Goal: Task Accomplishment & Management: Manage account settings

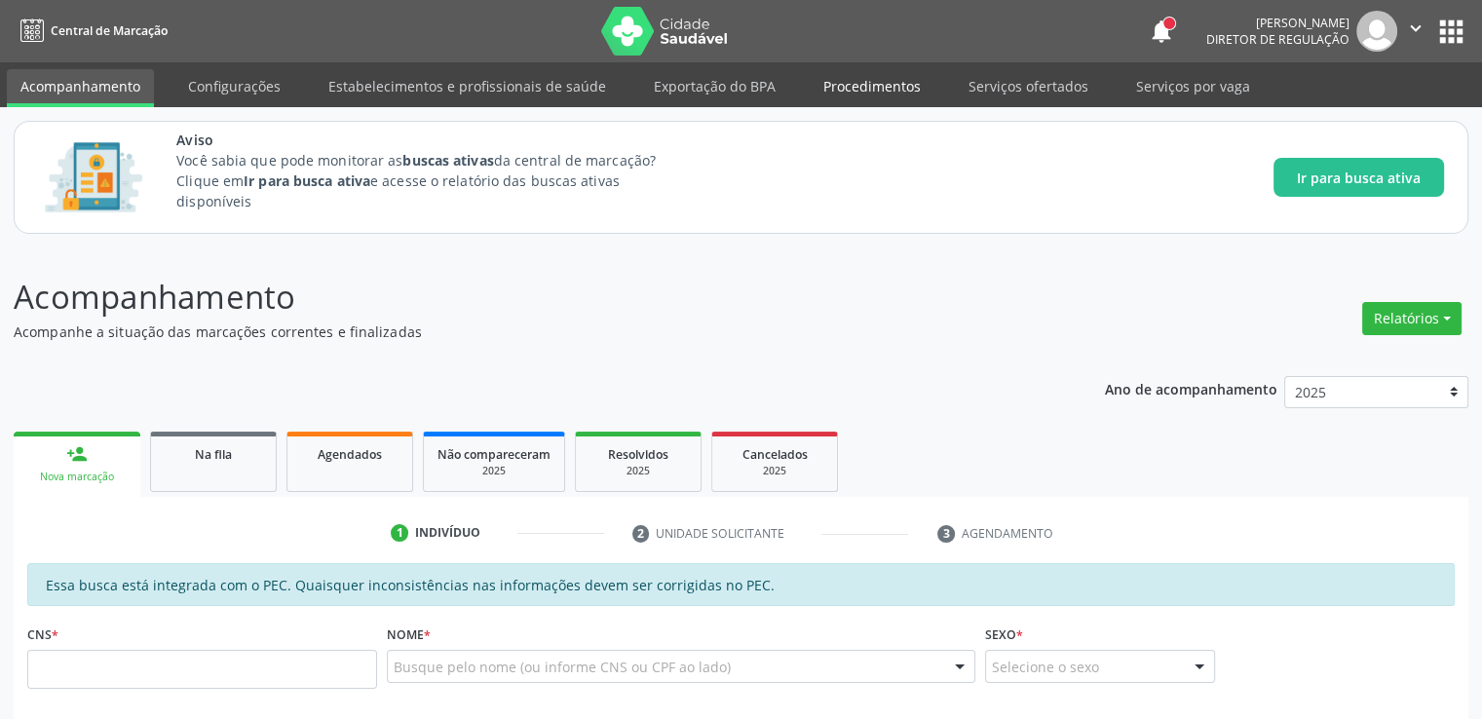
click at [876, 87] on link "Procedimentos" at bounding box center [872, 86] width 125 height 34
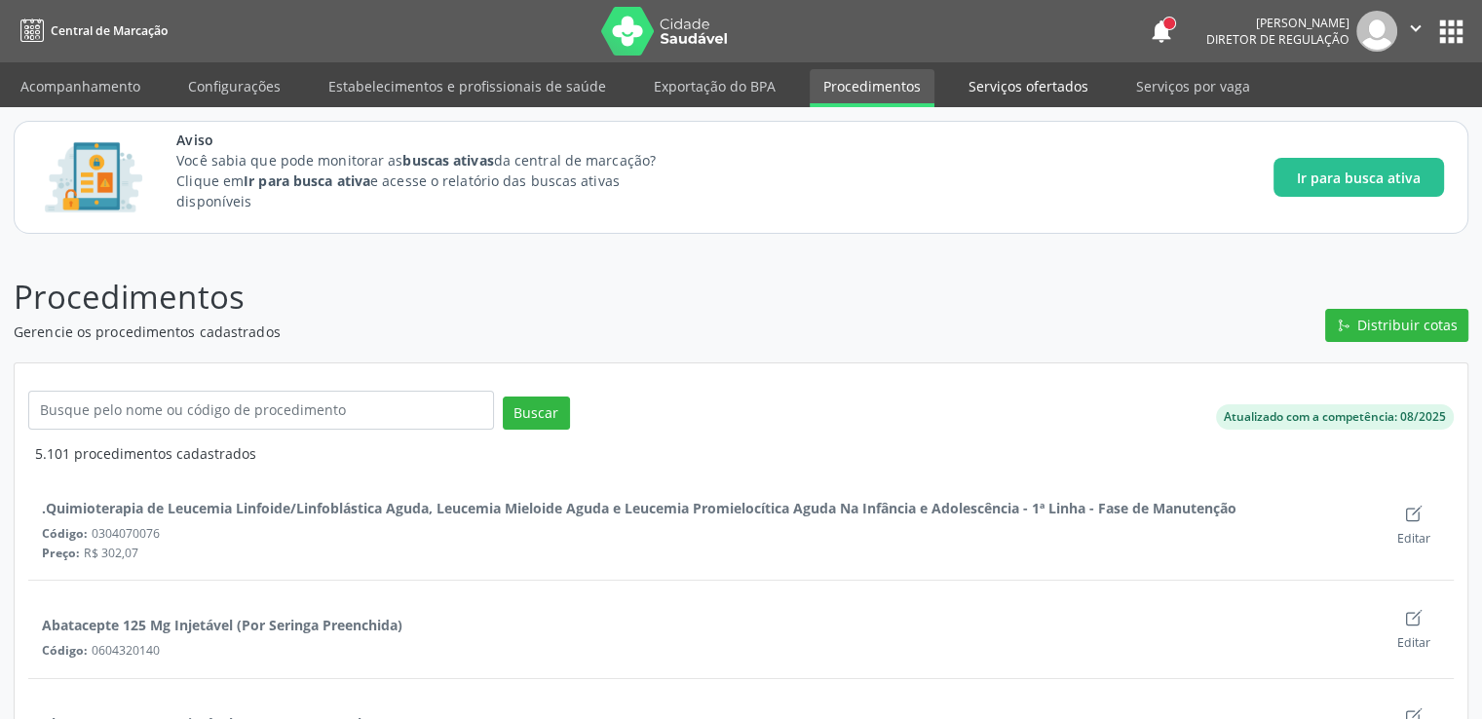
click at [1010, 91] on link "Serviços ofertados" at bounding box center [1028, 86] width 147 height 34
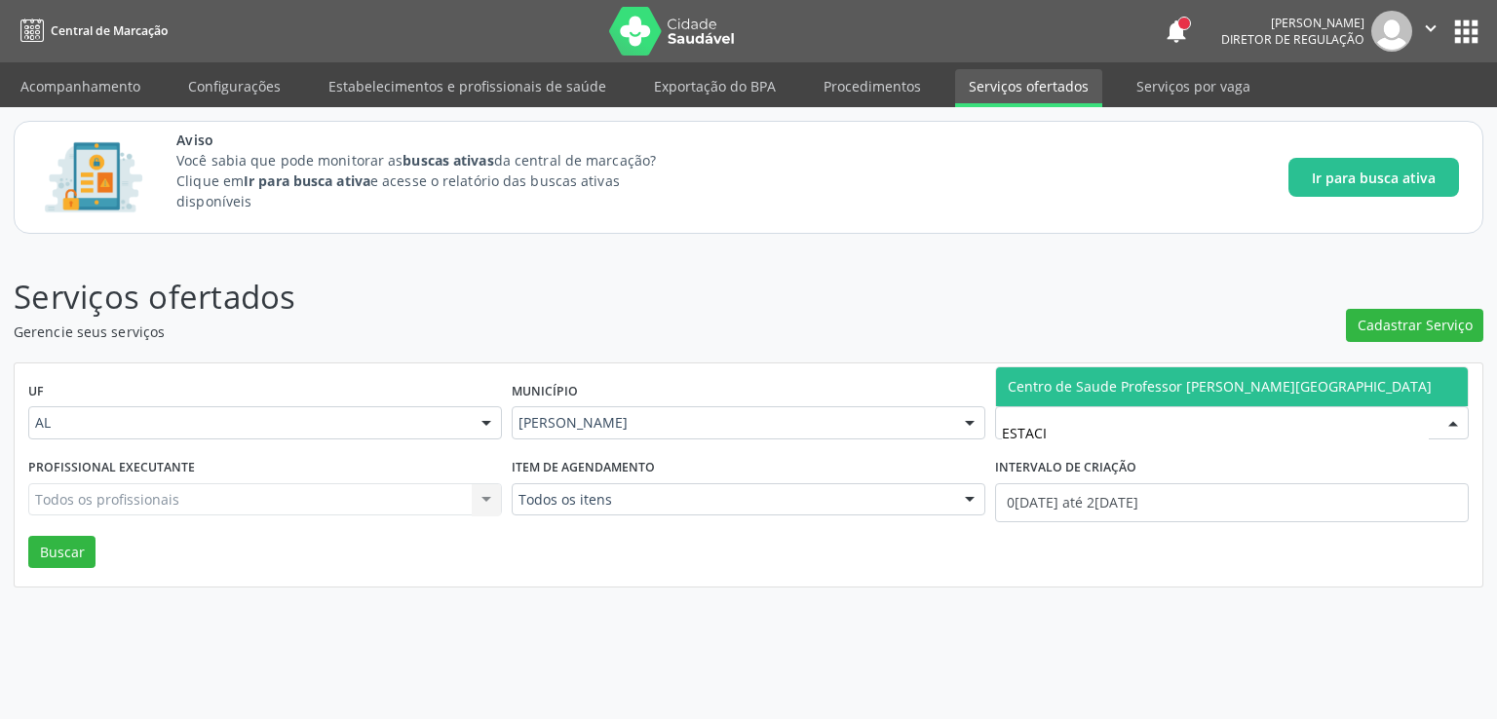
type input "ESTACIO"
click at [1083, 386] on span "Centro de Saude Professor [PERSON_NAME][GEOGRAPHIC_DATA]" at bounding box center [1220, 386] width 424 height 19
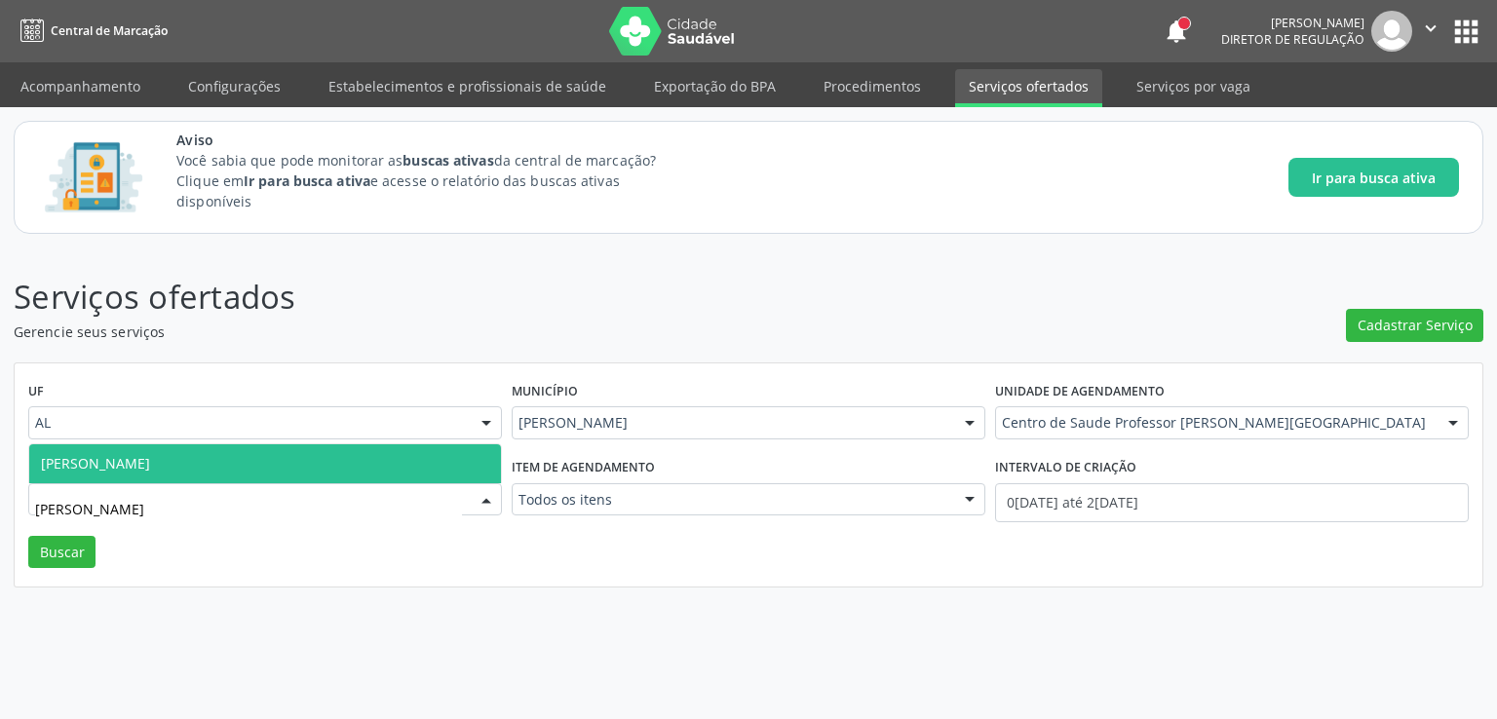
type input "YROLDO"
click at [236, 447] on span "Jose Yroldo de Leite Lima" at bounding box center [265, 463] width 472 height 39
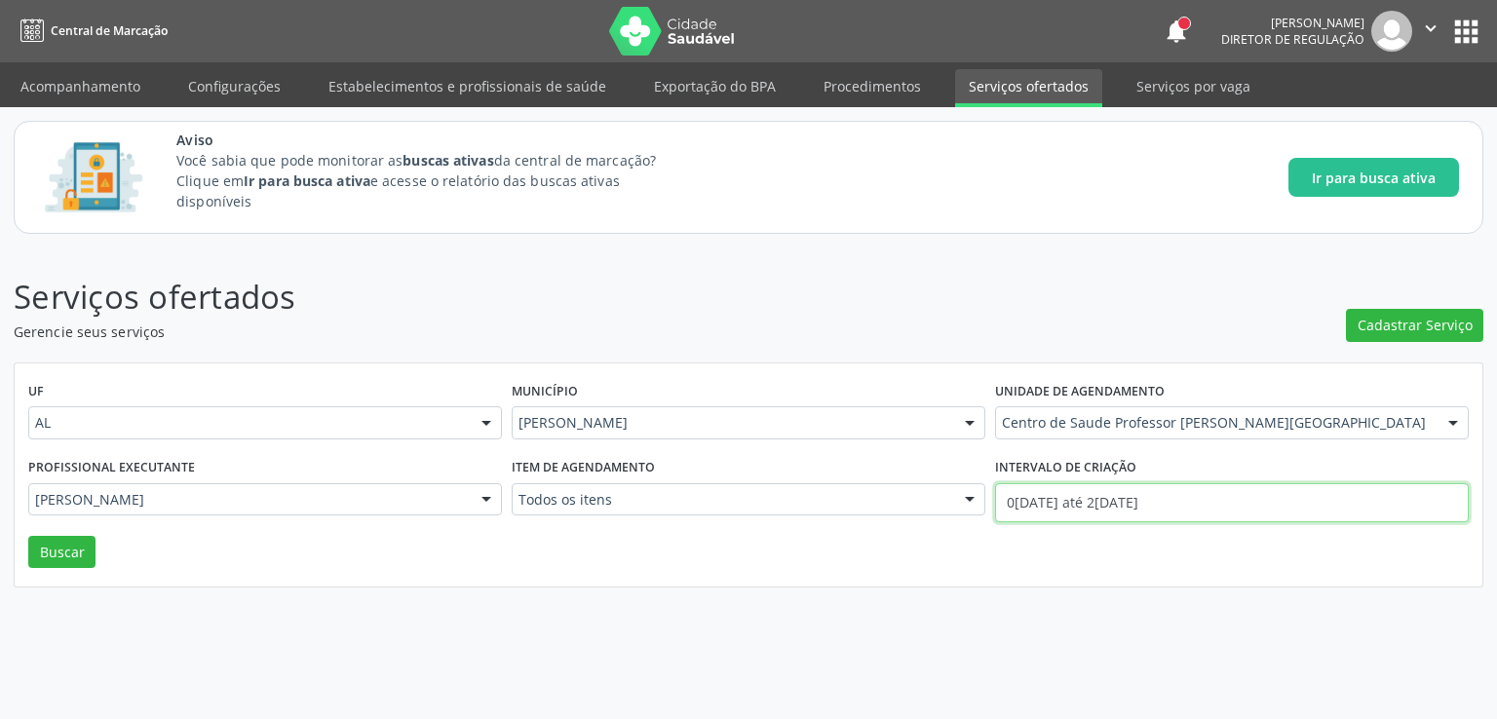
click at [1084, 504] on input "[DATE] até [DATE]" at bounding box center [1232, 502] width 474 height 39
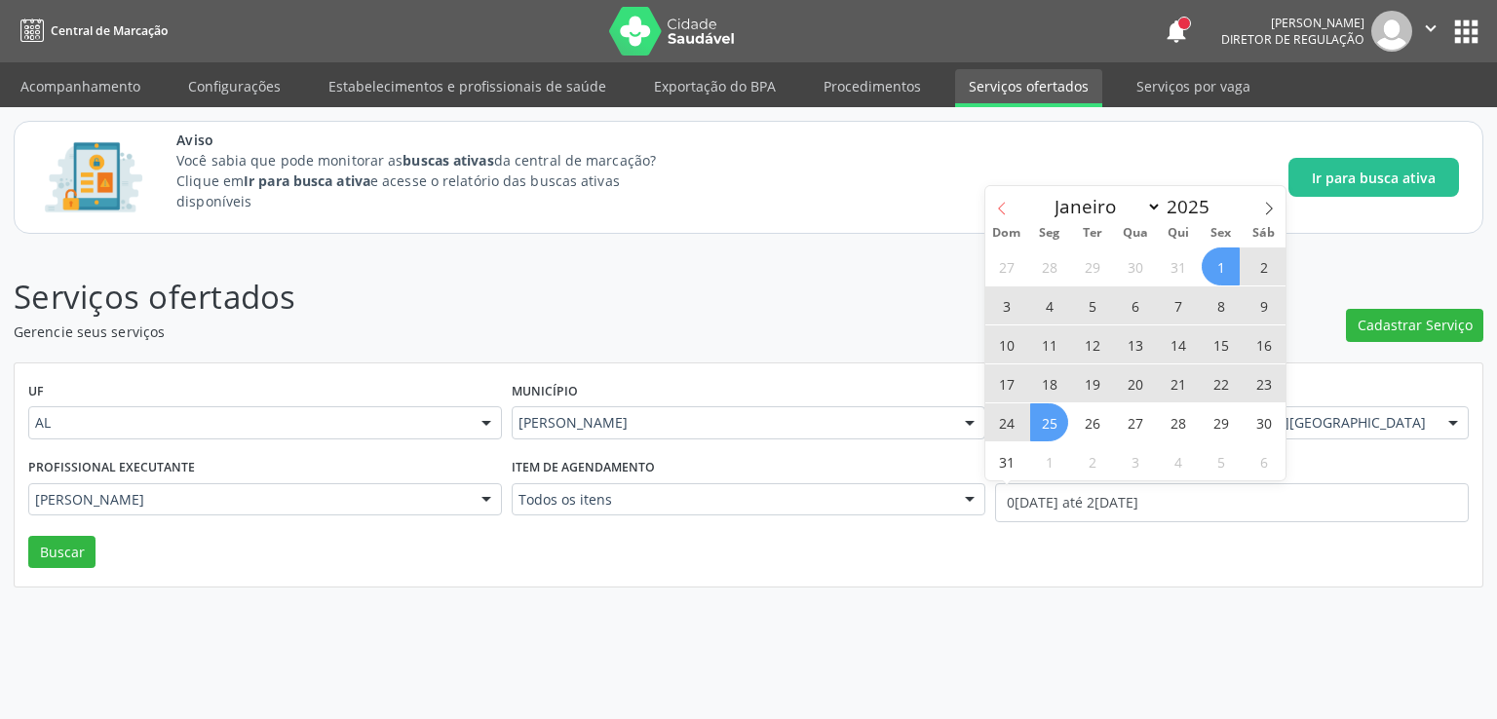
click at [1001, 209] on icon at bounding box center [1002, 209] width 14 height 14
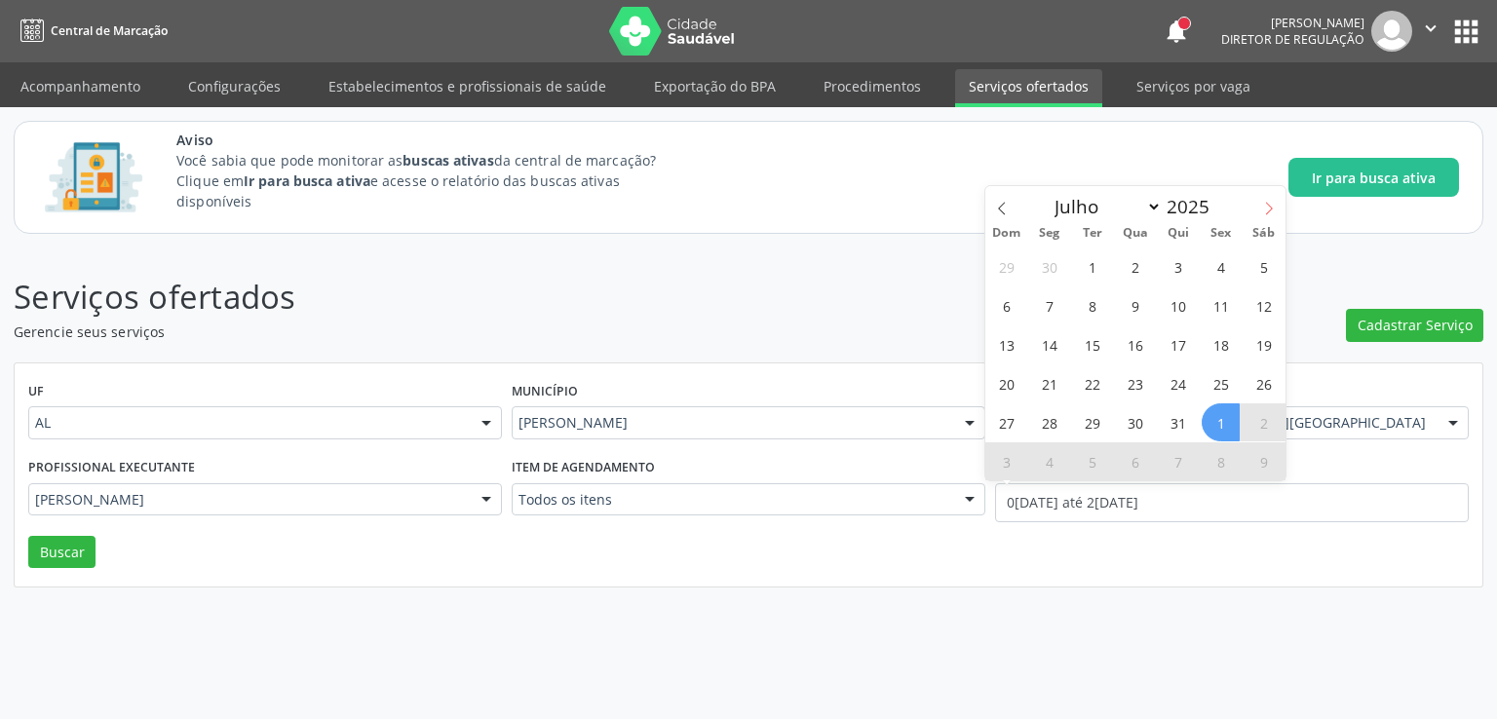
click at [1266, 203] on icon at bounding box center [1269, 209] width 14 height 14
select select "7"
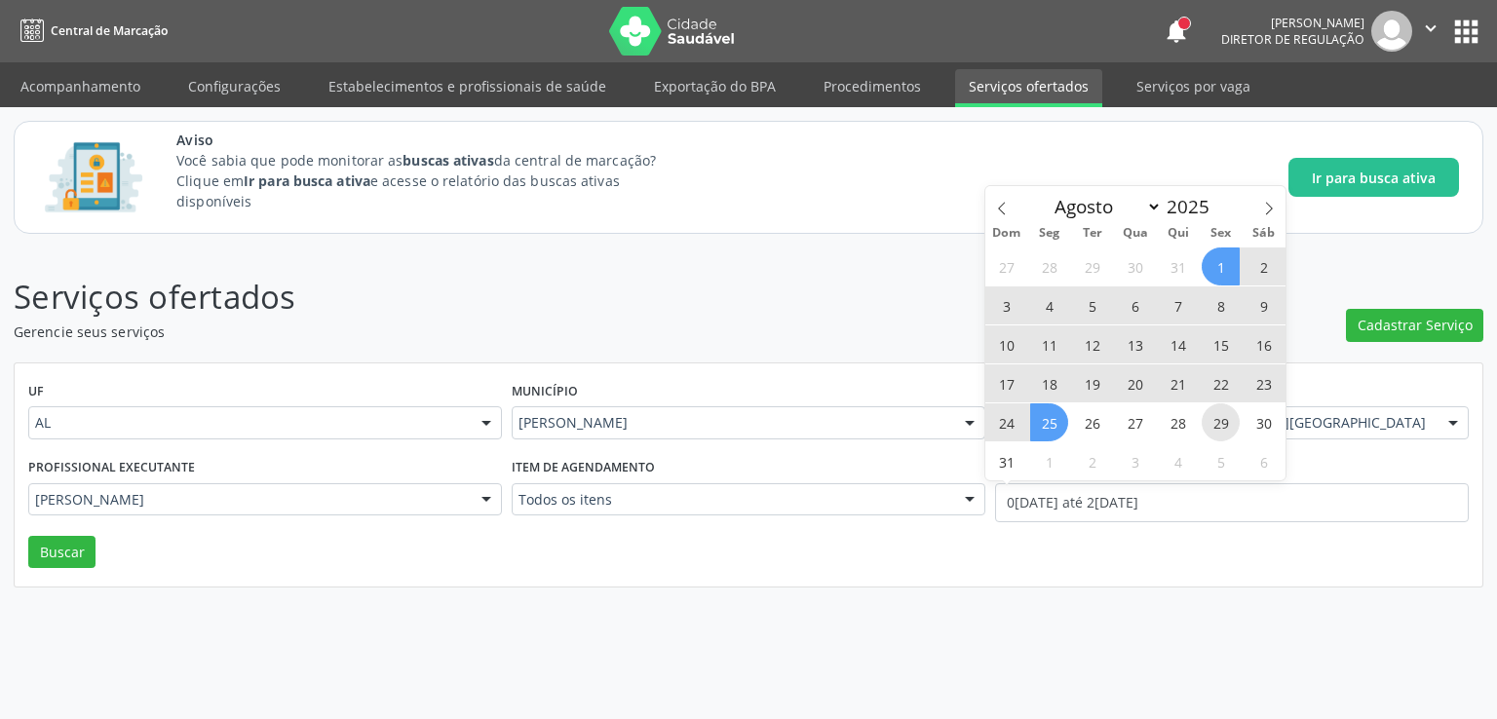
click at [1224, 407] on span "29" at bounding box center [1220, 422] width 38 height 38
type input "29/08/2025"
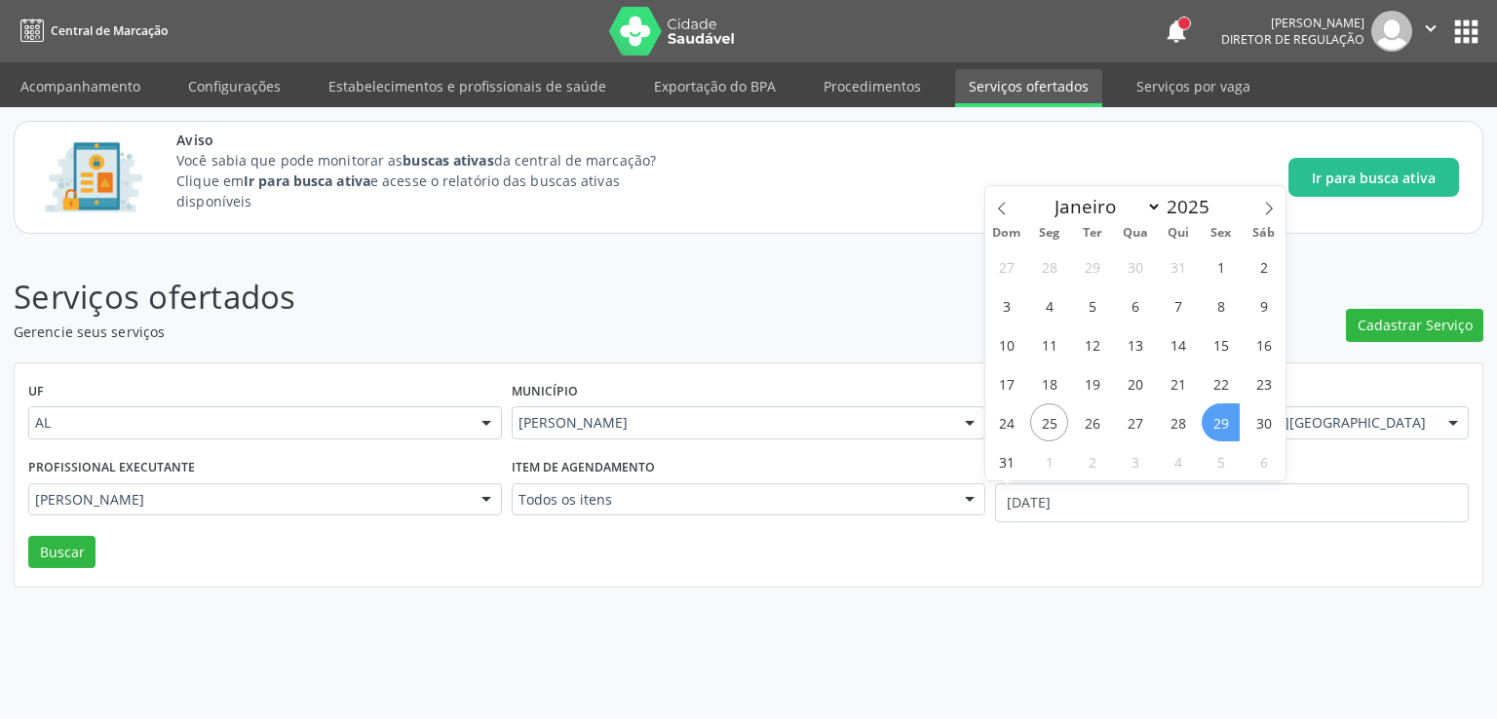
click at [1223, 413] on span "29" at bounding box center [1220, 422] width 38 height 38
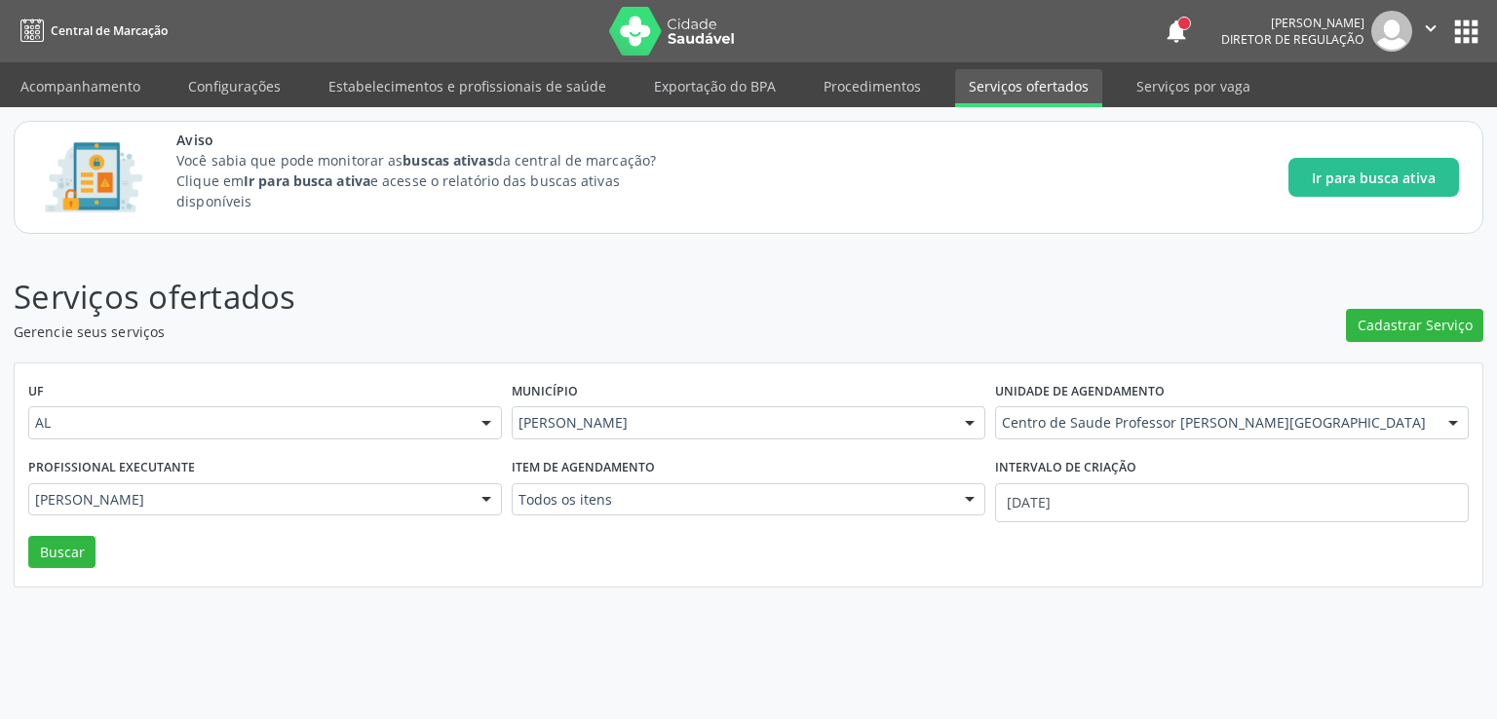
click at [47, 570] on div "UF AL AL Nenhum resultado encontrado para: " " Não há nenhuma opção para ser ex…" at bounding box center [749, 475] width 1468 height 224
click at [43, 560] on button "Buscar" at bounding box center [61, 552] width 67 height 33
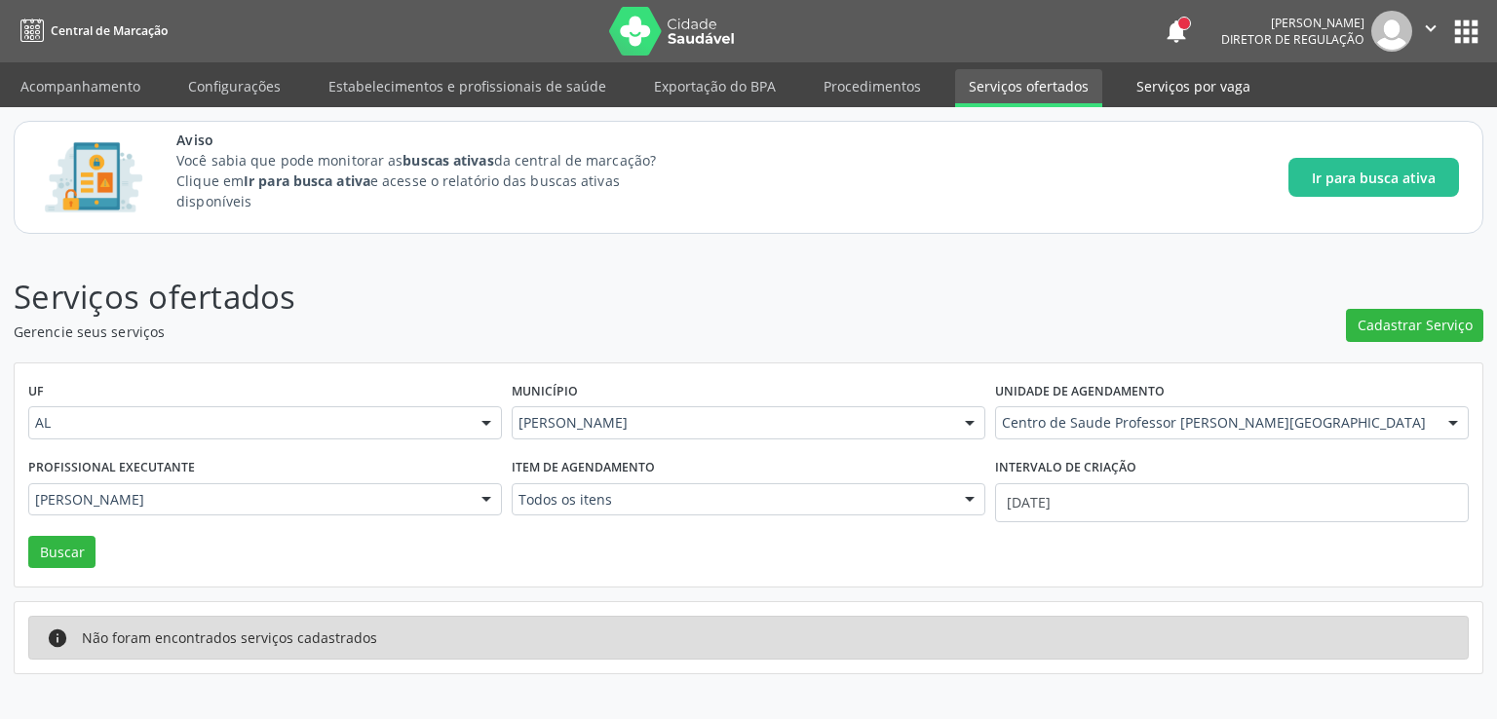
click at [1131, 86] on link "Serviços por vaga" at bounding box center [1193, 86] width 141 height 34
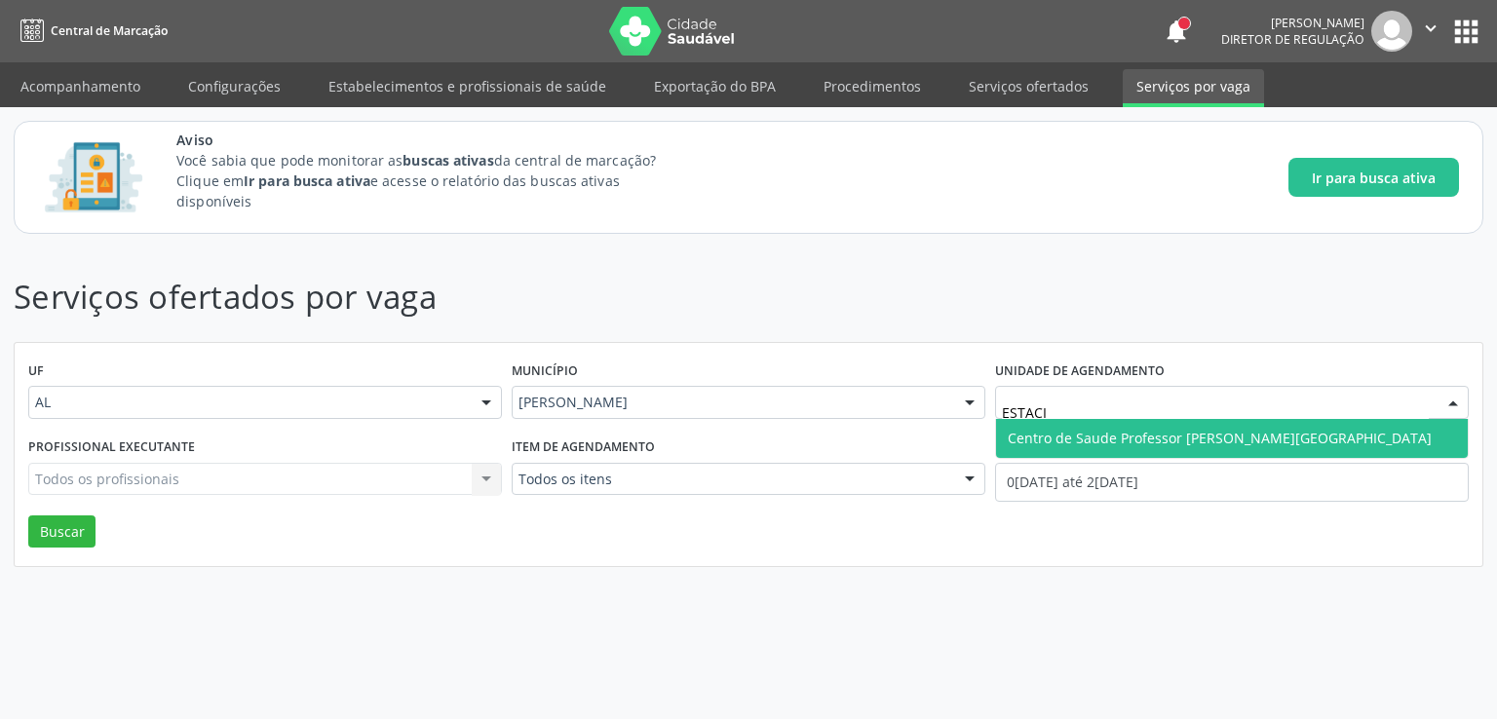
type input "ESTACIO"
click at [1115, 443] on span "Centro de Saude Professor [PERSON_NAME][GEOGRAPHIC_DATA]" at bounding box center [1220, 438] width 424 height 19
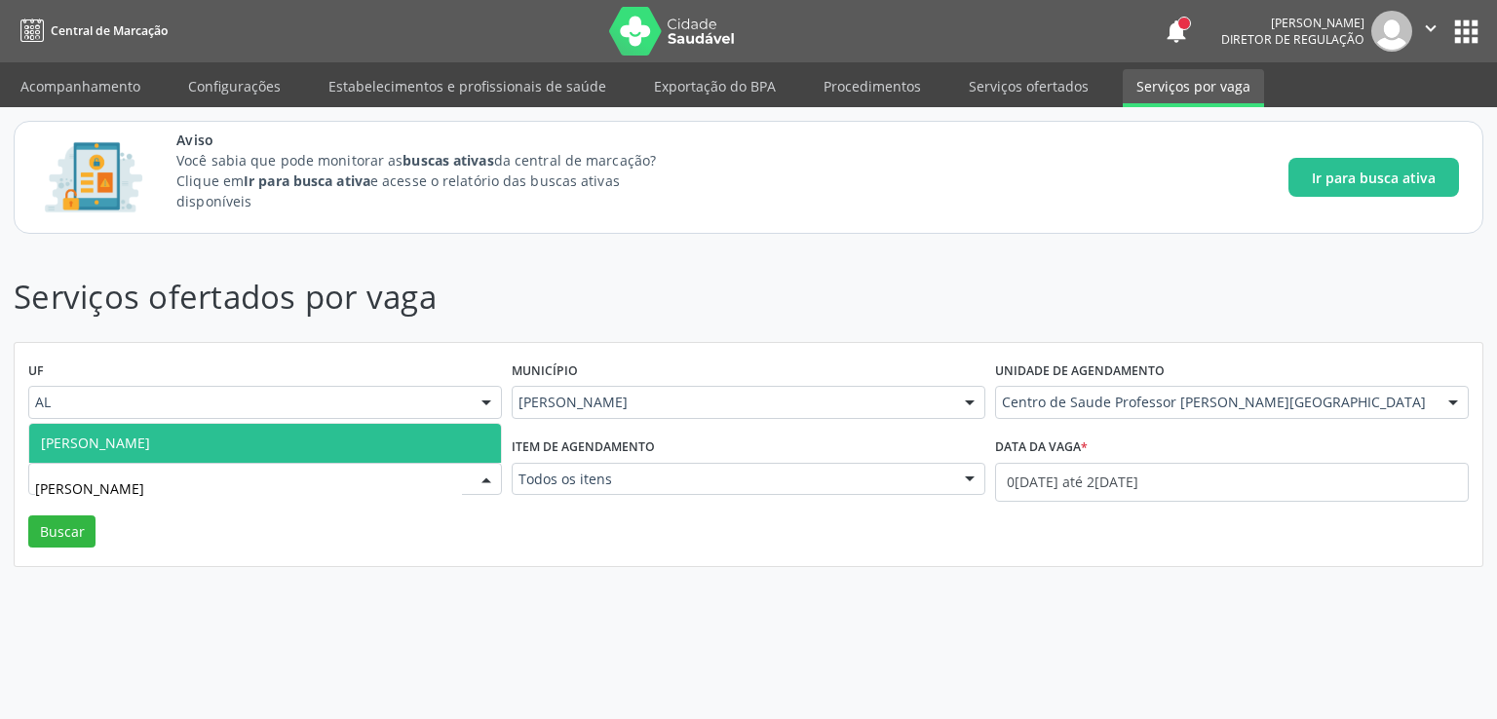
type input "YROLDO"
click at [246, 449] on span "Jose Yroldo de Leite Lima" at bounding box center [265, 443] width 472 height 39
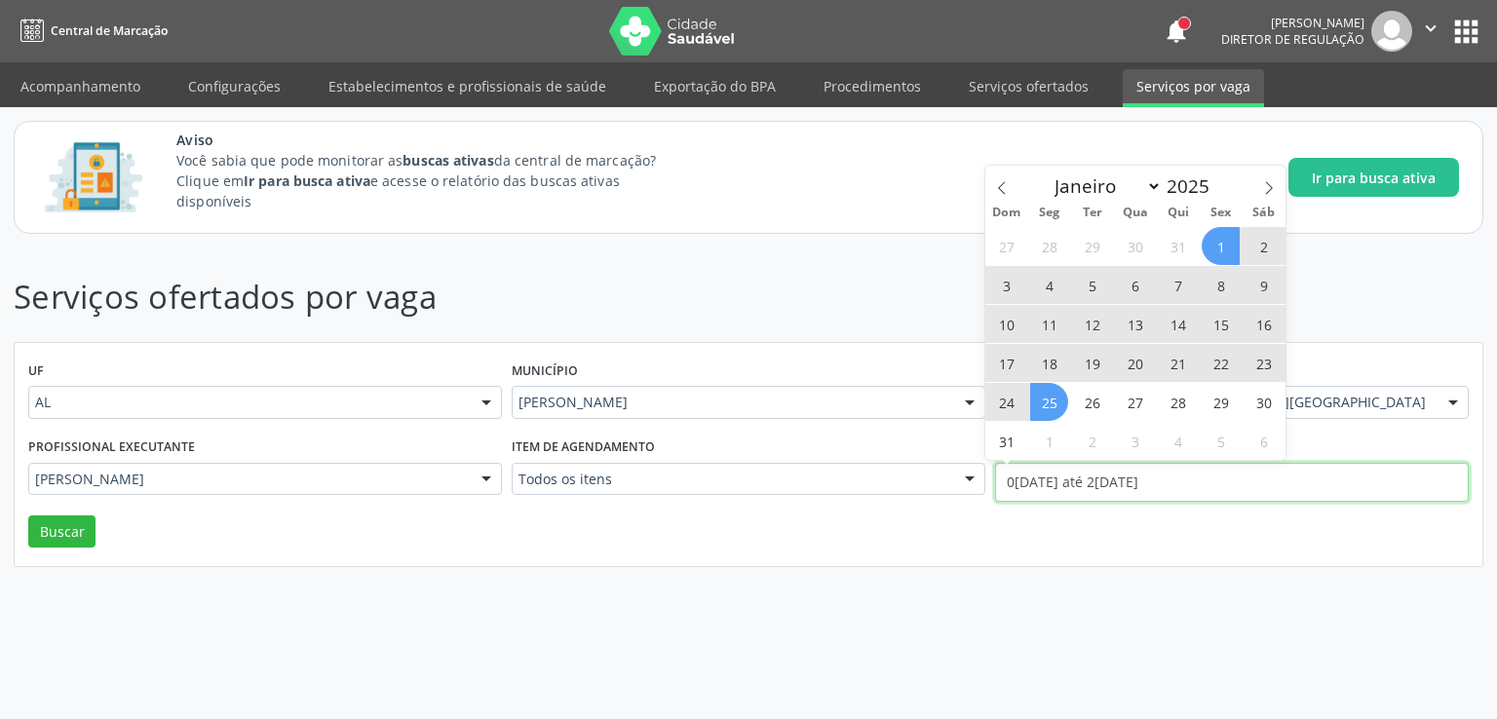
click at [1077, 480] on input "[DATE] até [DATE]" at bounding box center [1232, 482] width 474 height 39
click at [1225, 399] on span "29" at bounding box center [1220, 402] width 38 height 38
type input "29/08/2025"
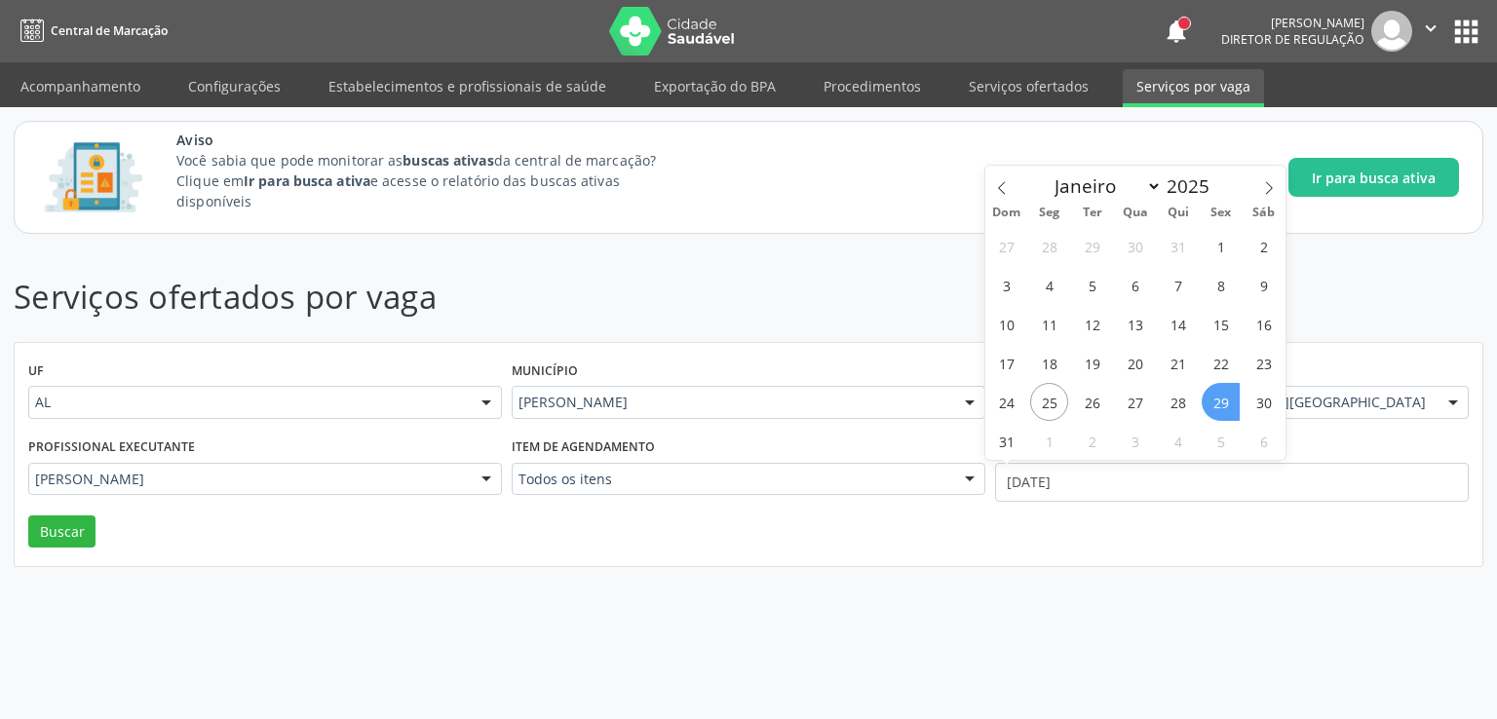
click at [1225, 399] on span "29" at bounding box center [1220, 402] width 38 height 38
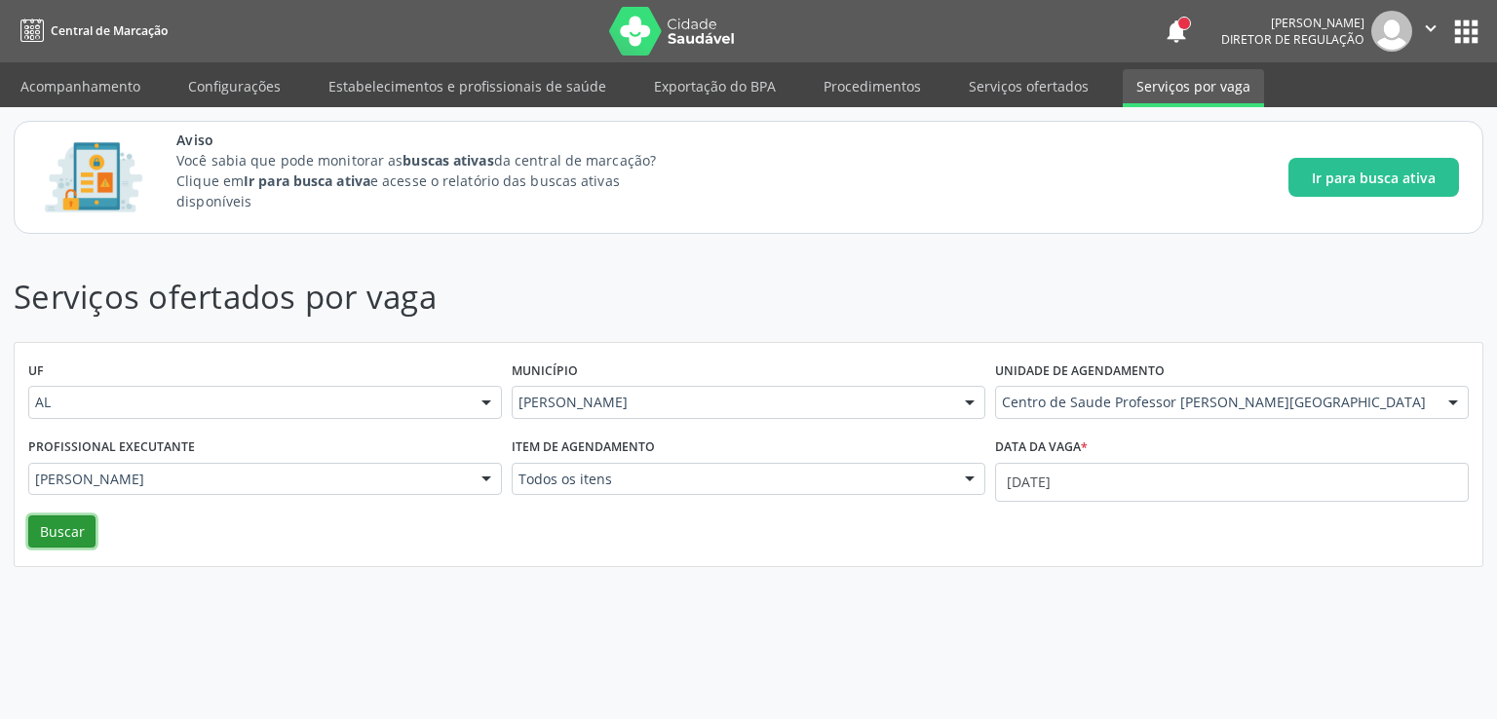
click at [73, 530] on button "Buscar" at bounding box center [61, 531] width 67 height 33
click at [75, 81] on link "Acompanhamento" at bounding box center [80, 86] width 147 height 34
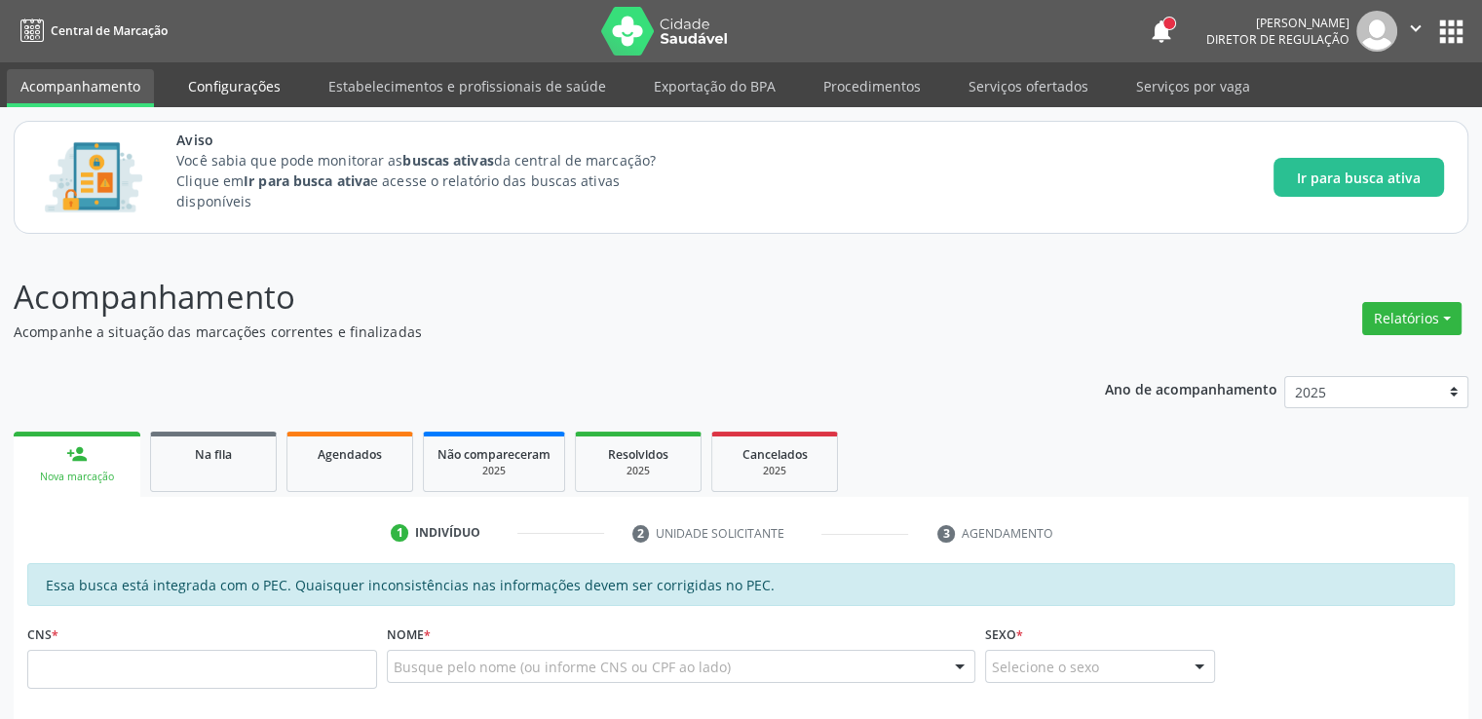
click at [232, 98] on link "Configurações" at bounding box center [234, 86] width 120 height 34
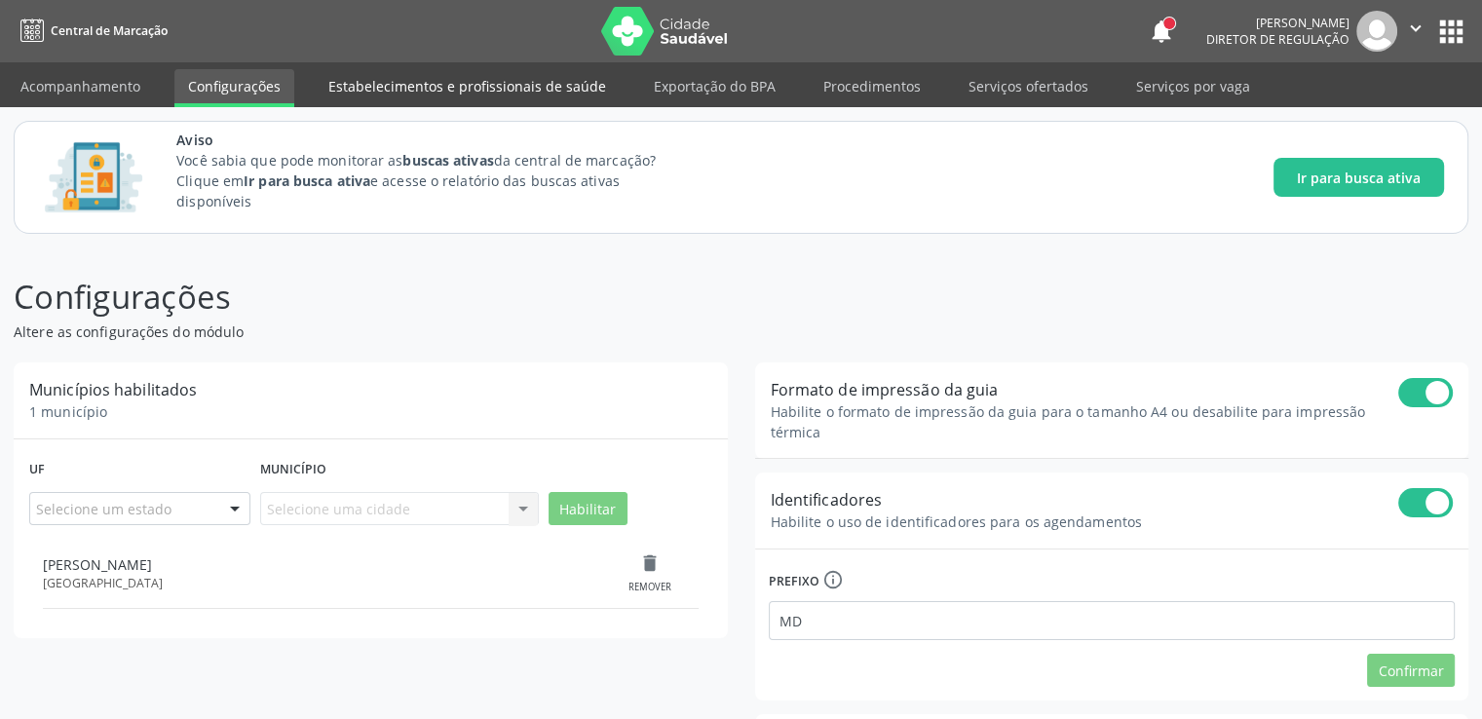
click at [584, 95] on link "Estabelecimentos e profissionais de saúde" at bounding box center [467, 86] width 305 height 34
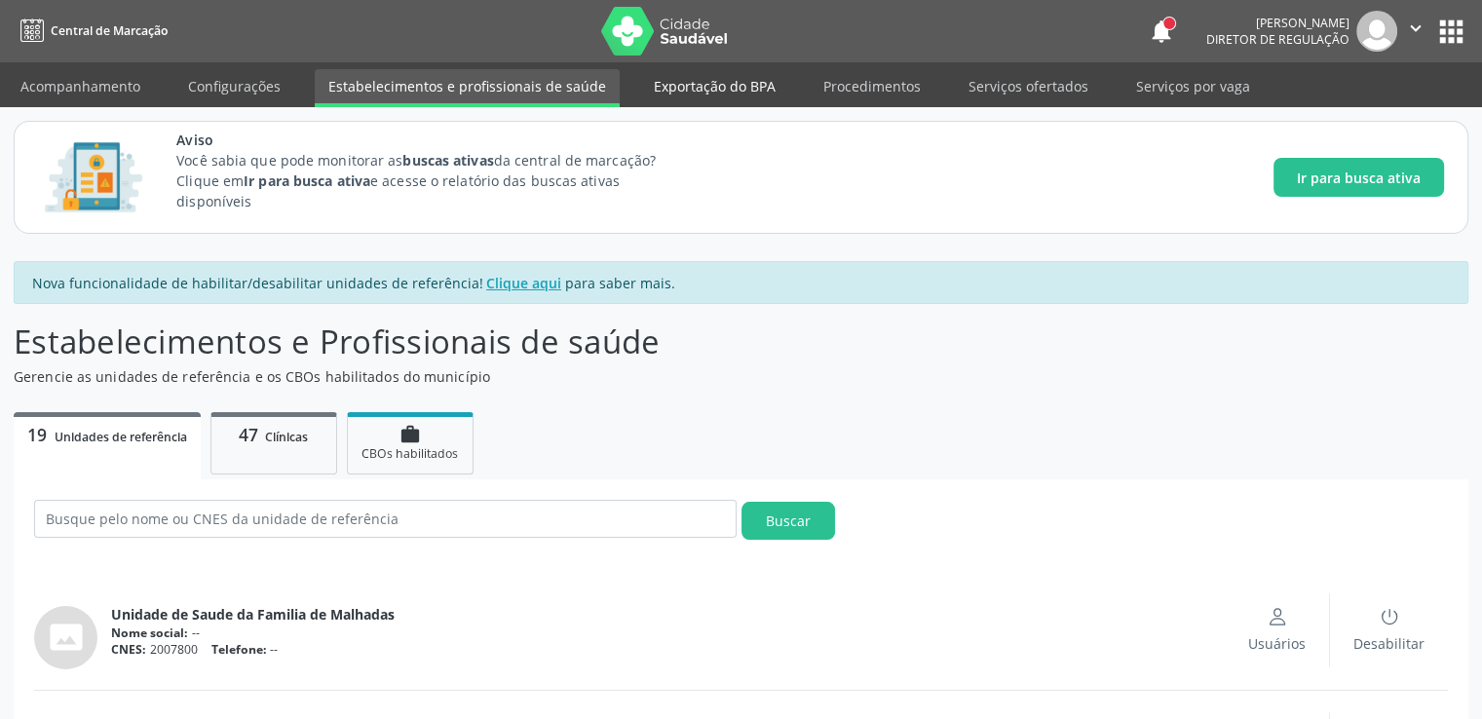
click at [729, 102] on link "Exportação do BPA" at bounding box center [714, 86] width 149 height 34
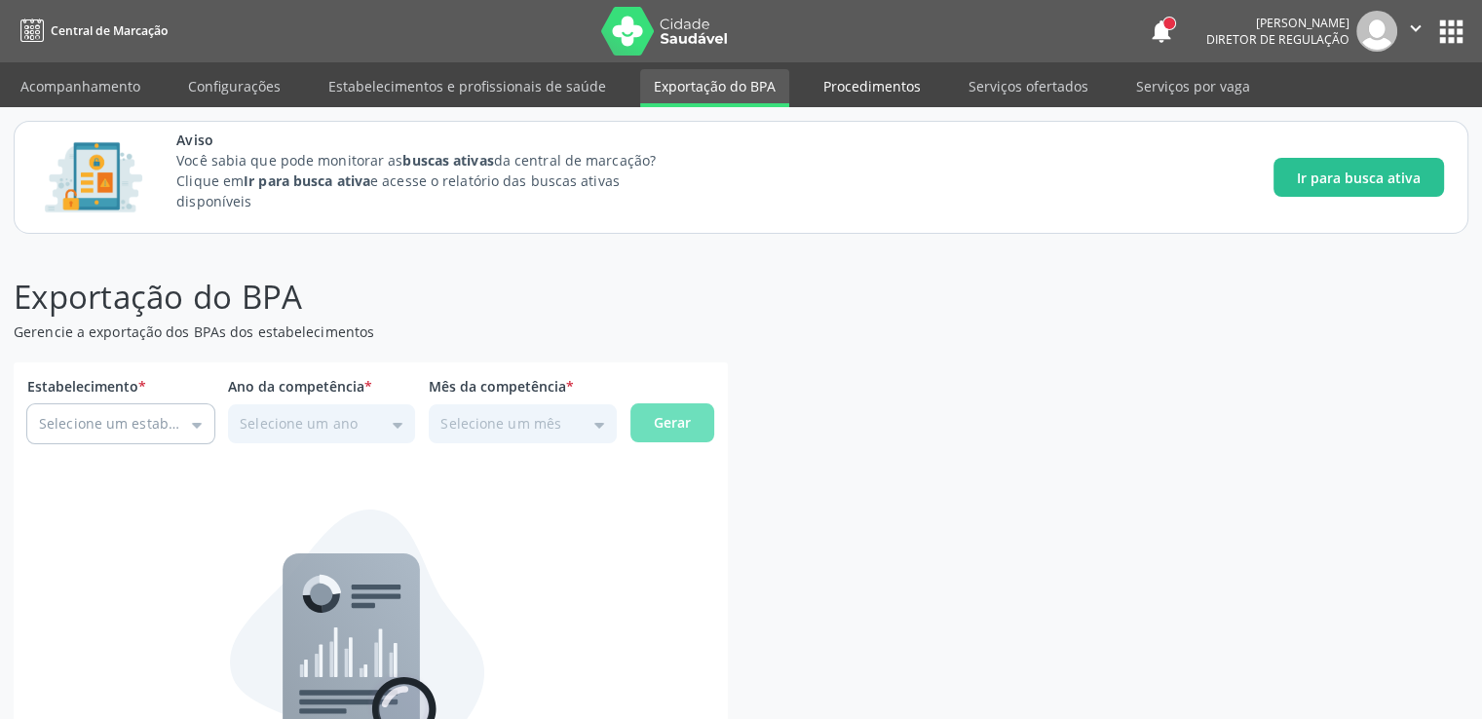
click at [866, 91] on link "Procedimentos" at bounding box center [872, 86] width 125 height 34
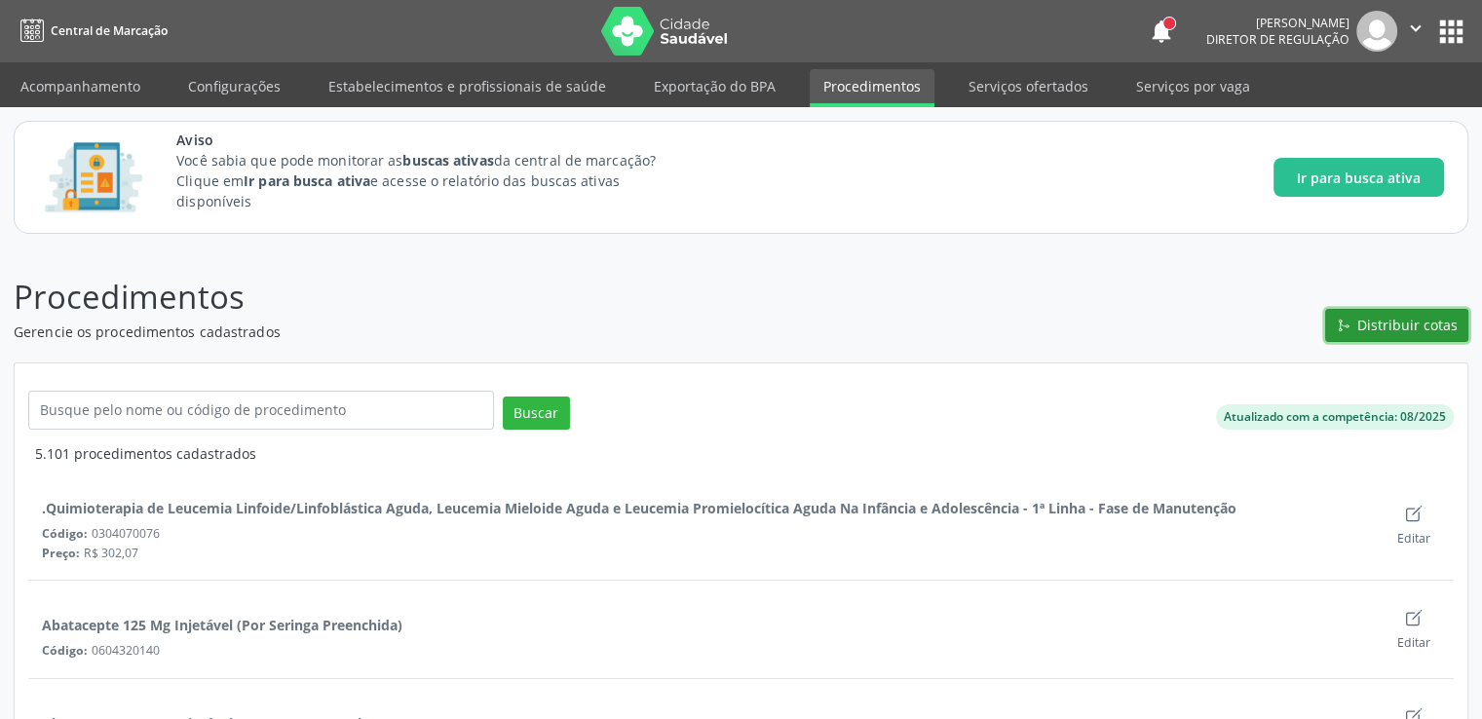
click at [1389, 309] on button "Distribuir cotas" at bounding box center [1396, 325] width 143 height 33
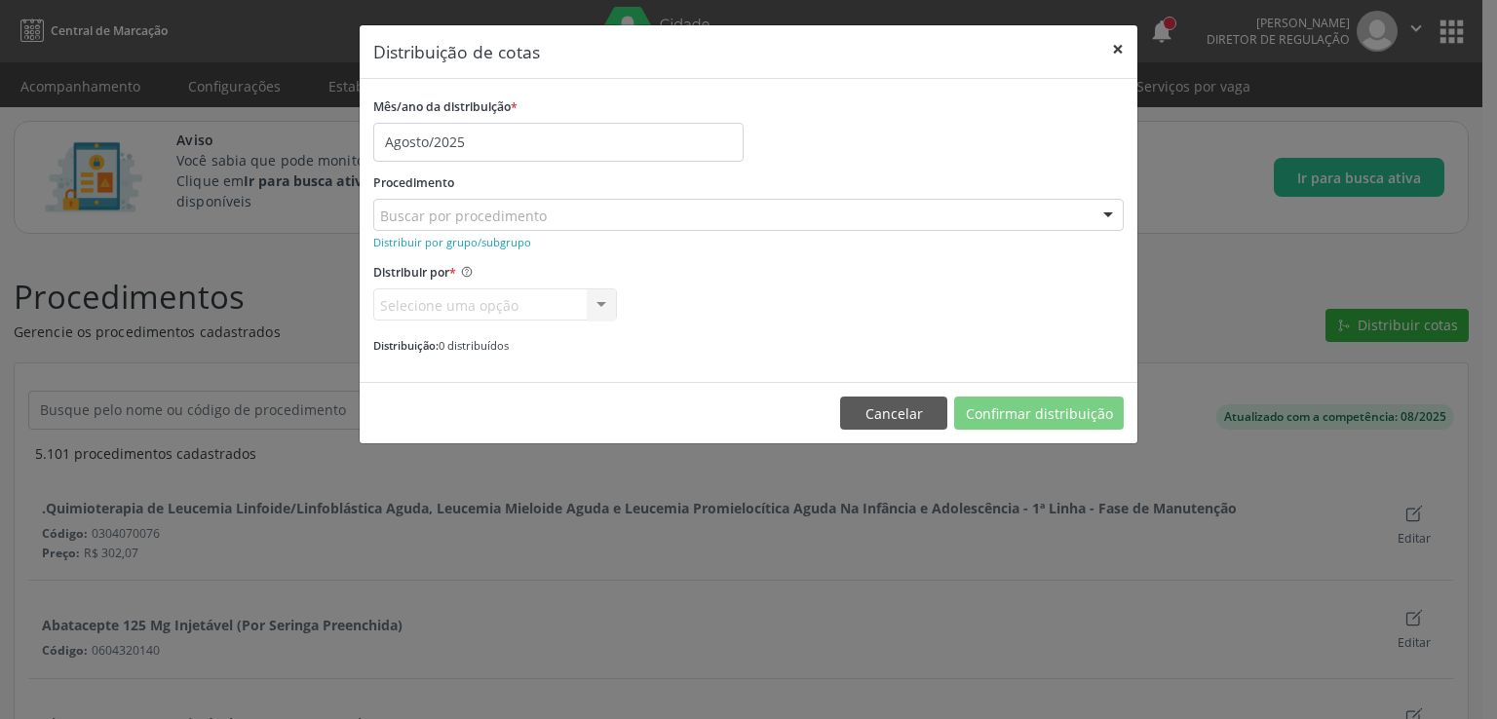
click at [1119, 50] on button "×" at bounding box center [1117, 49] width 39 height 48
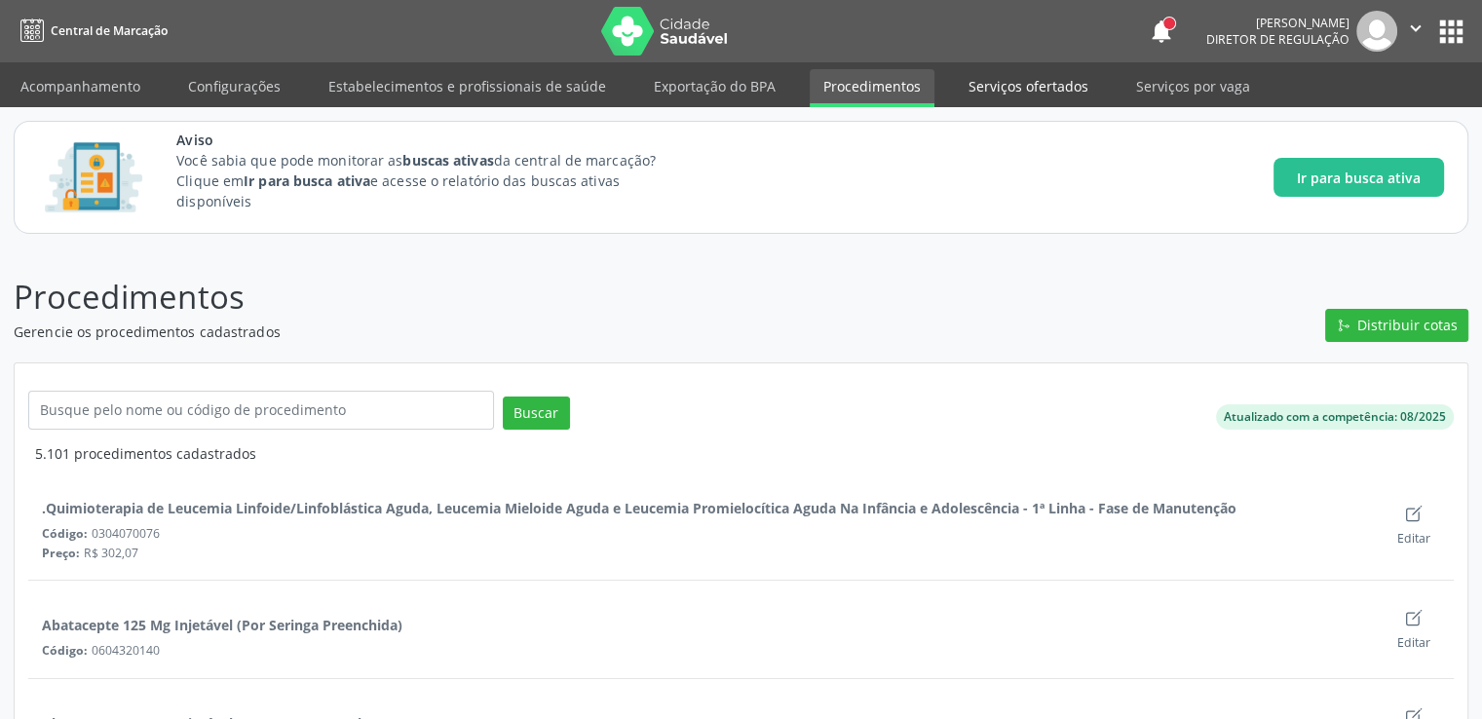
click at [967, 77] on link "Serviços ofertados" at bounding box center [1028, 86] width 147 height 34
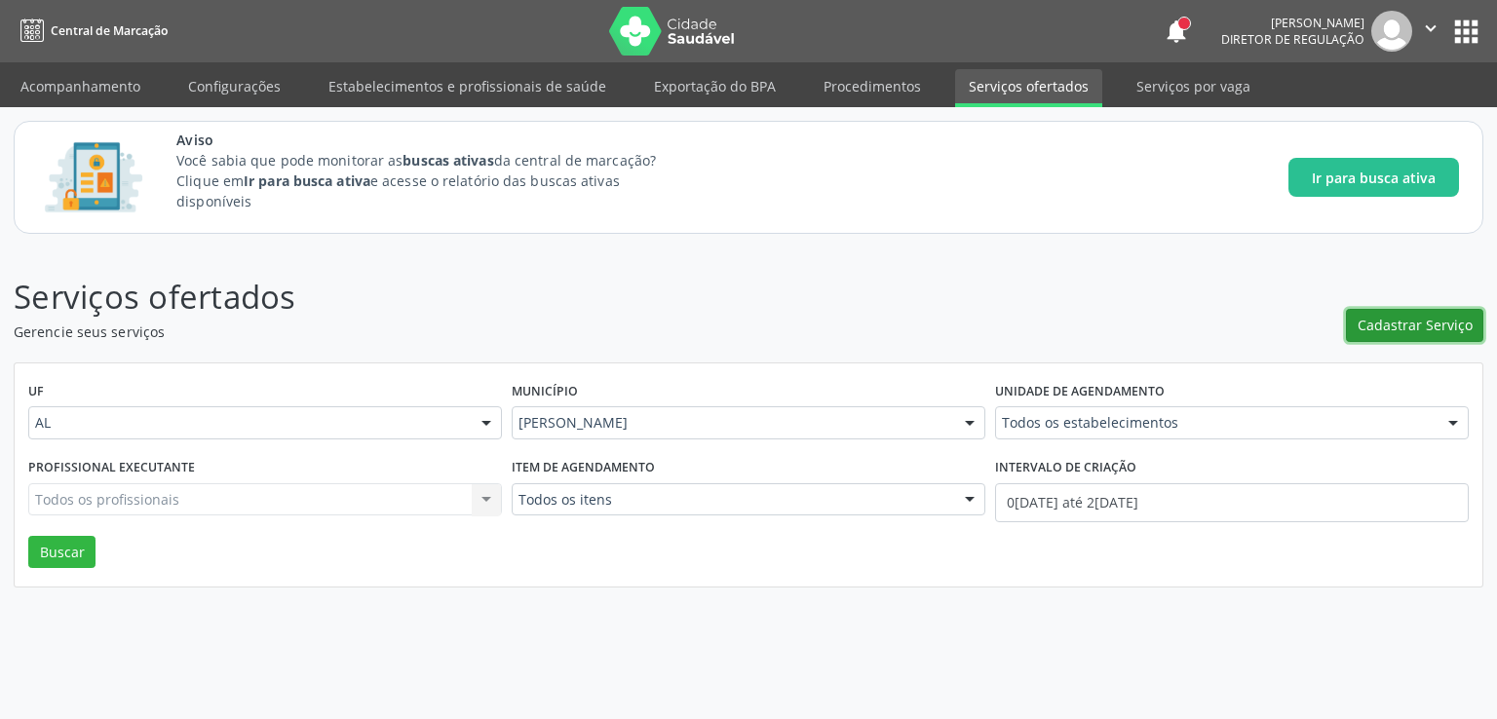
click at [1400, 336] on button "Cadastrar Serviço" at bounding box center [1414, 325] width 137 height 33
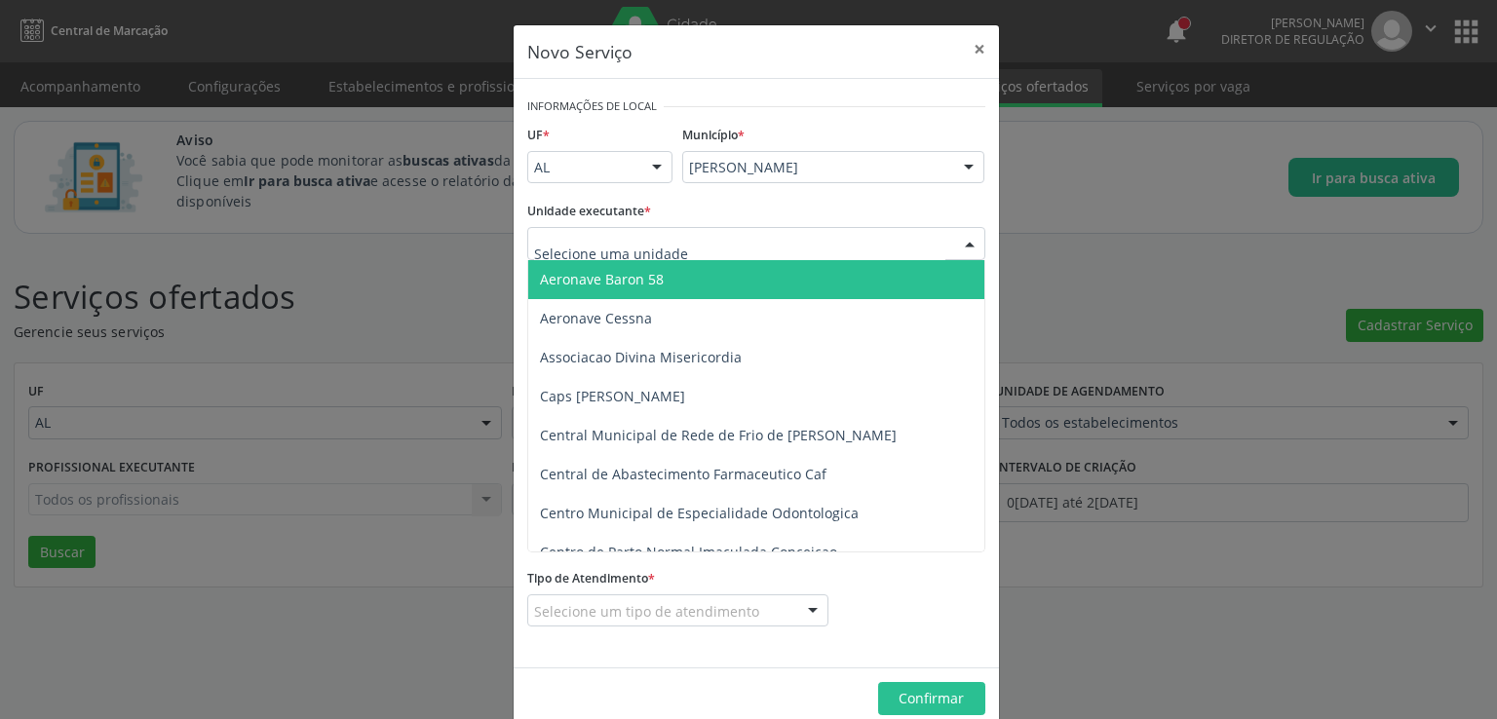
type input "L"
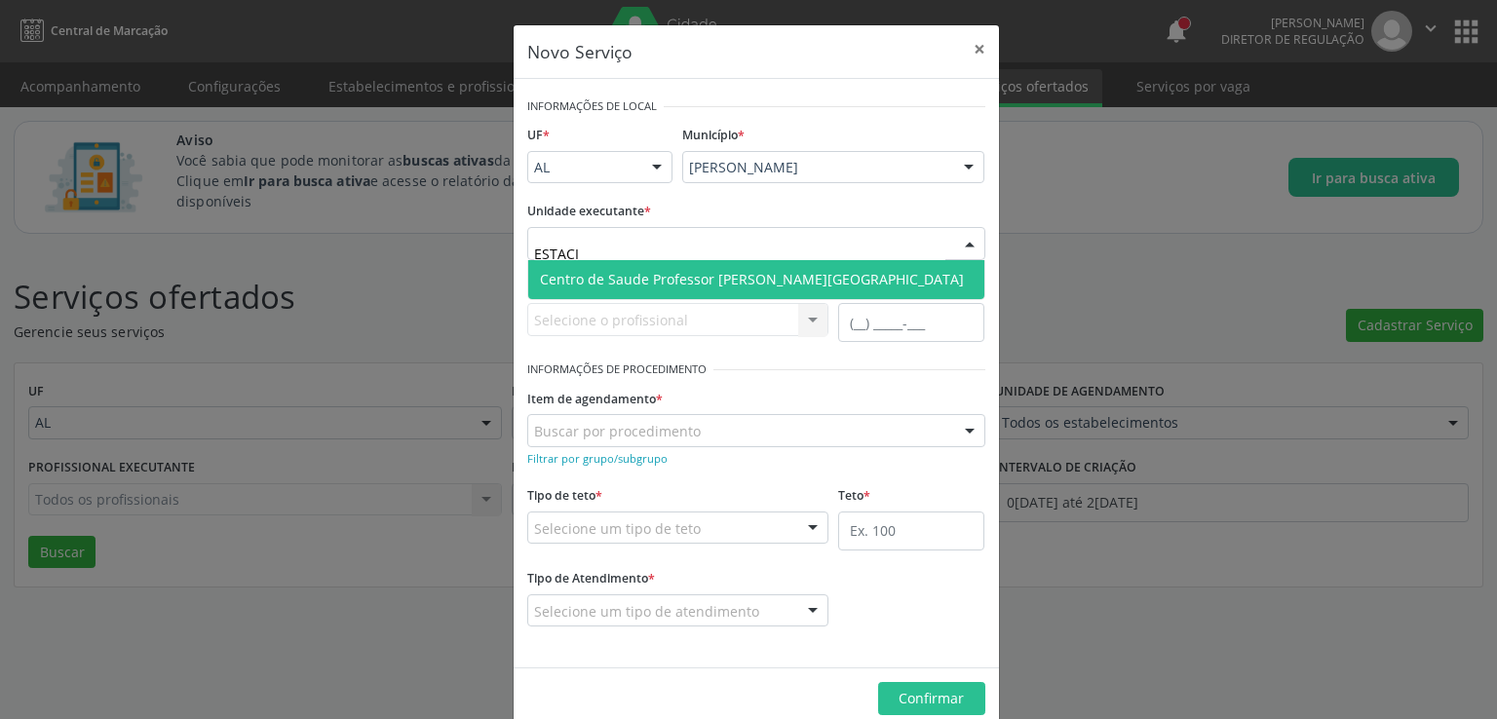
type input "ESTACIO"
click at [606, 276] on span "Centro de Saude Professor [PERSON_NAME][GEOGRAPHIC_DATA]" at bounding box center [752, 279] width 424 height 19
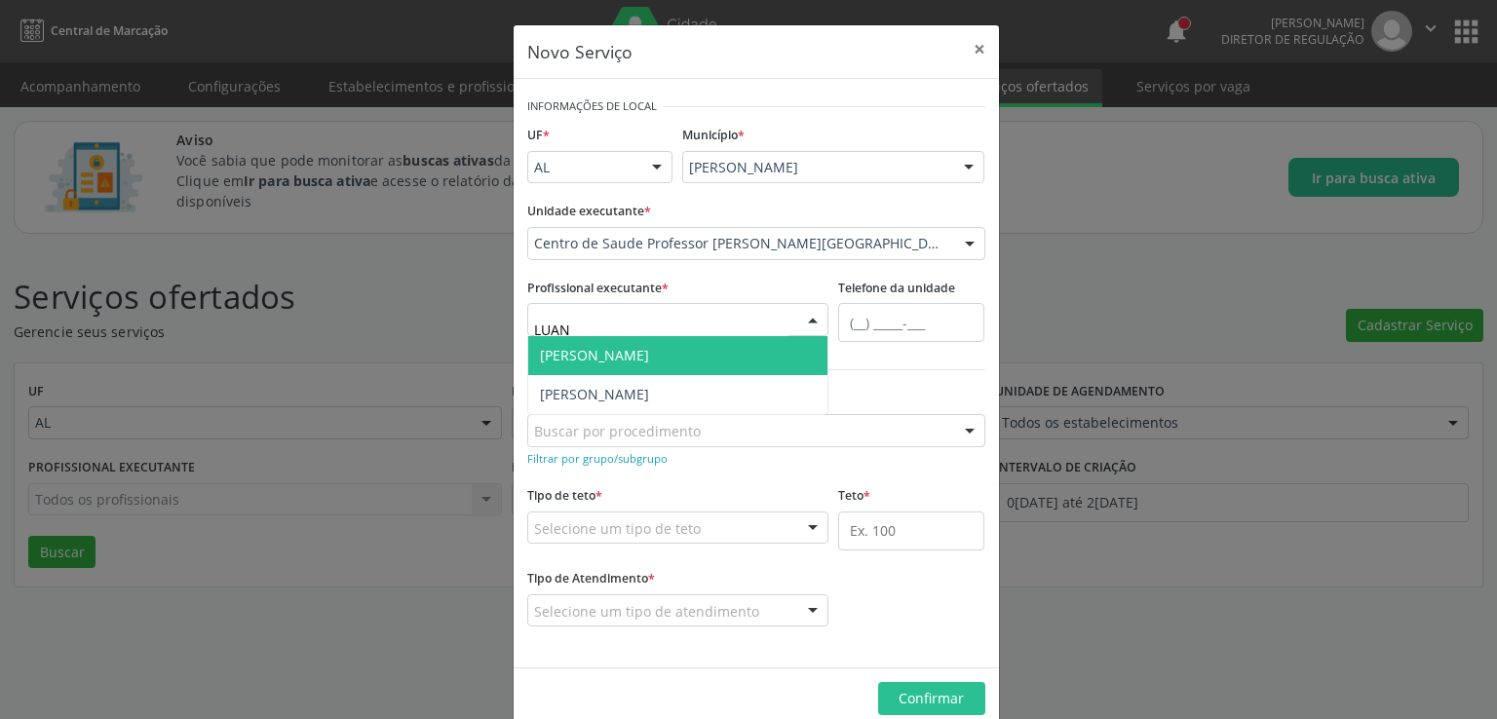
type input "LUANE"
click at [622, 352] on span "Luane Cristine Tenorio Correia" at bounding box center [594, 355] width 109 height 19
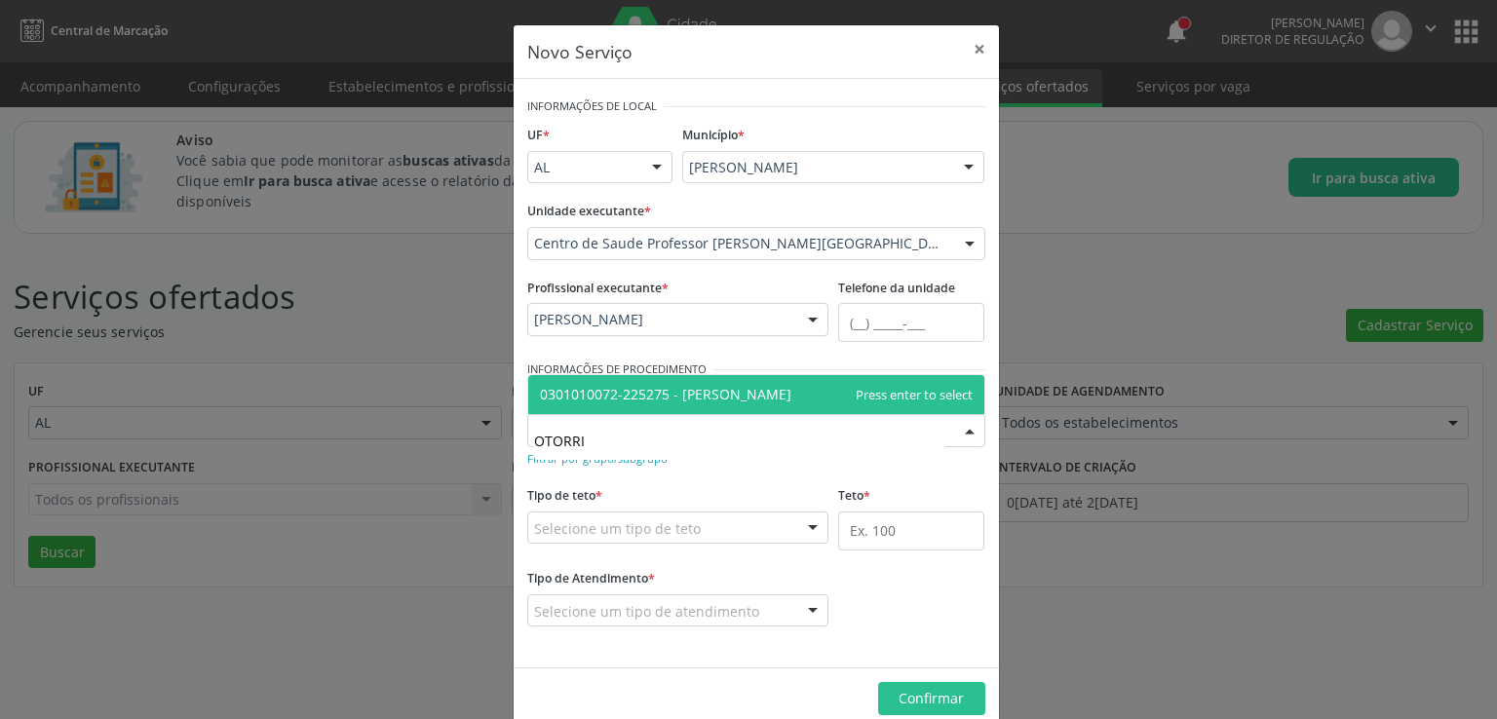
type input "OTORRIN"
click at [696, 391] on span "0301010072-225275 - Médico Otorrinolaringologista" at bounding box center [665, 394] width 251 height 19
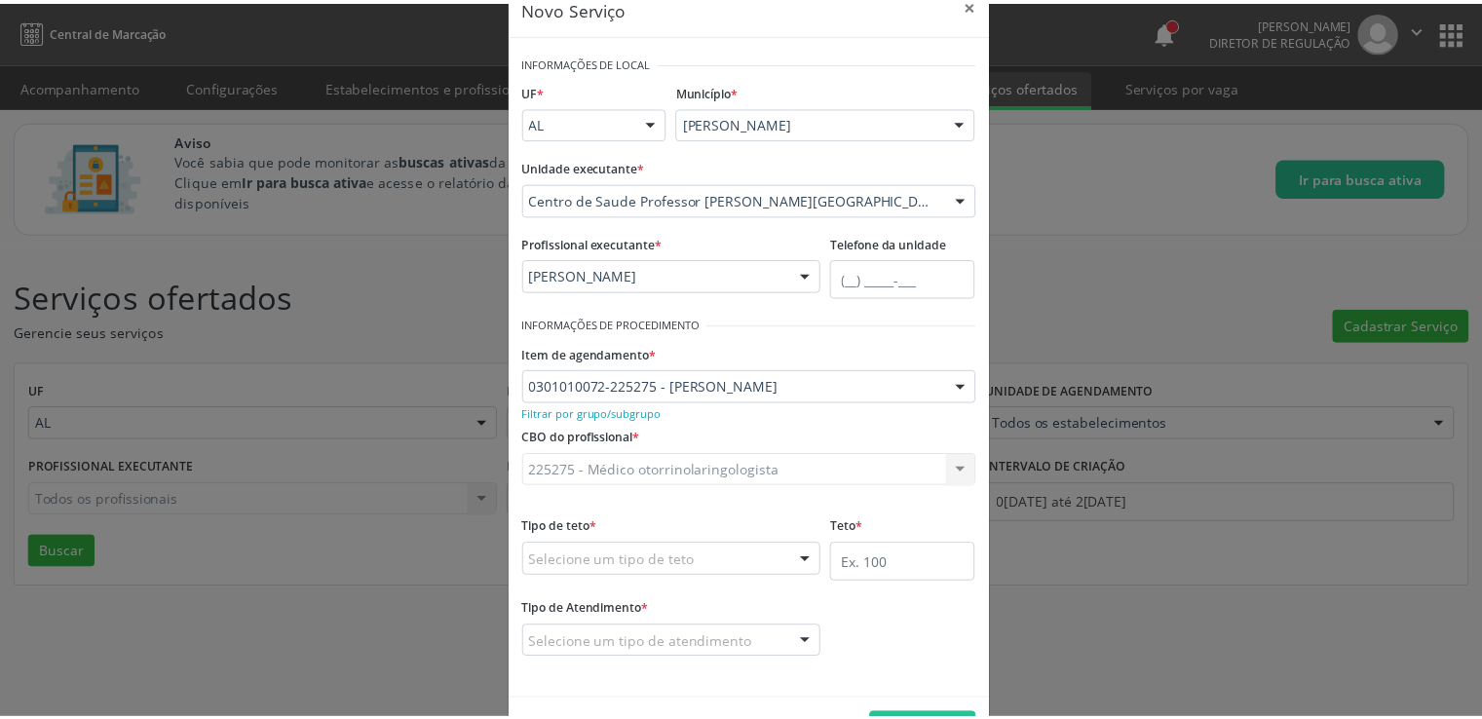
scroll to position [109, 0]
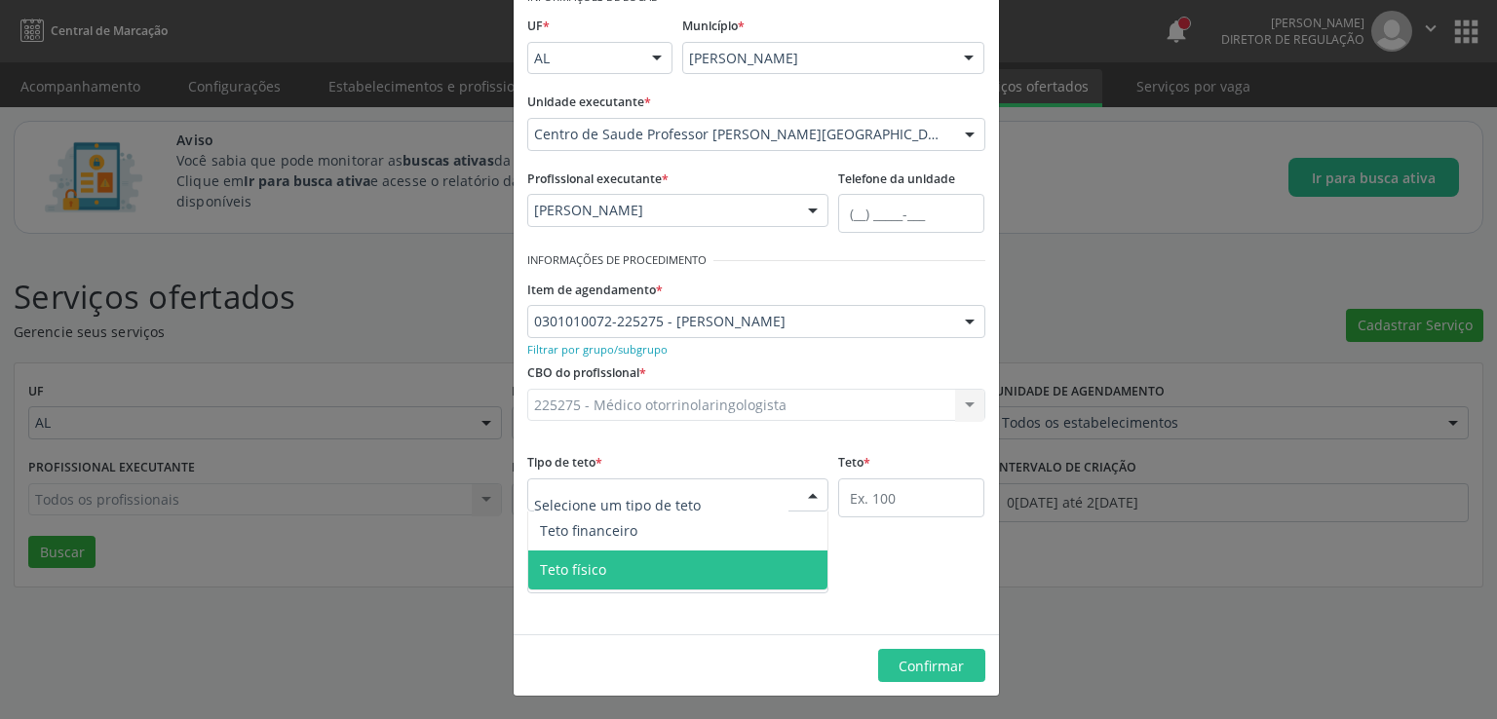
click at [588, 568] on span "Teto físico" at bounding box center [573, 569] width 66 height 19
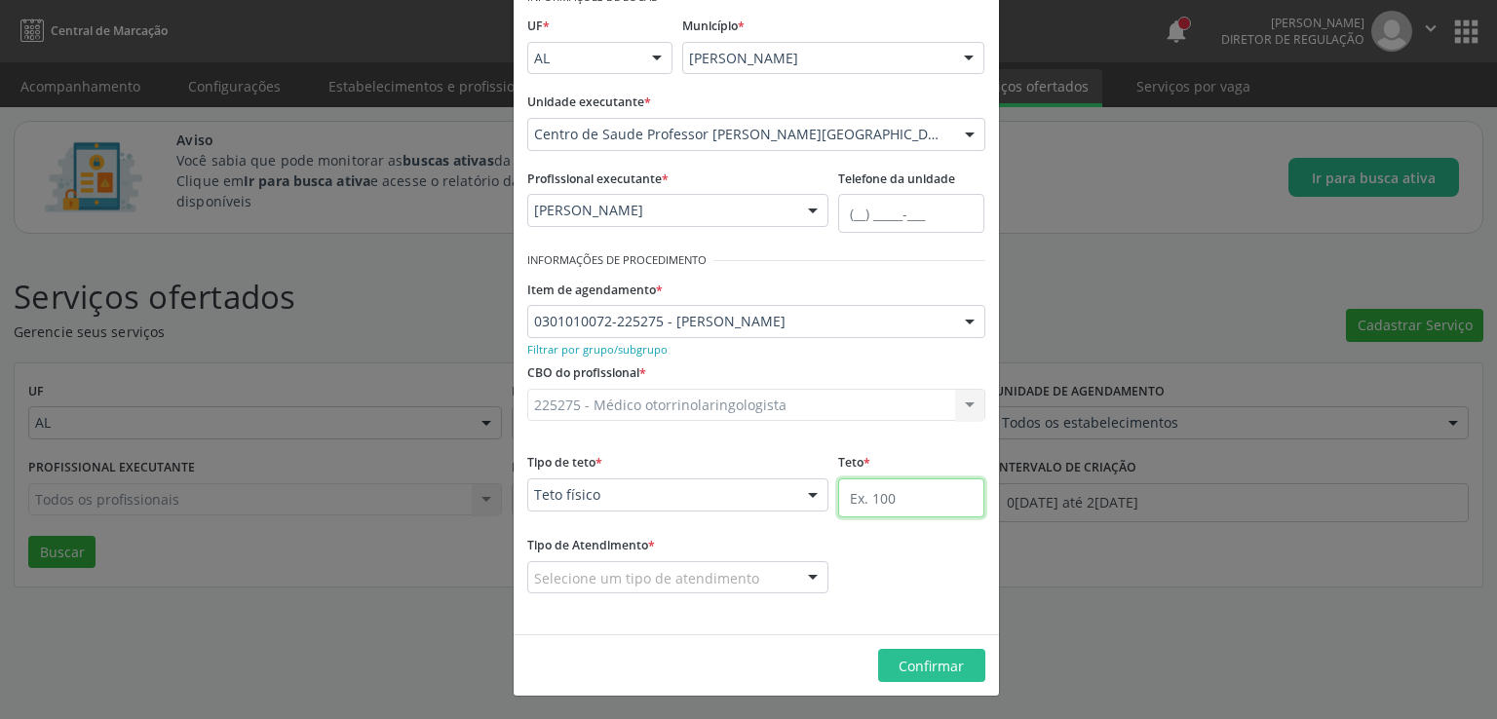
click at [913, 496] on input "text" at bounding box center [911, 497] width 146 height 39
type input "20"
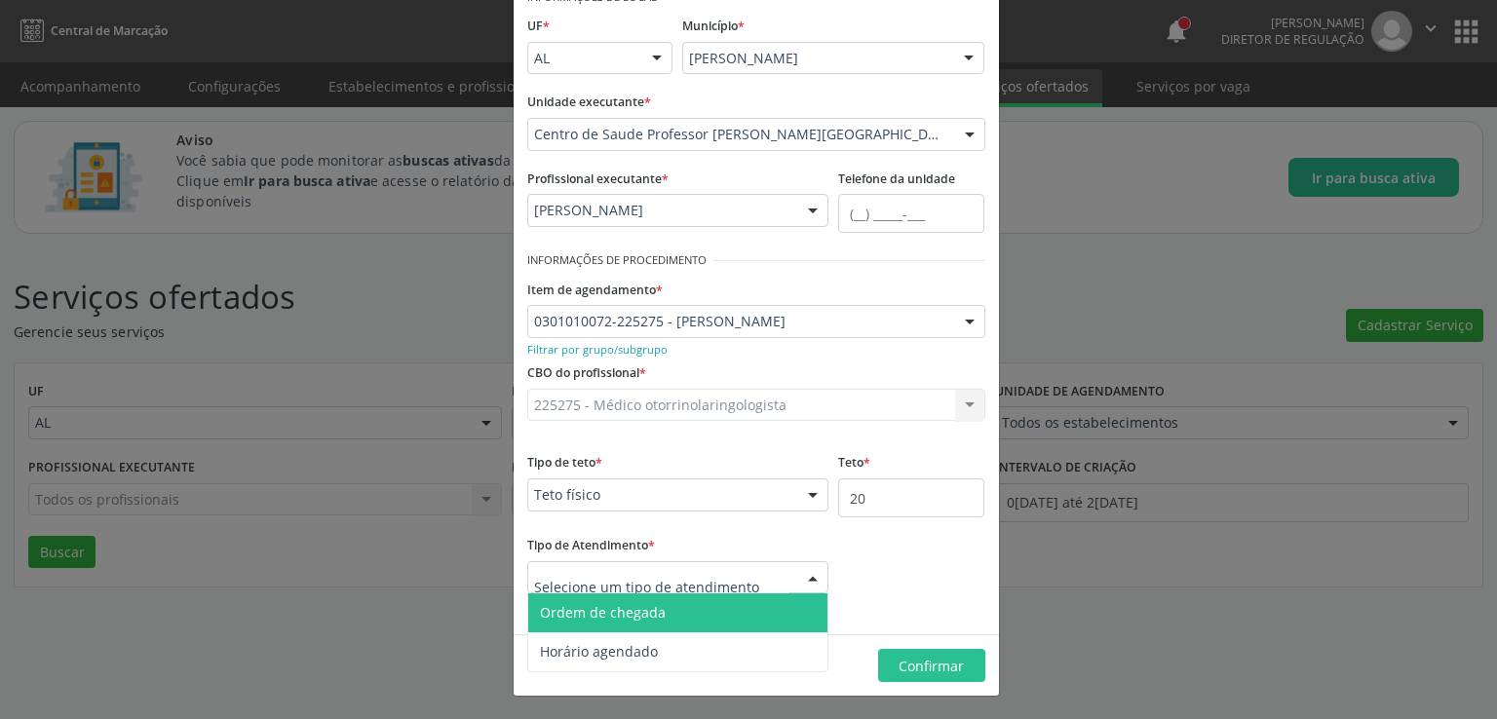
click at [678, 591] on div at bounding box center [678, 577] width 302 height 33
click at [629, 619] on span "Ordem de chegada" at bounding box center [603, 612] width 126 height 19
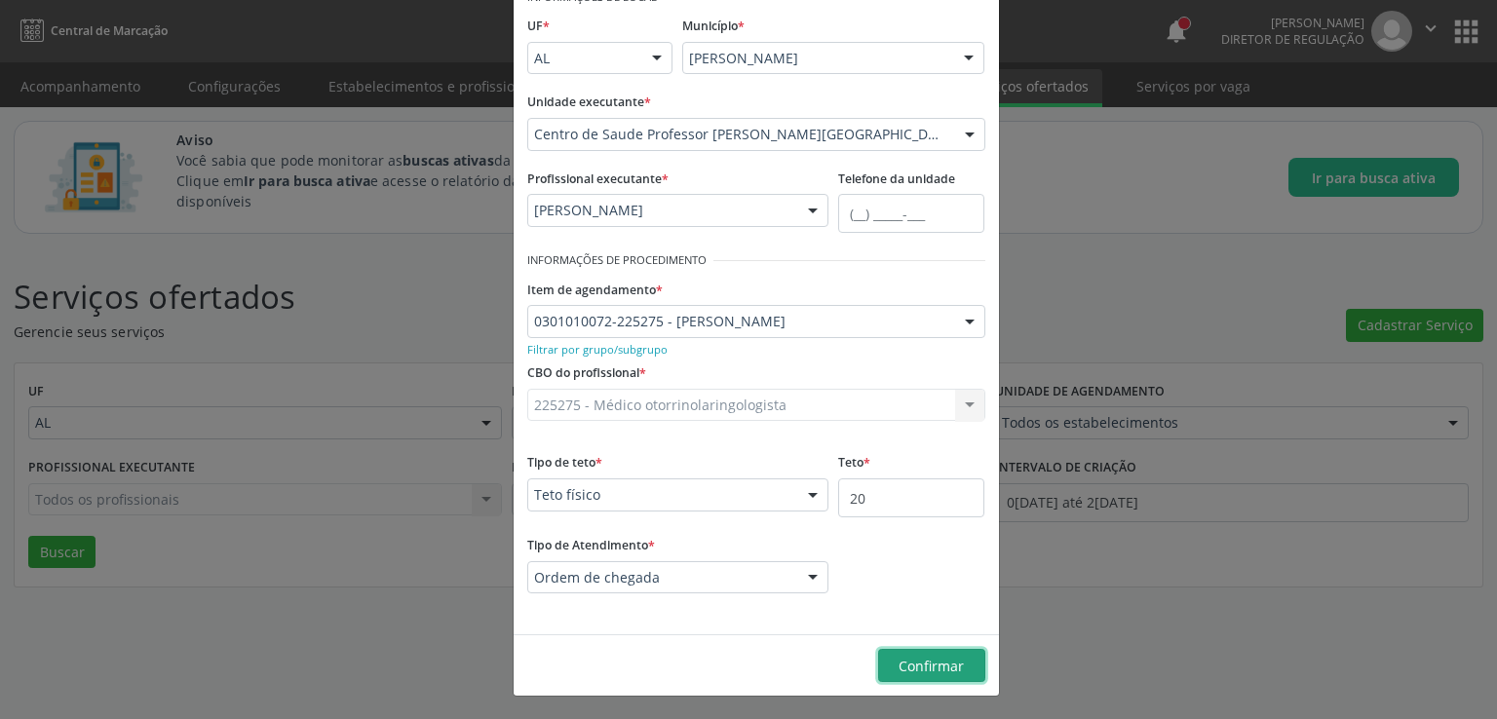
click at [914, 663] on span "Confirmar" at bounding box center [930, 666] width 65 height 19
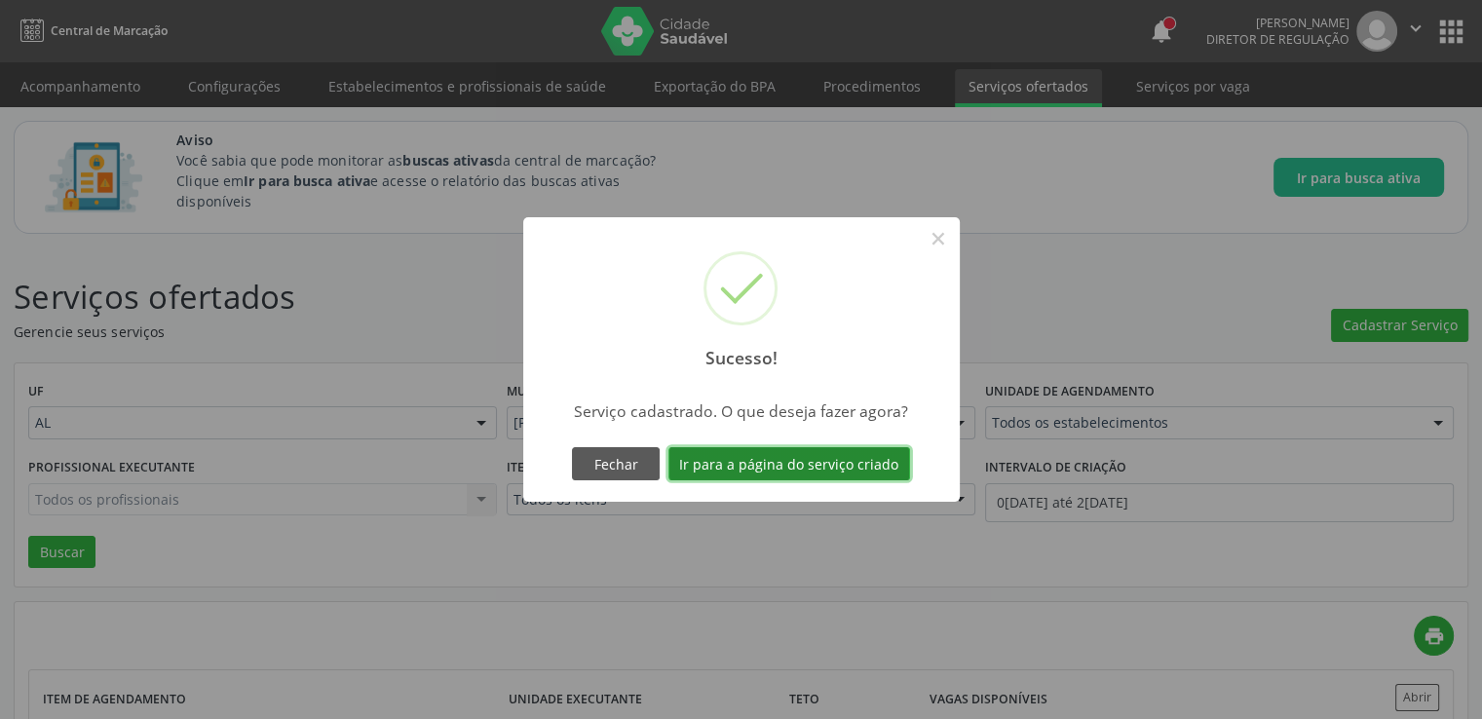
click at [771, 453] on button "Ir para a página do serviço criado" at bounding box center [789, 463] width 242 height 33
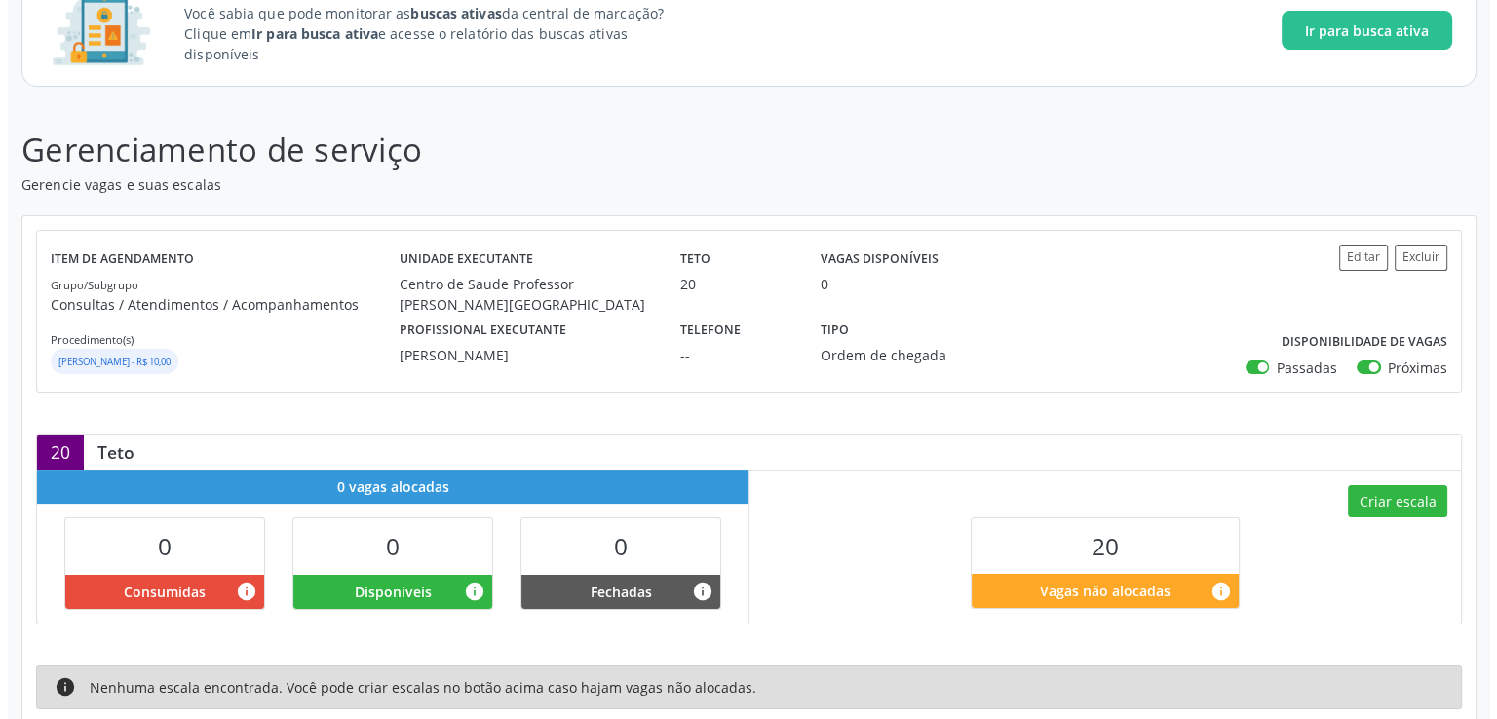
scroll to position [308, 0]
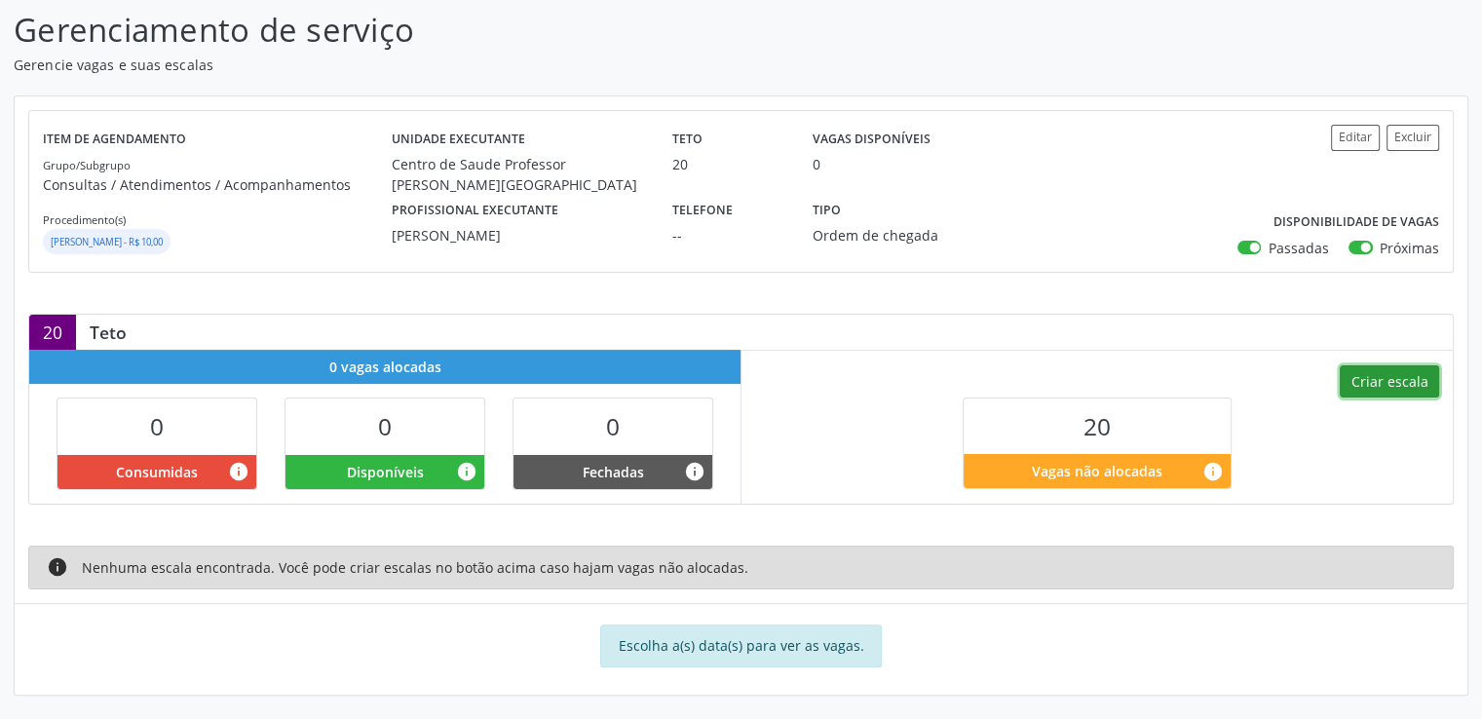
click at [1395, 386] on button "Criar escala" at bounding box center [1389, 381] width 99 height 33
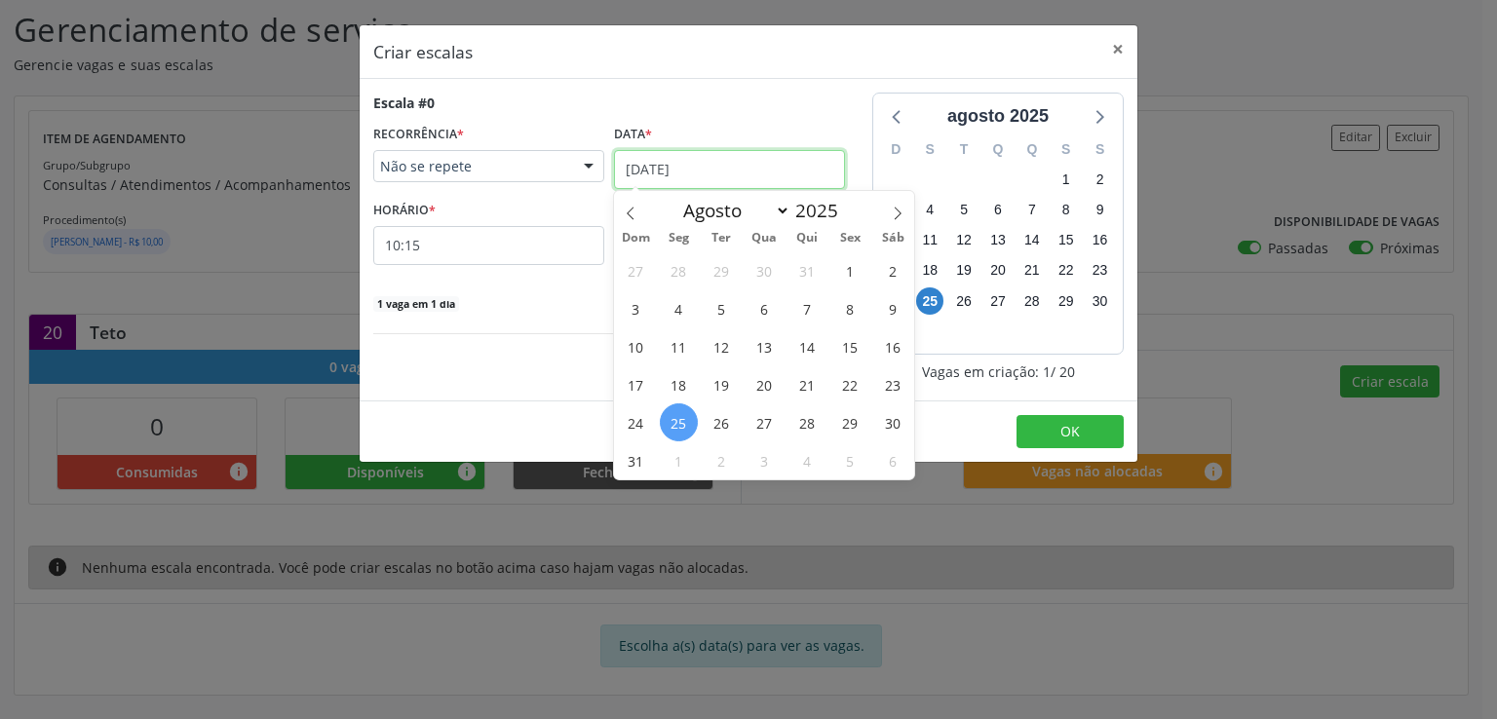
click at [660, 164] on input "25/08/2025" at bounding box center [729, 169] width 231 height 39
click at [902, 211] on icon at bounding box center [898, 214] width 14 height 14
select select "8"
click at [849, 302] on span "12" at bounding box center [850, 308] width 38 height 38
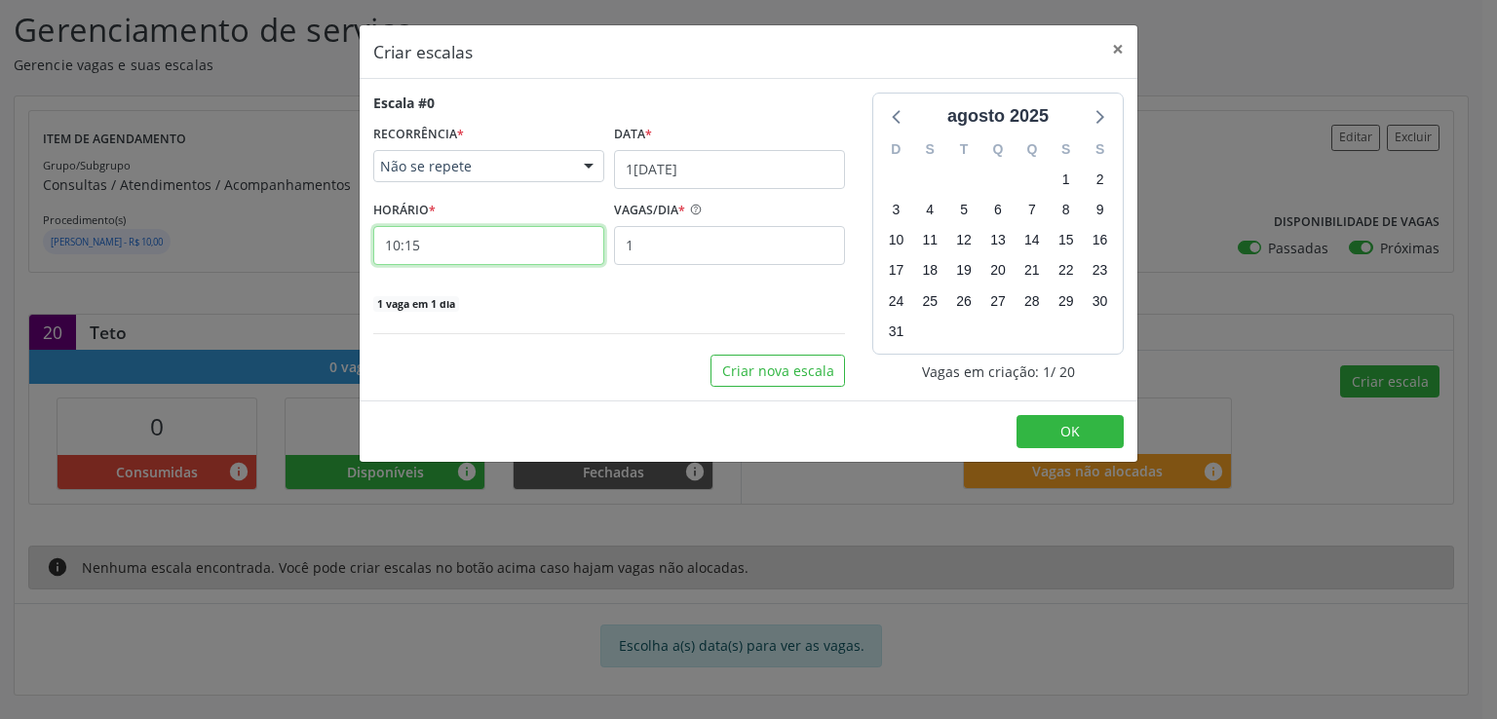
click at [464, 254] on input "10:15" at bounding box center [488, 245] width 231 height 39
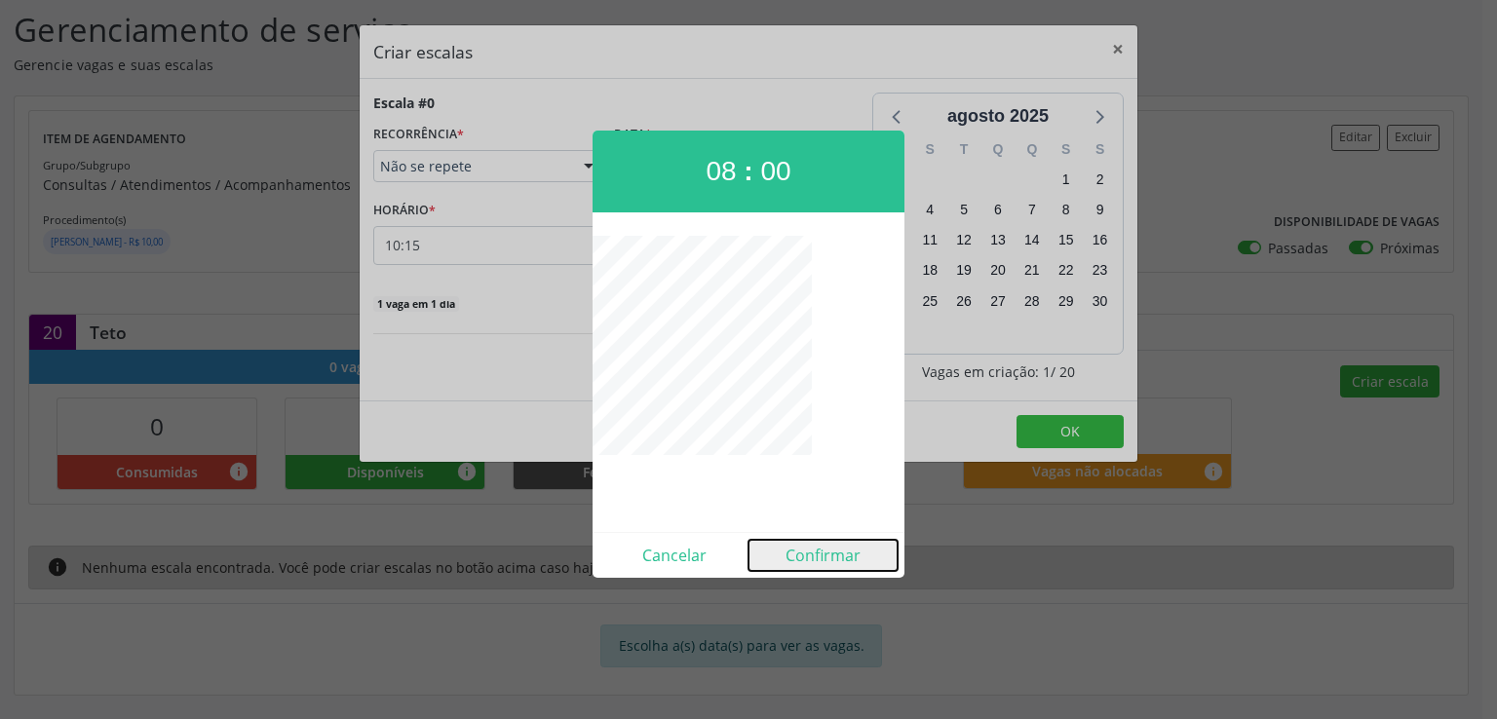
click at [838, 556] on button "Confirmar" at bounding box center [822, 555] width 149 height 31
type input "08:00"
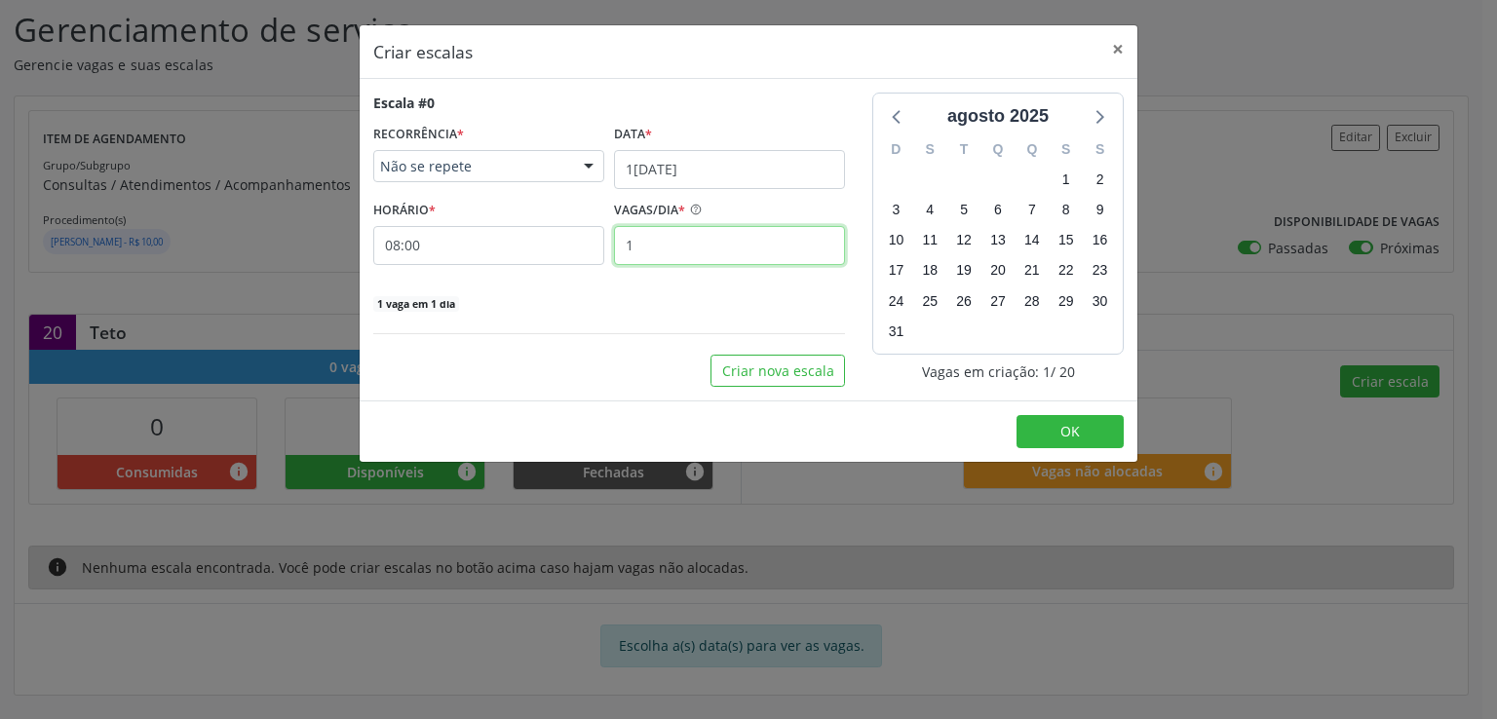
click at [689, 244] on input "1" at bounding box center [729, 245] width 231 height 39
type input "20"
click at [645, 295] on div "20 vagas em 1 dia" at bounding box center [609, 302] width 472 height 20
click at [1055, 427] on button "OK" at bounding box center [1069, 431] width 107 height 33
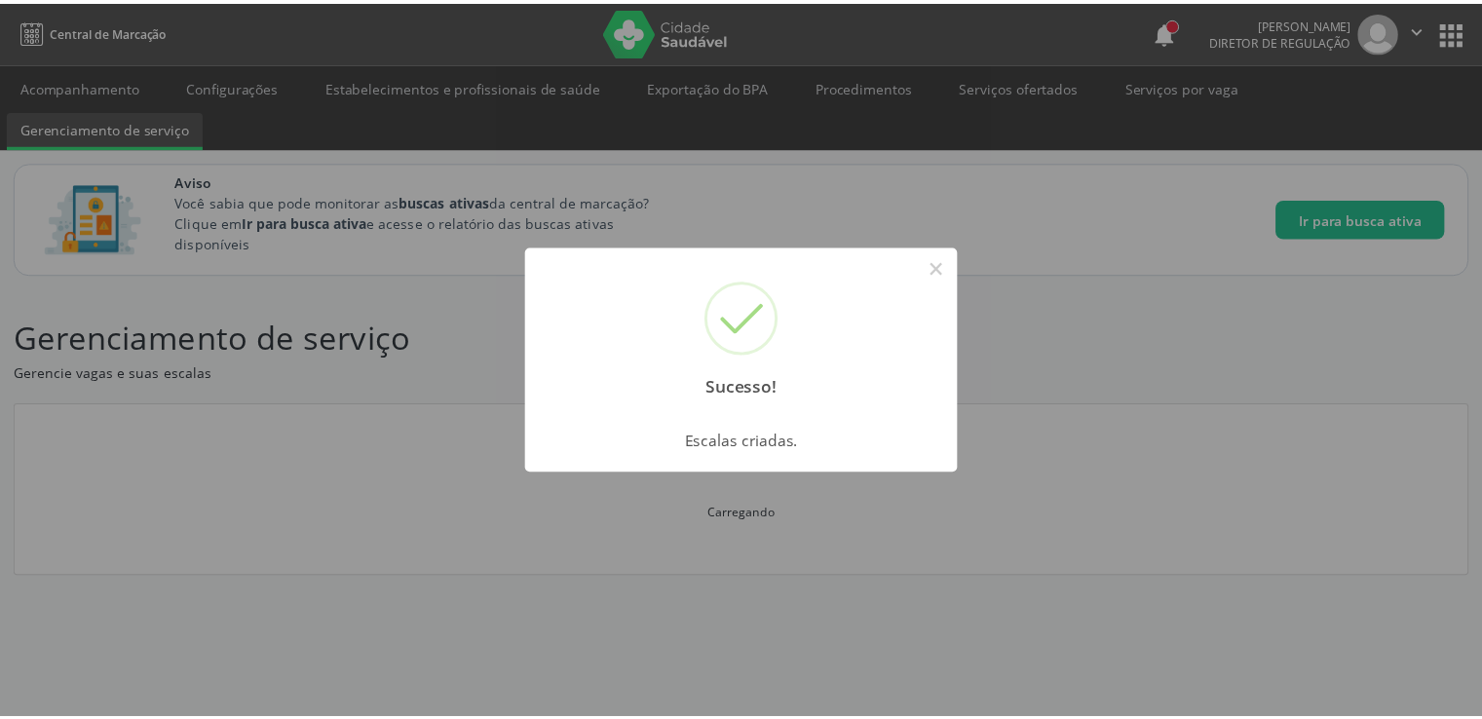
scroll to position [0, 0]
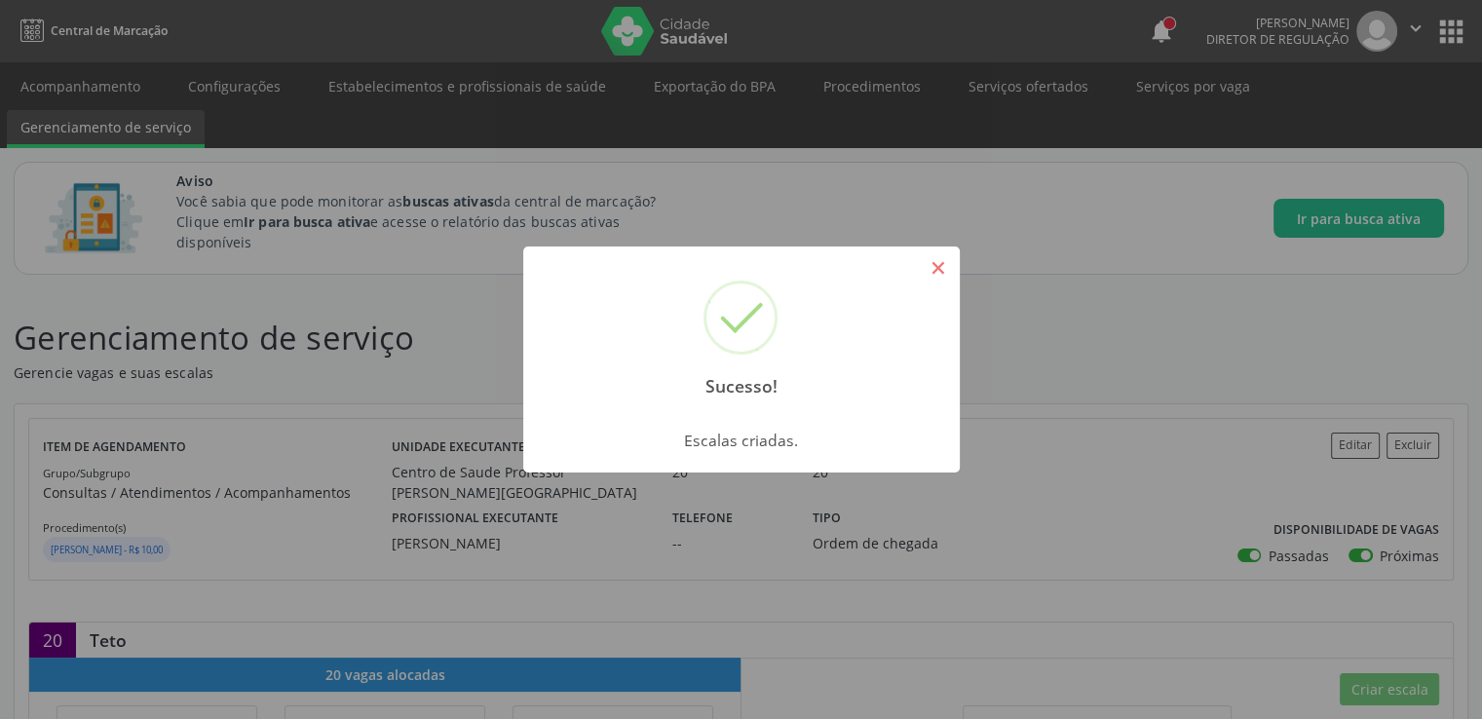
click at [935, 269] on button "×" at bounding box center [938, 267] width 33 height 33
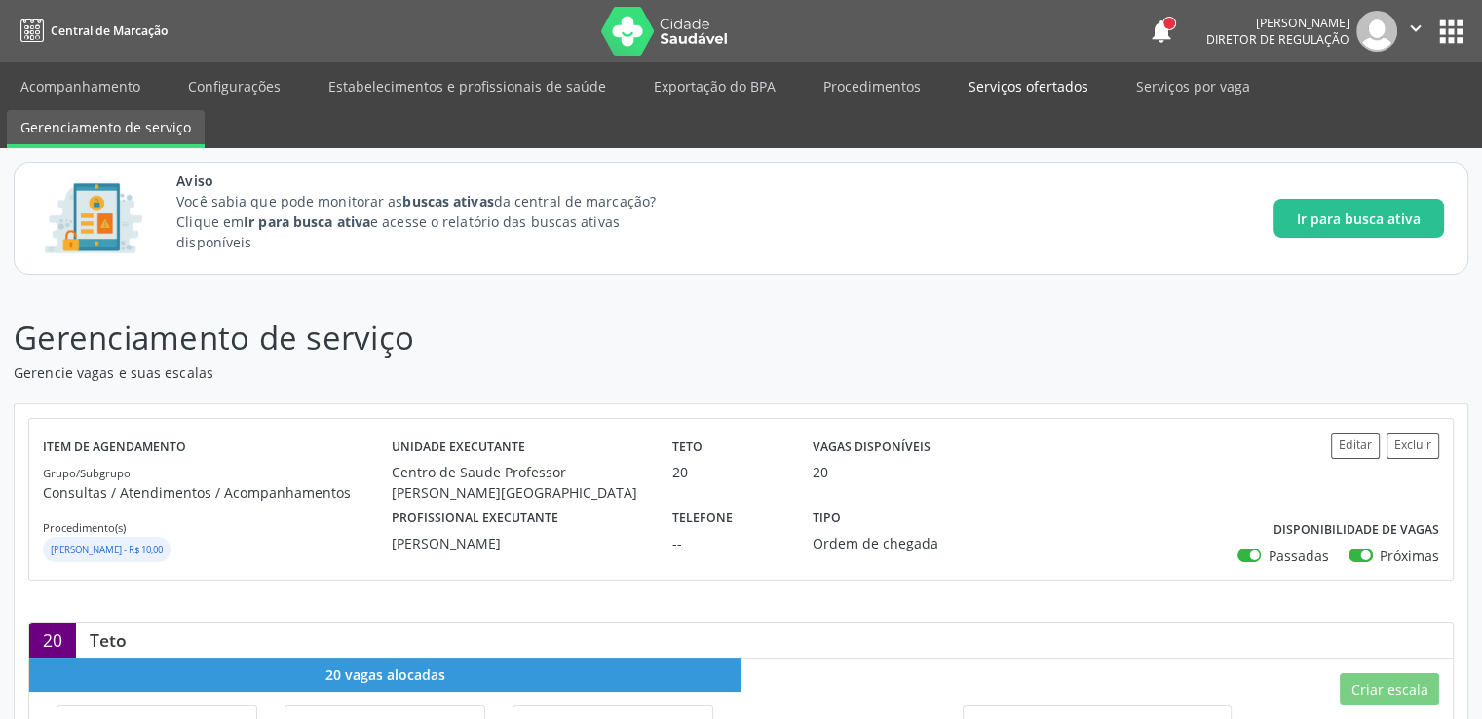
click at [1029, 93] on link "Serviços ofertados" at bounding box center [1028, 86] width 147 height 34
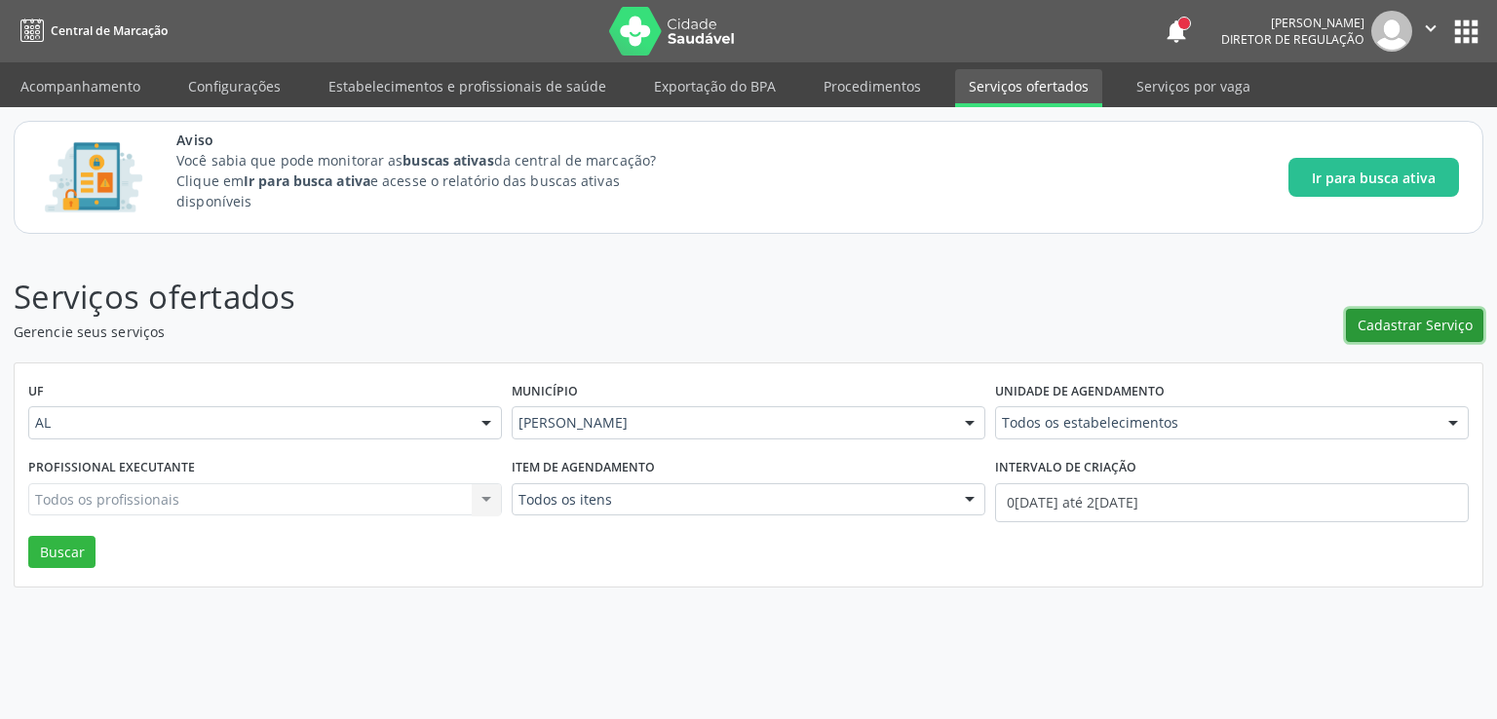
click at [1421, 322] on span "Cadastrar Serviço" at bounding box center [1414, 325] width 115 height 20
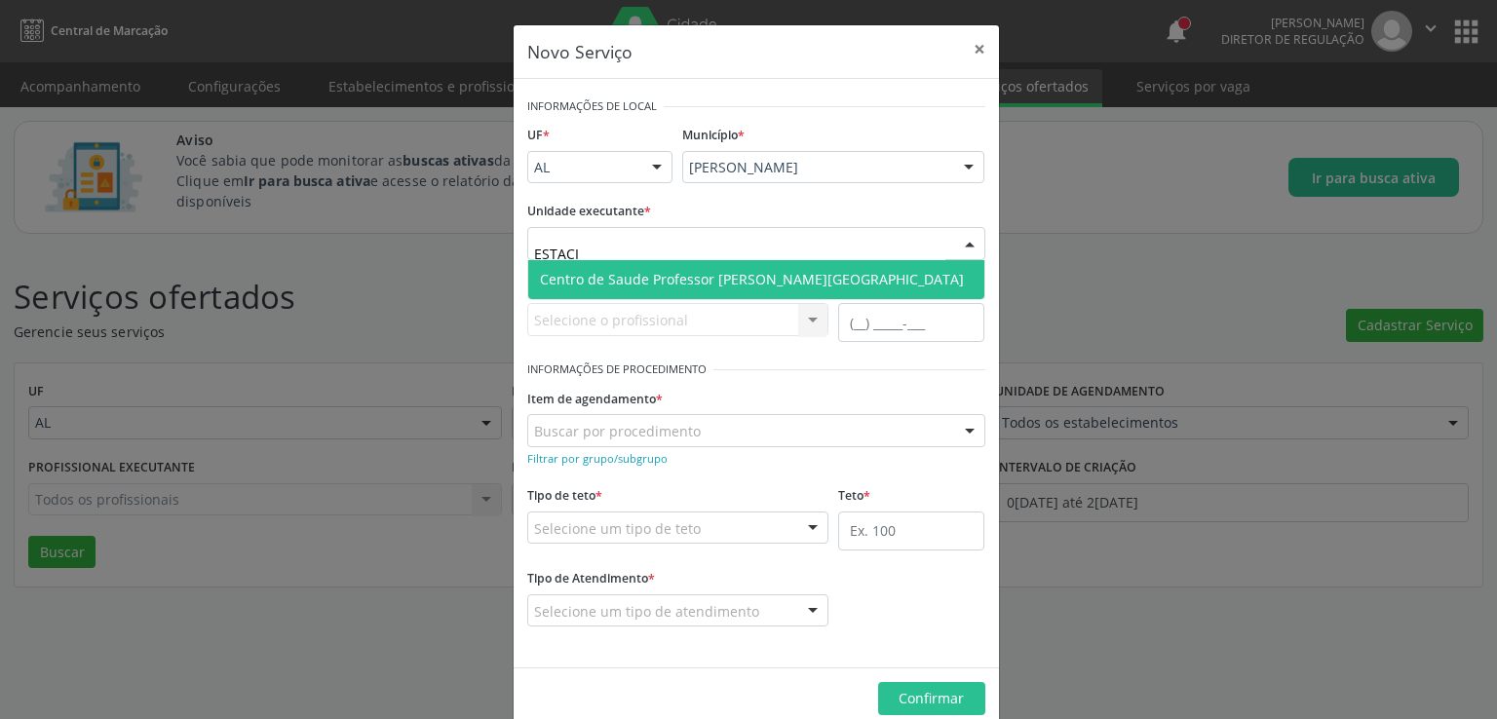
type input "ESTACIO"
click at [609, 270] on span "Centro de Saude Professor [PERSON_NAME][GEOGRAPHIC_DATA]" at bounding box center [752, 279] width 424 height 19
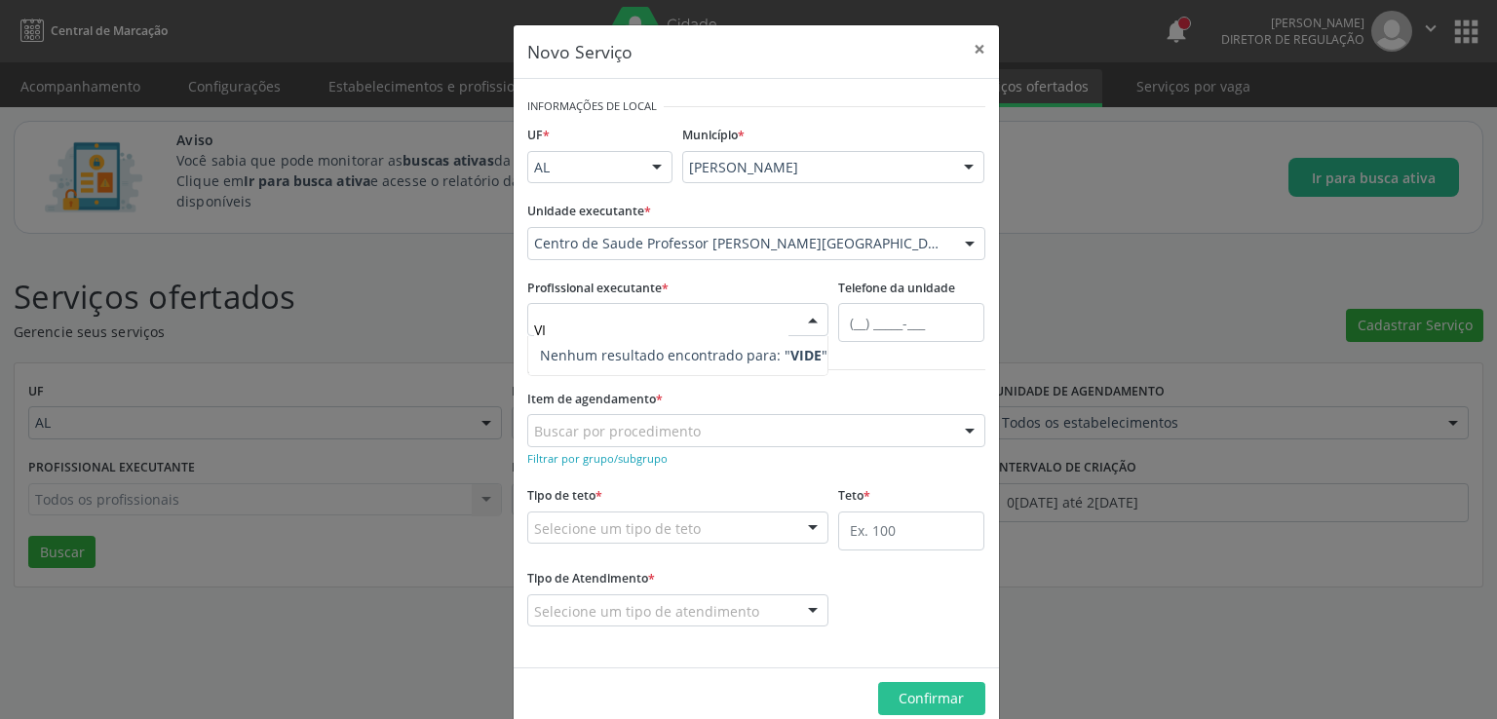
type input "V"
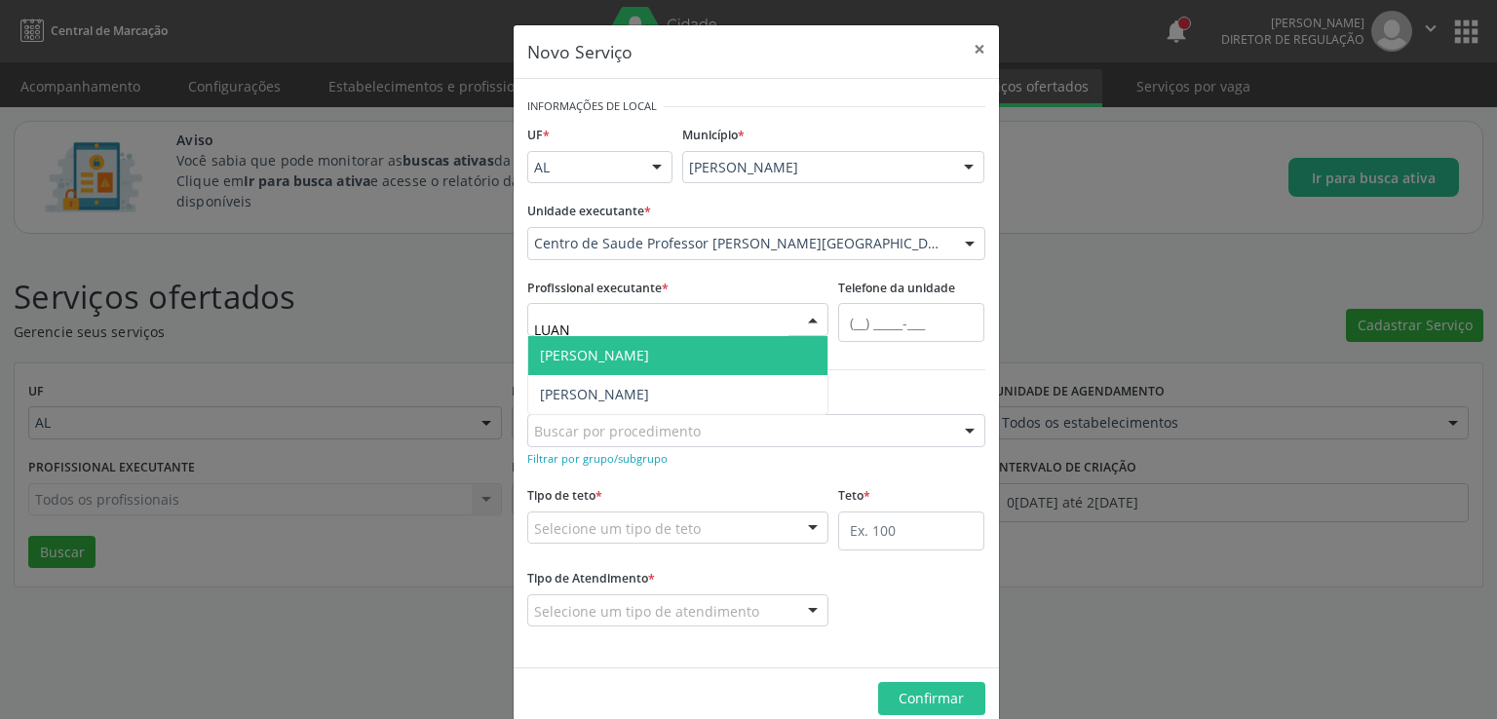
type input "LUANE"
click at [597, 344] on span "Luane Cristine Tenorio Correia" at bounding box center [678, 355] width 300 height 39
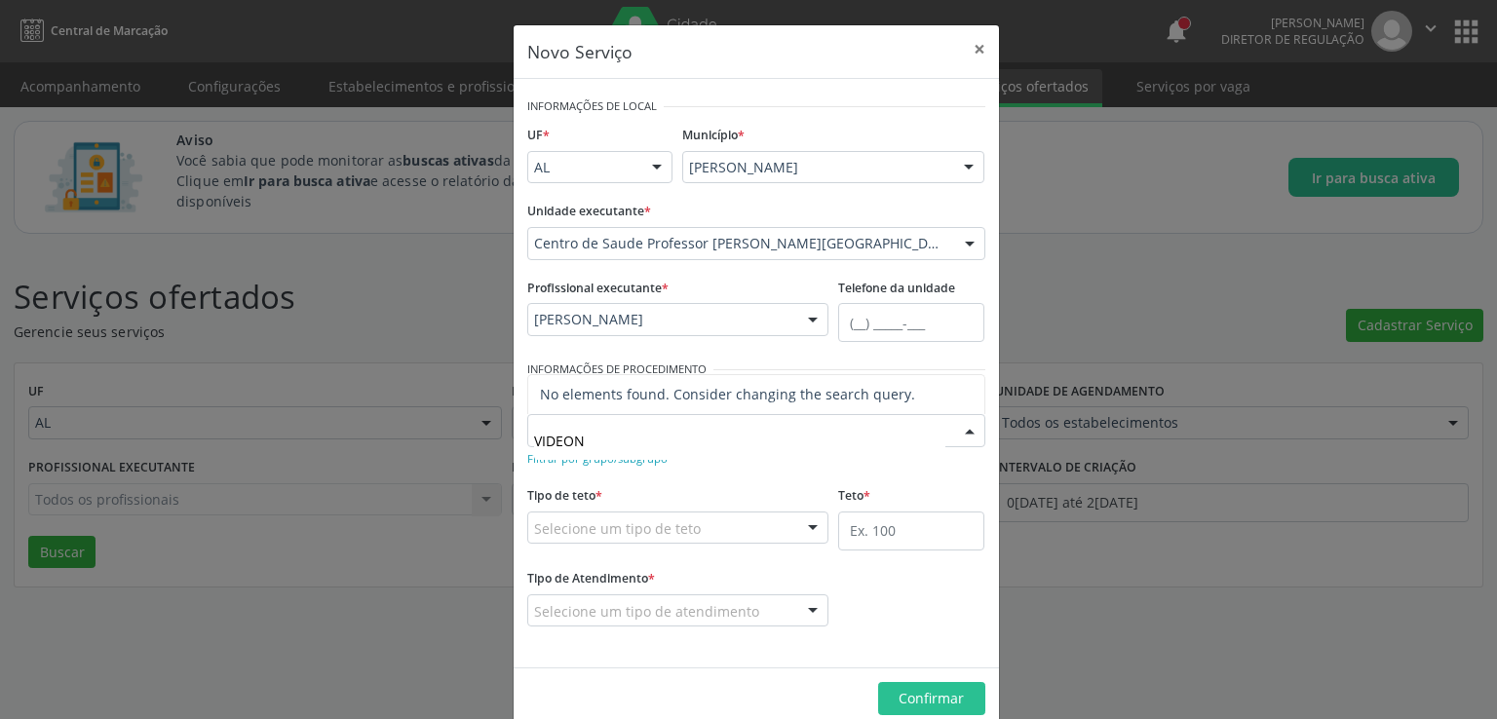
type input "VIDEO"
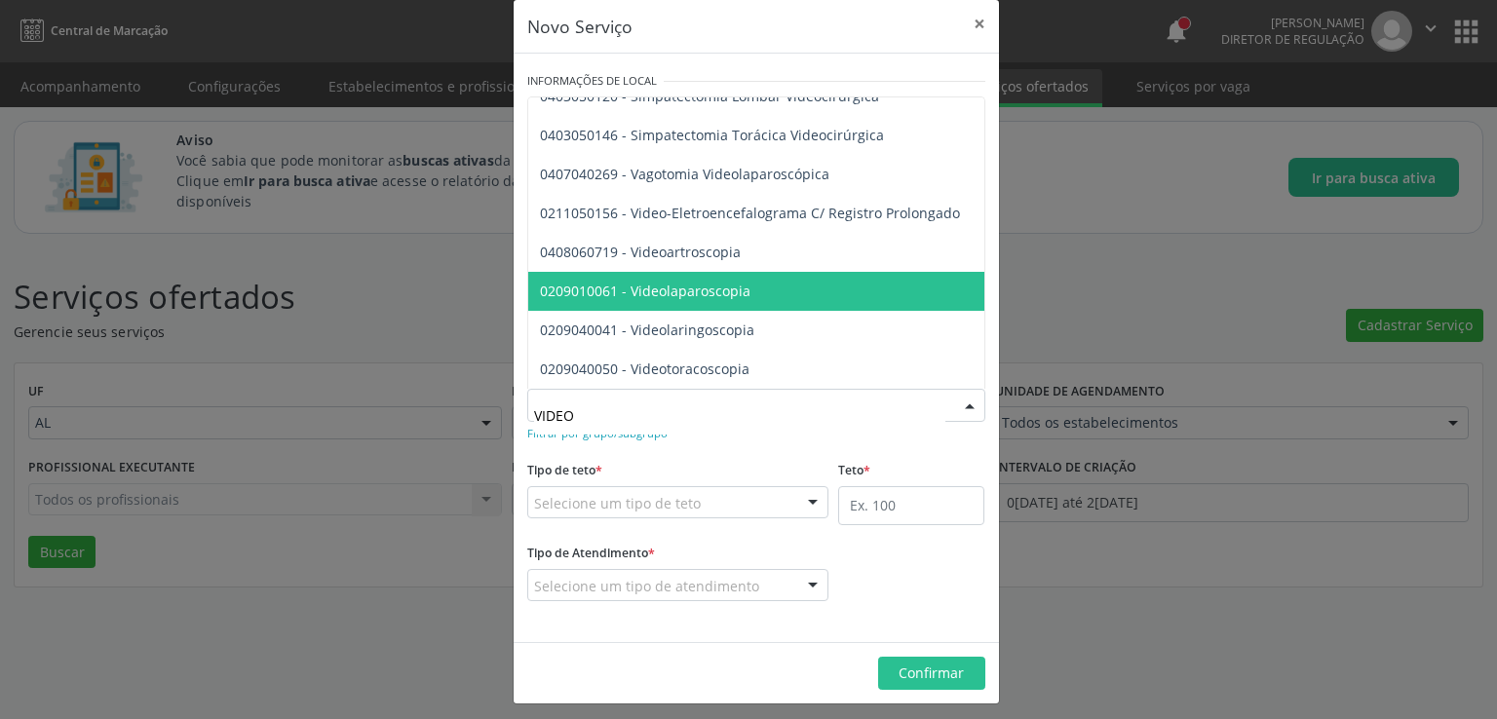
scroll to position [32, 0]
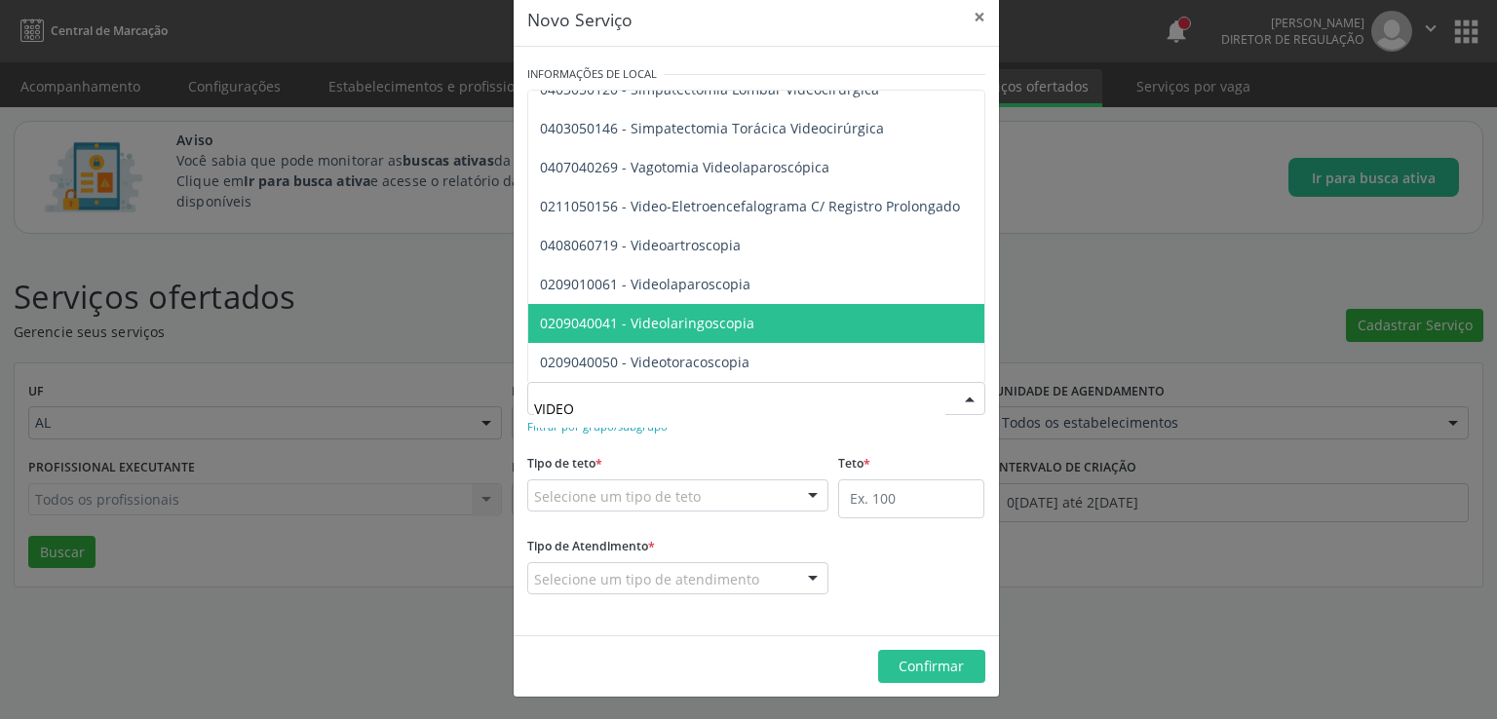
click at [681, 314] on span "0209040041 - Videolaringoscopia" at bounding box center [647, 323] width 214 height 19
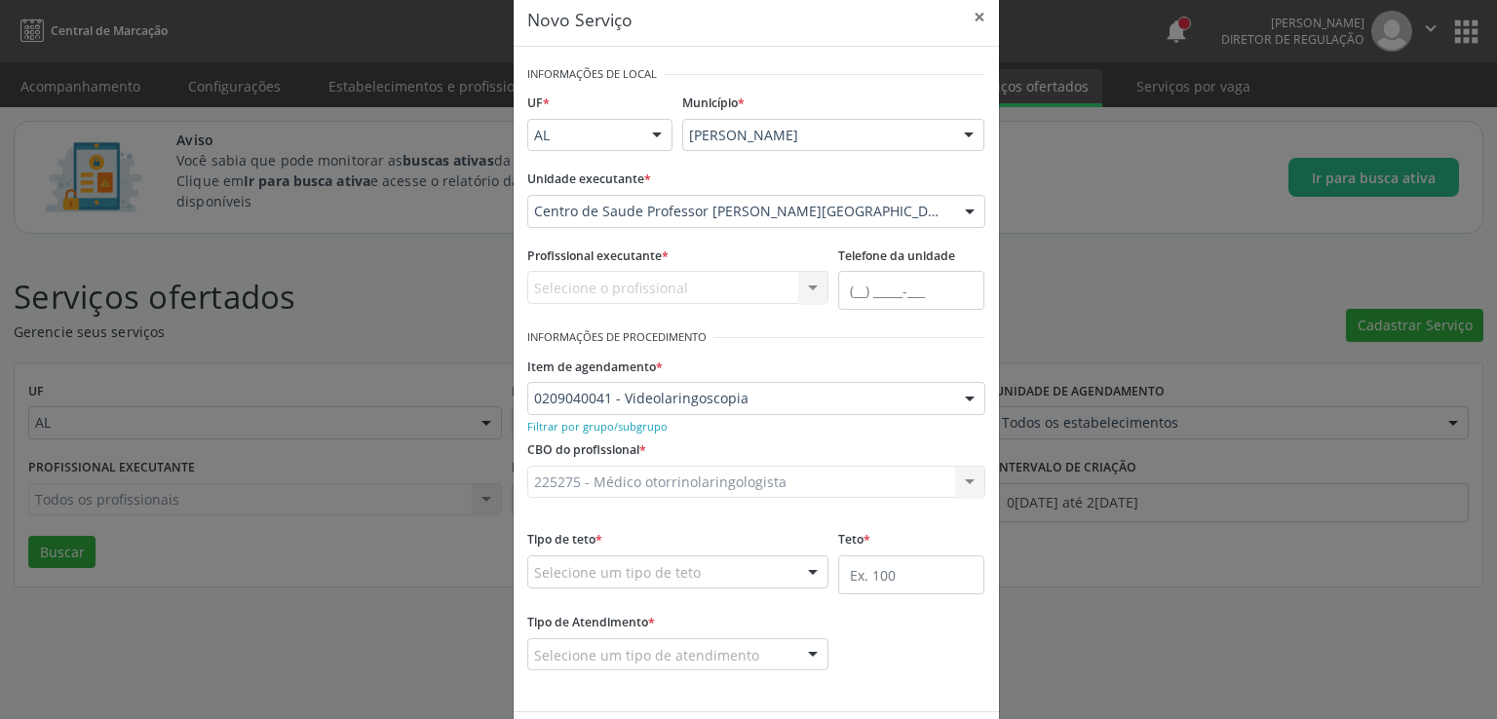
click at [631, 485] on div "225275 - Médico otorrinolaringologista 225275 - Médico otorrinolaringologista N…" at bounding box center [756, 482] width 458 height 33
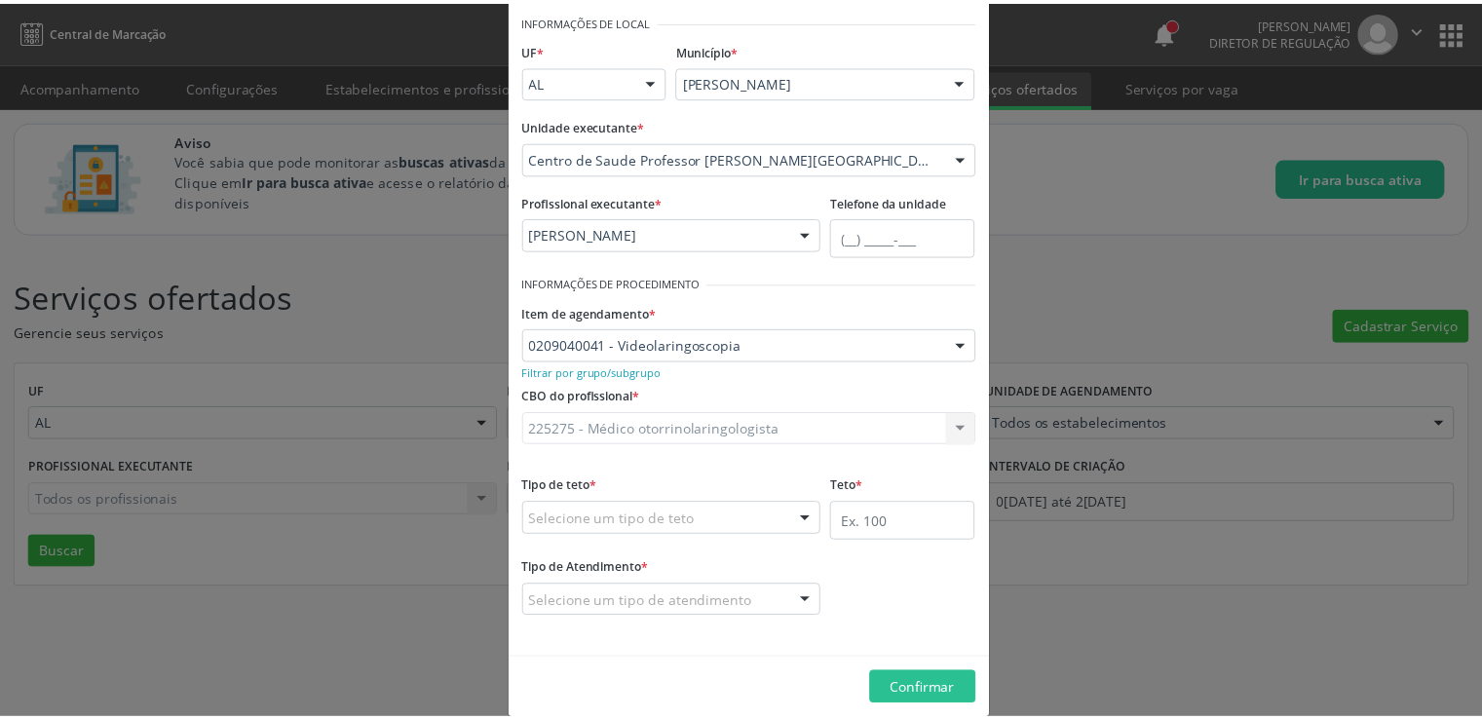
scroll to position [109, 0]
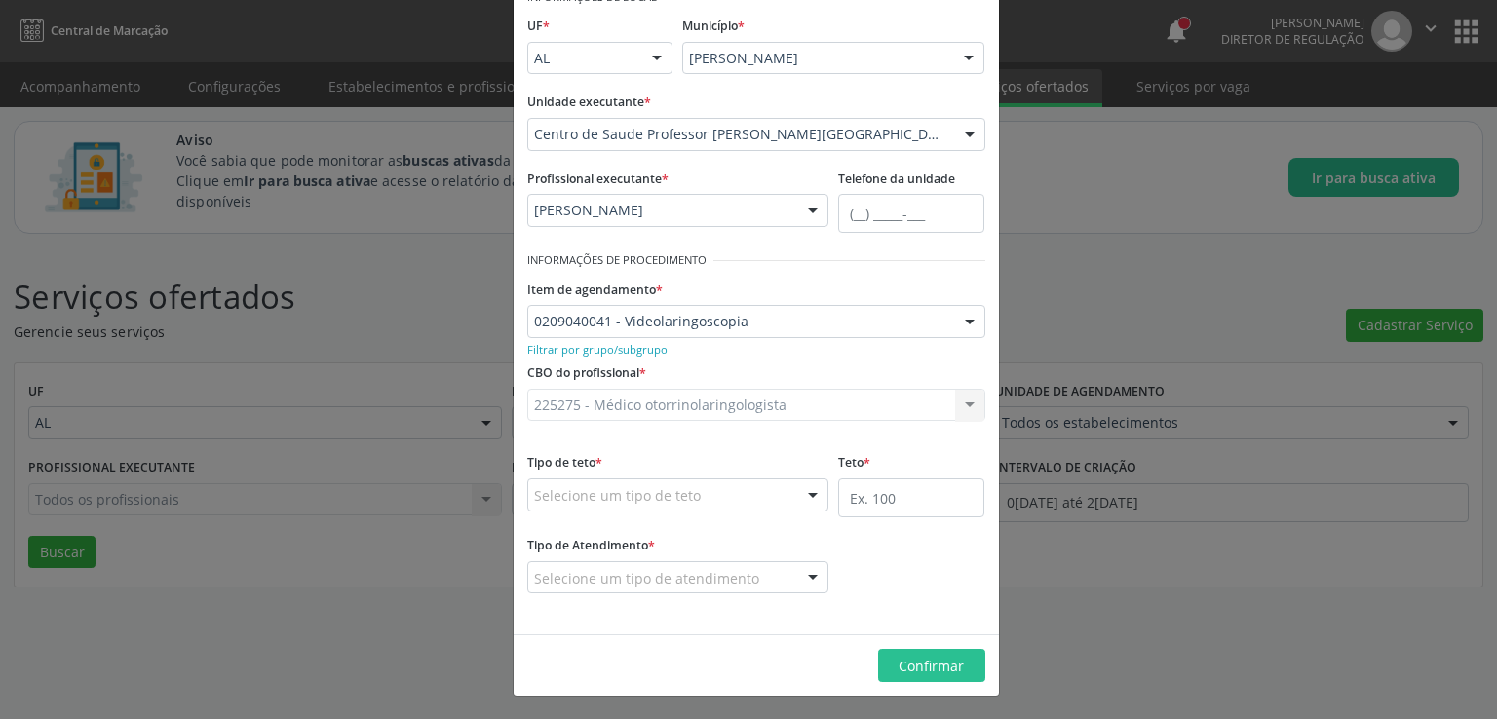
click at [692, 476] on div "Tipo de teto * Selecione um tipo de teto Teto financeiro Teto físico Nenhum res…" at bounding box center [678, 479] width 302 height 62
click at [707, 501] on div at bounding box center [678, 494] width 302 height 33
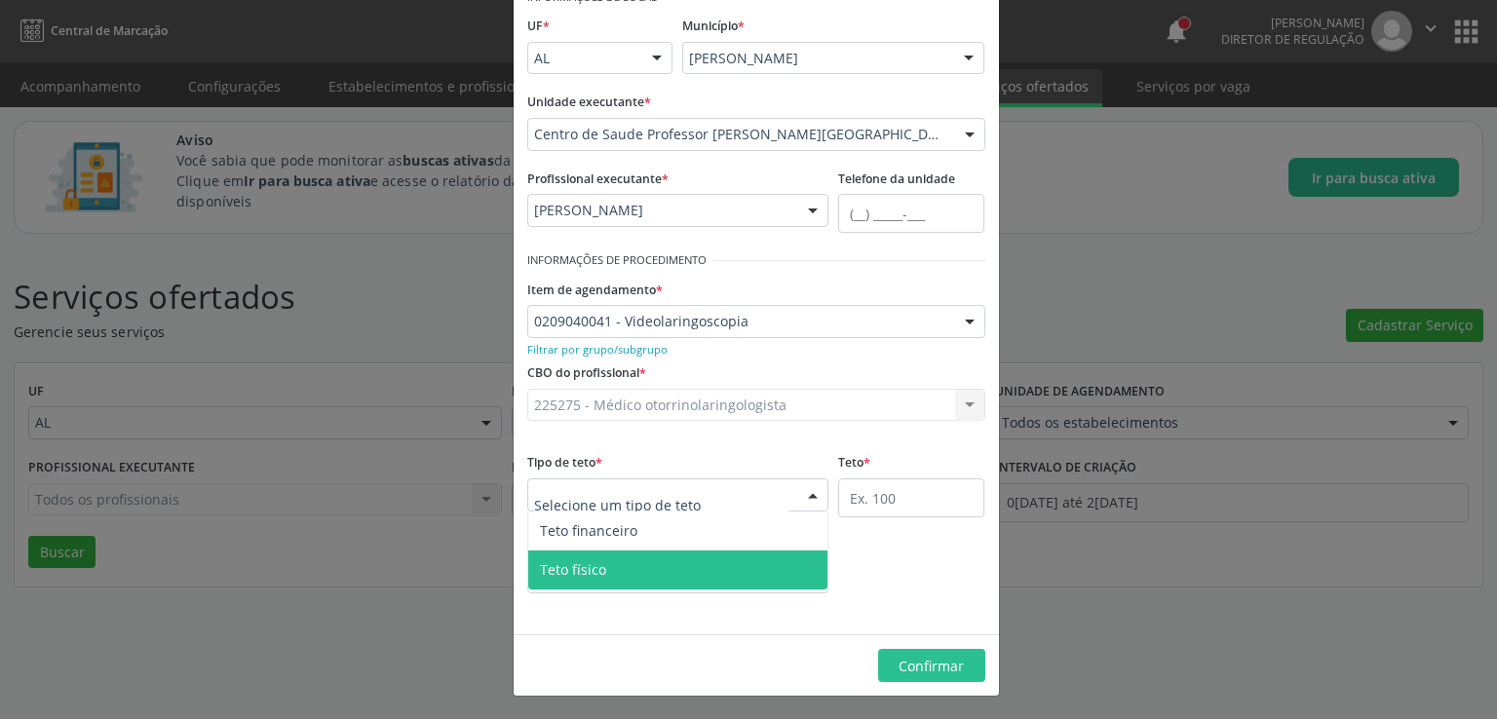
drag, startPoint x: 629, startPoint y: 567, endPoint x: 858, endPoint y: 515, distance: 235.0
click at [628, 569] on span "Teto físico" at bounding box center [678, 570] width 300 height 39
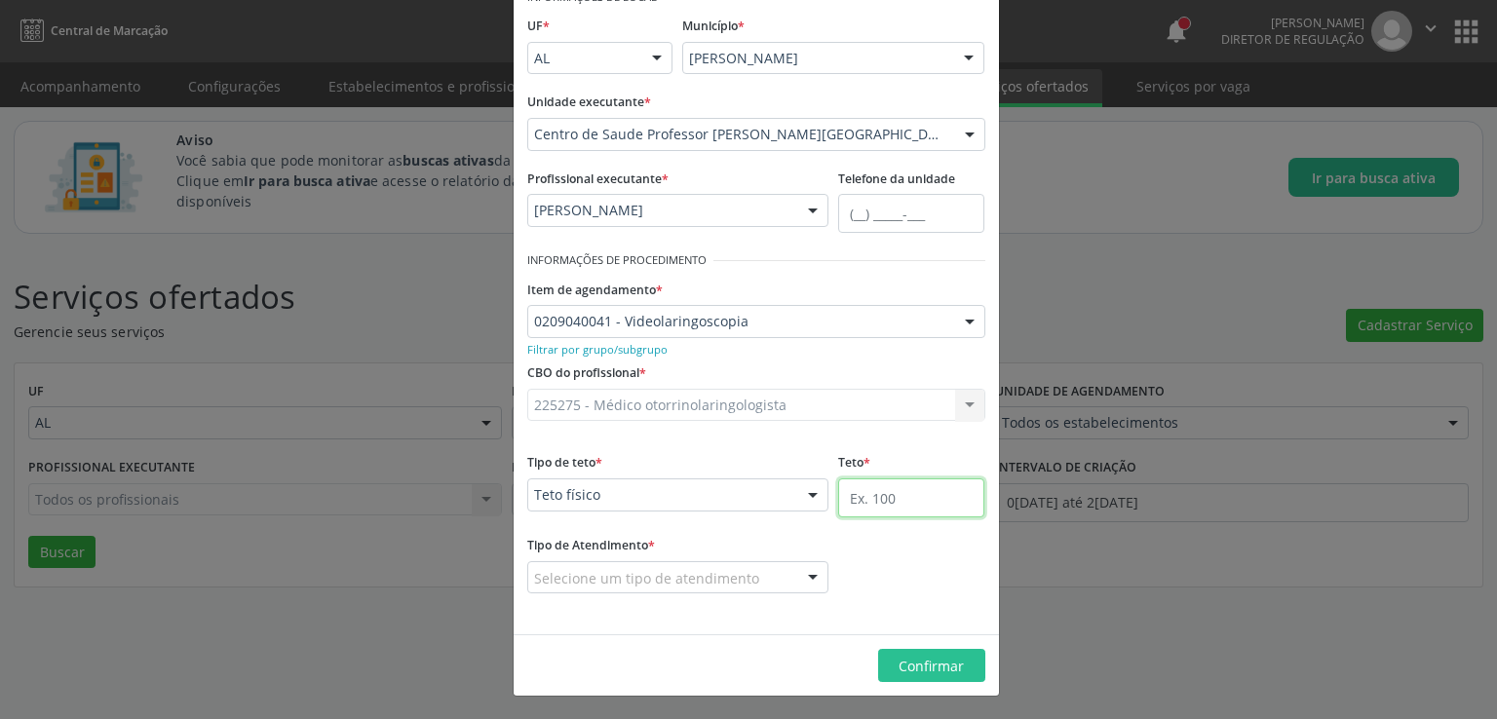
click at [869, 498] on input "text" at bounding box center [911, 497] width 146 height 39
type input "10"
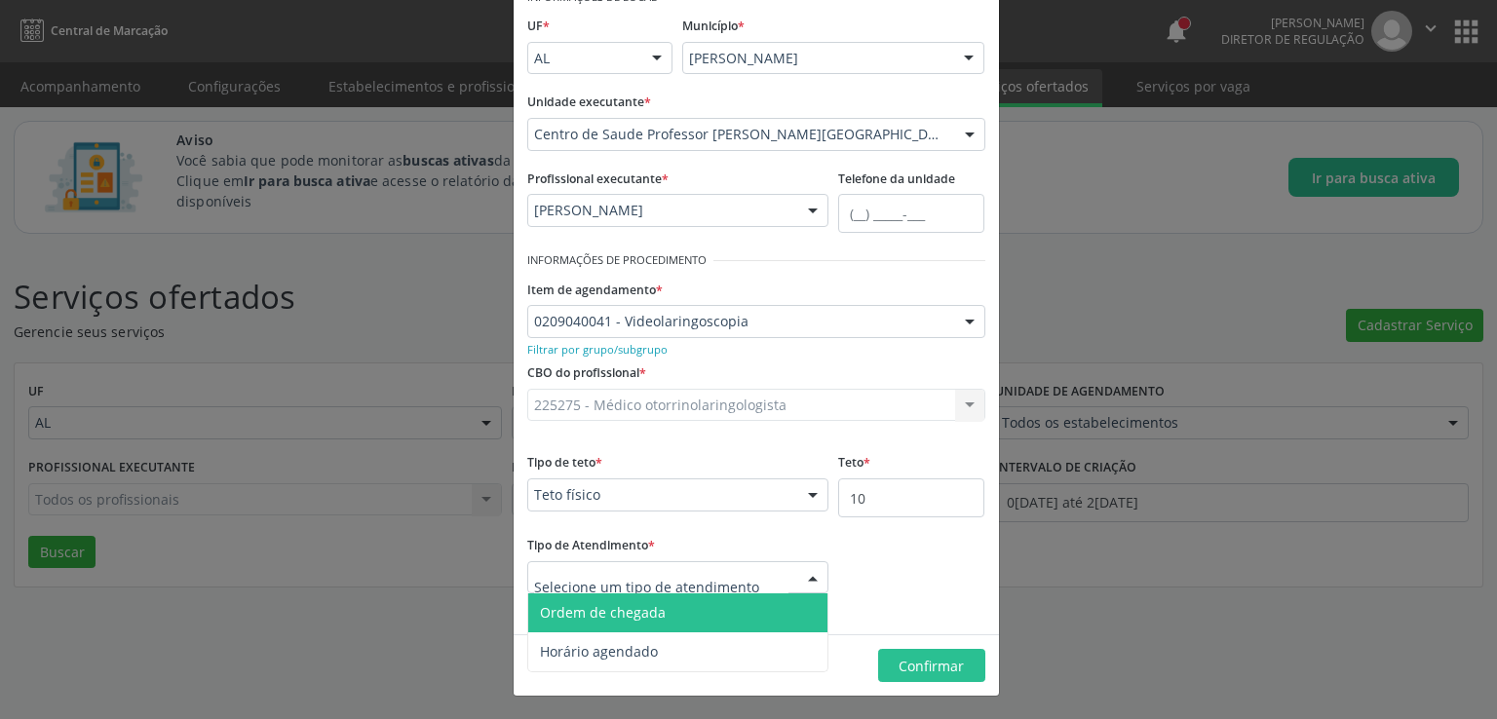
click at [626, 608] on span "Ordem de chegada" at bounding box center [603, 612] width 126 height 19
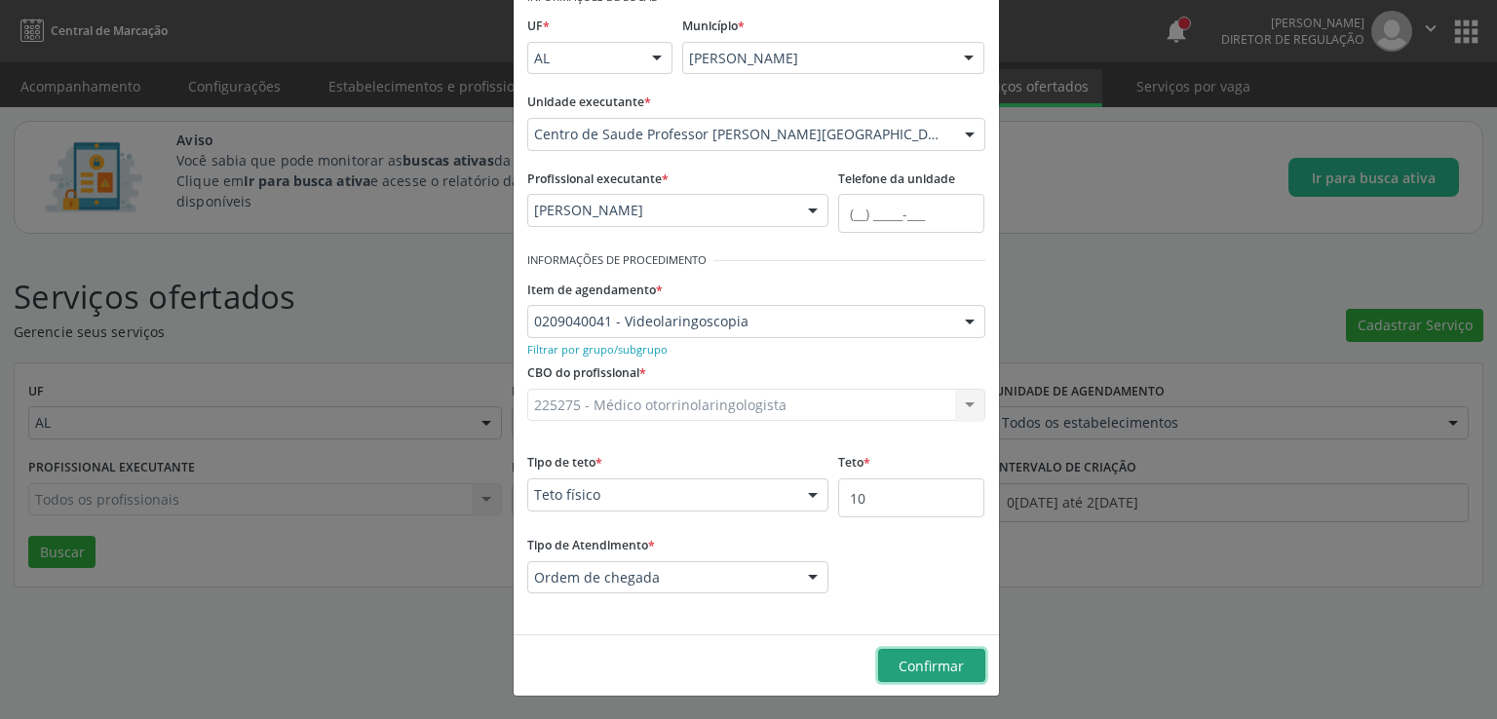
click at [931, 661] on span "Confirmar" at bounding box center [930, 666] width 65 height 19
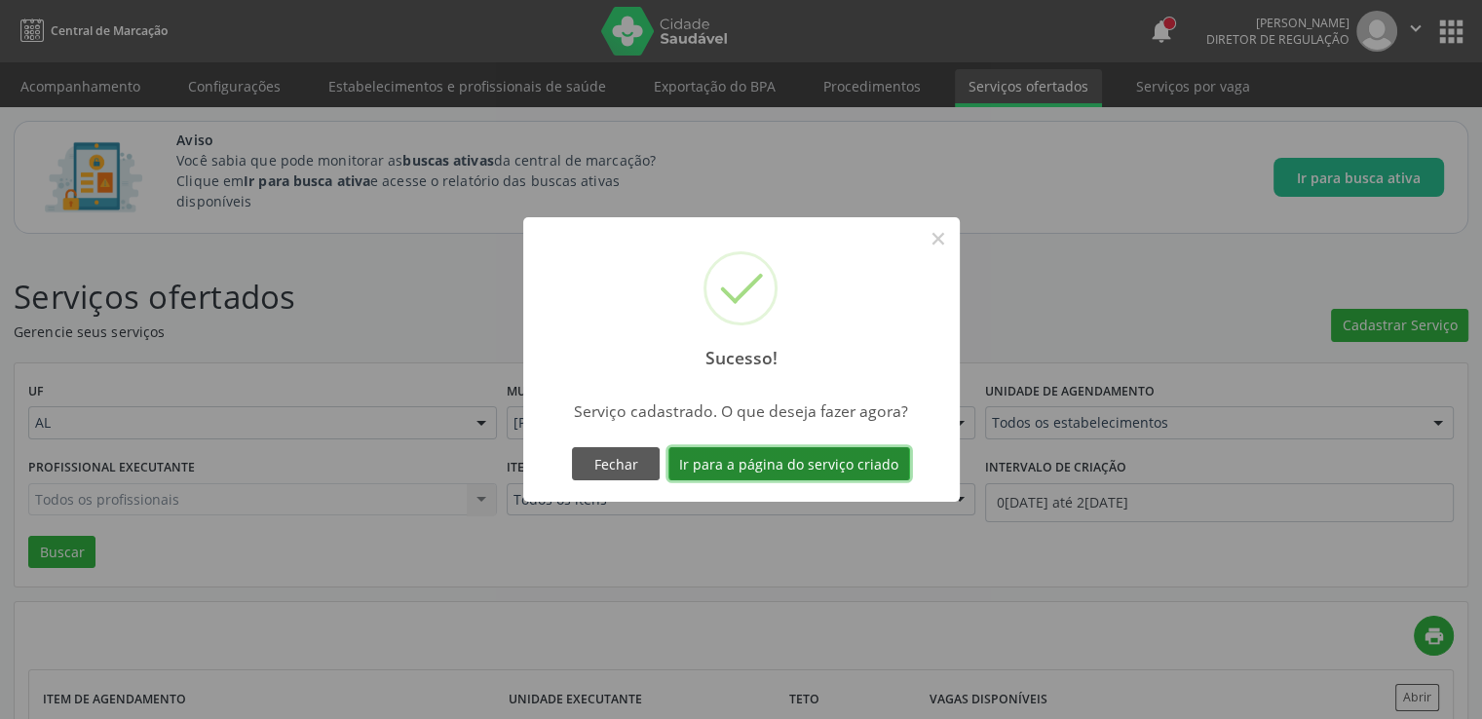
click at [808, 457] on button "Ir para a página do serviço criado" at bounding box center [789, 463] width 242 height 33
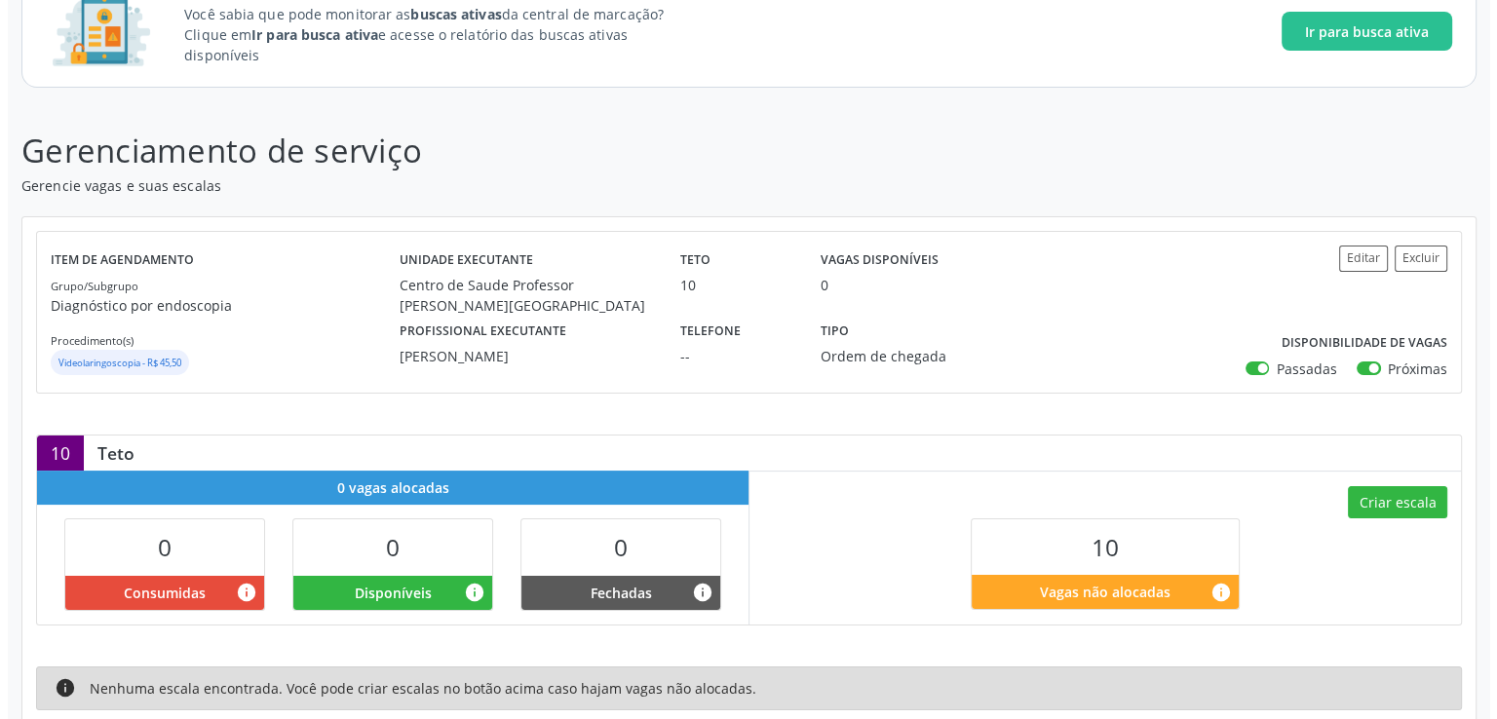
scroll to position [308, 0]
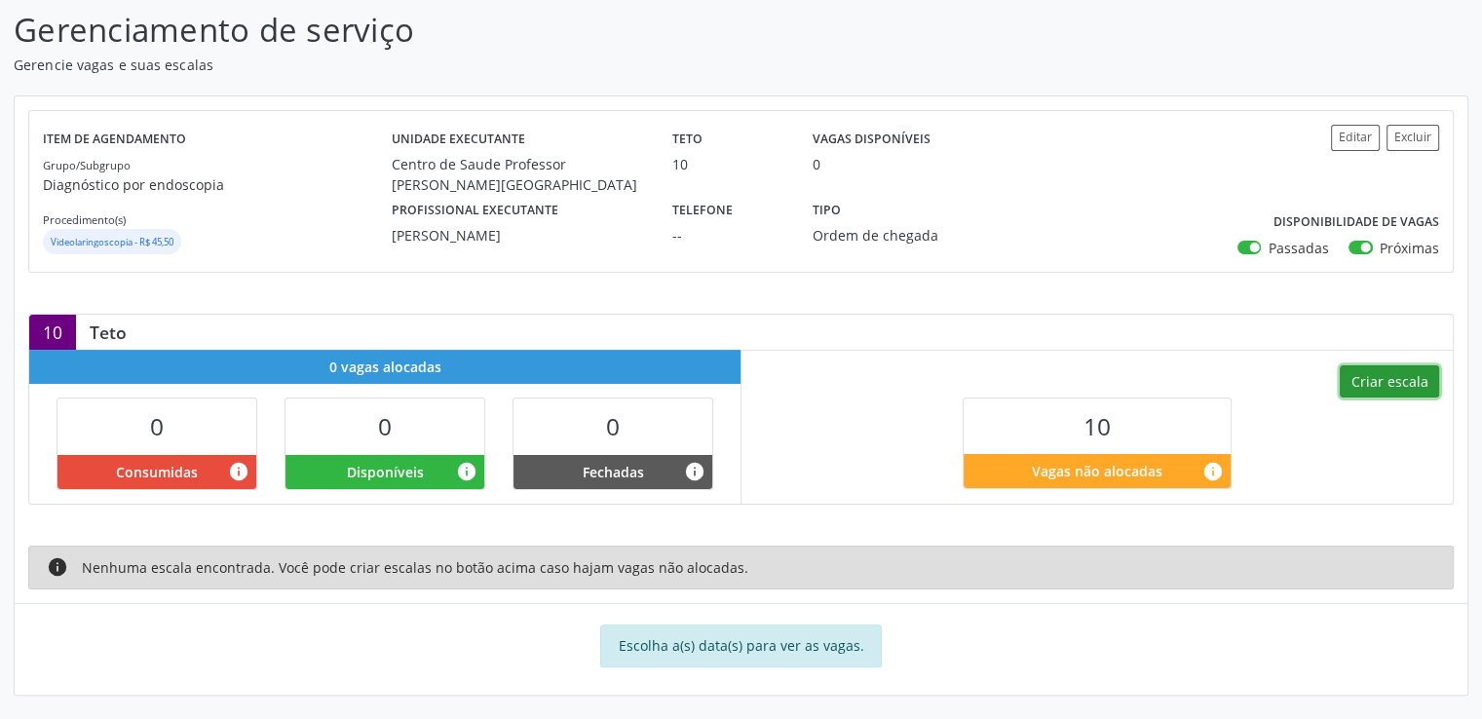
click at [1368, 377] on button "Criar escala" at bounding box center [1389, 381] width 99 height 33
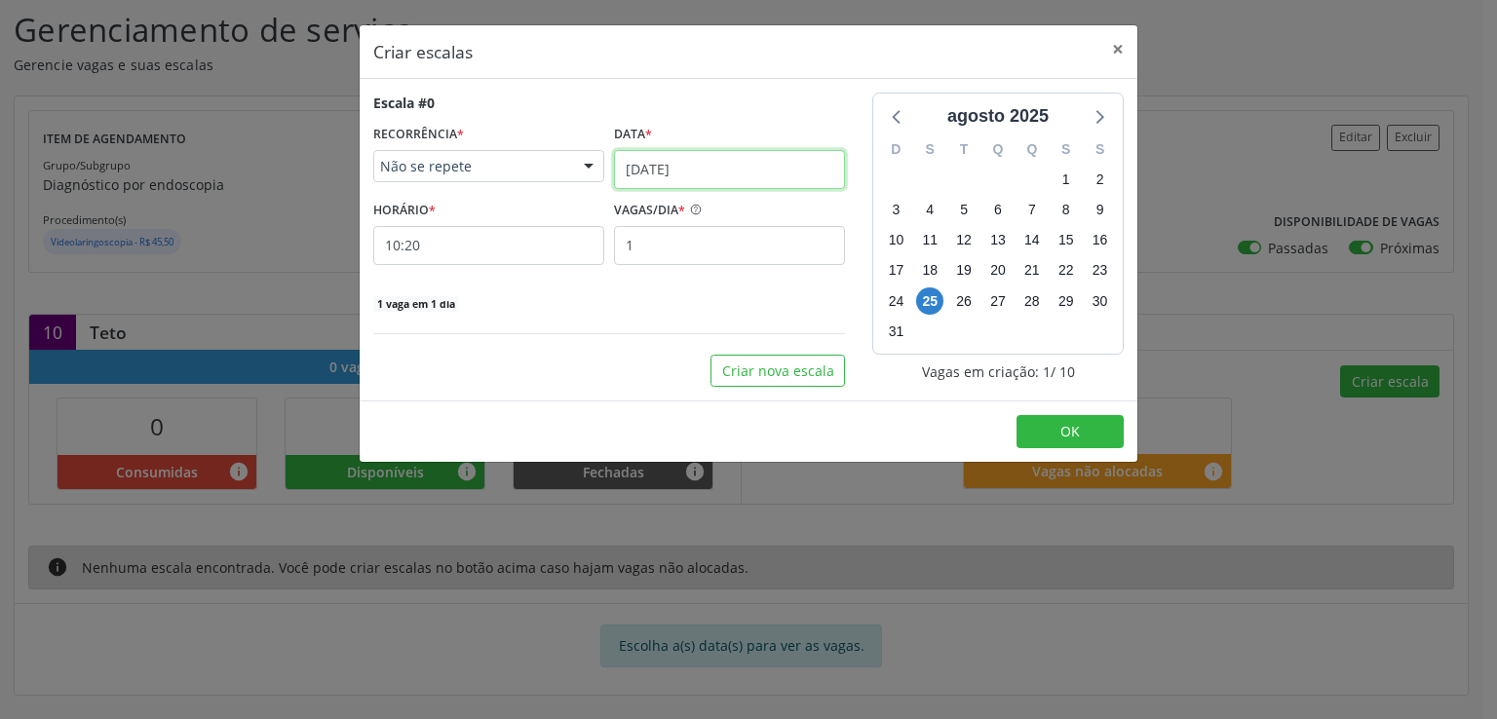
click at [678, 172] on input "25/08/2025" at bounding box center [729, 169] width 231 height 39
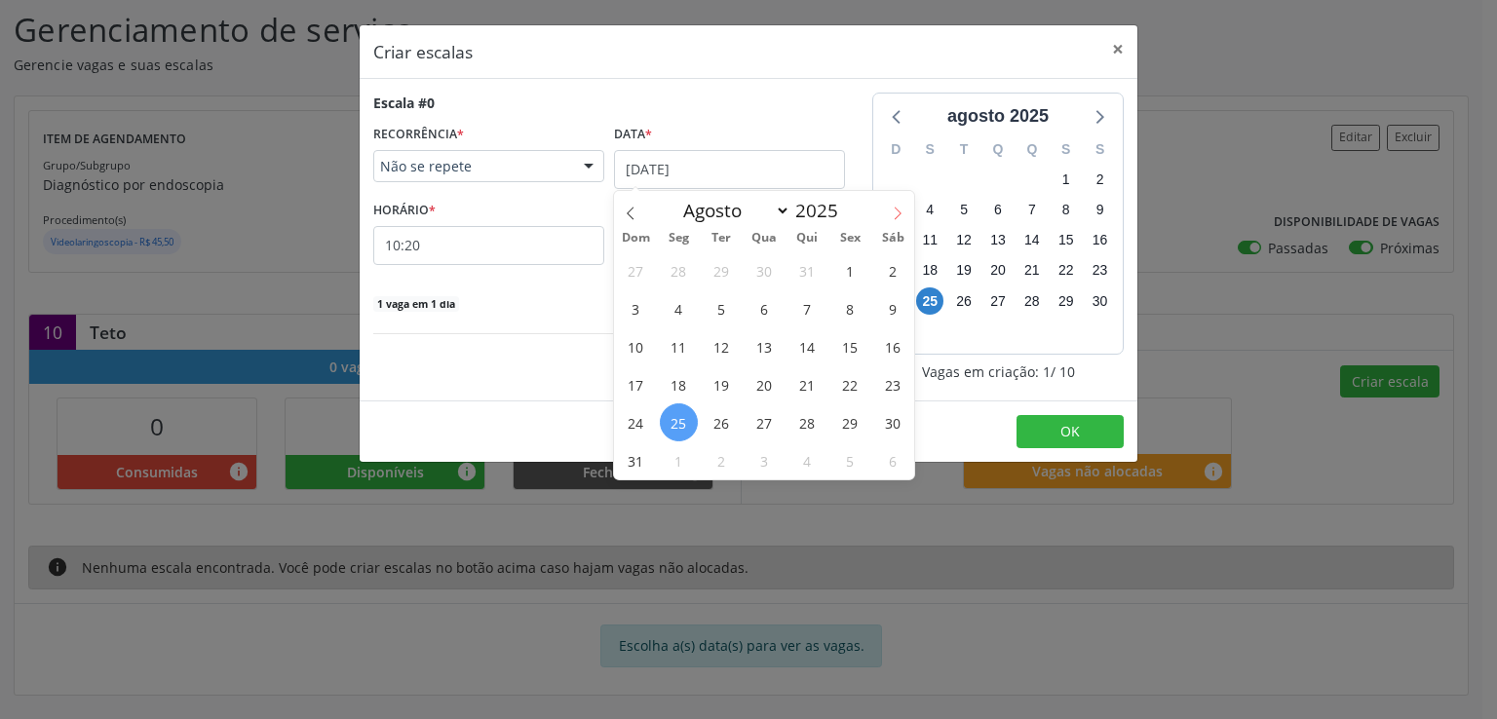
click at [898, 210] on icon at bounding box center [898, 214] width 14 height 14
select select "8"
click at [803, 345] on span "18" at bounding box center [807, 346] width 38 height 38
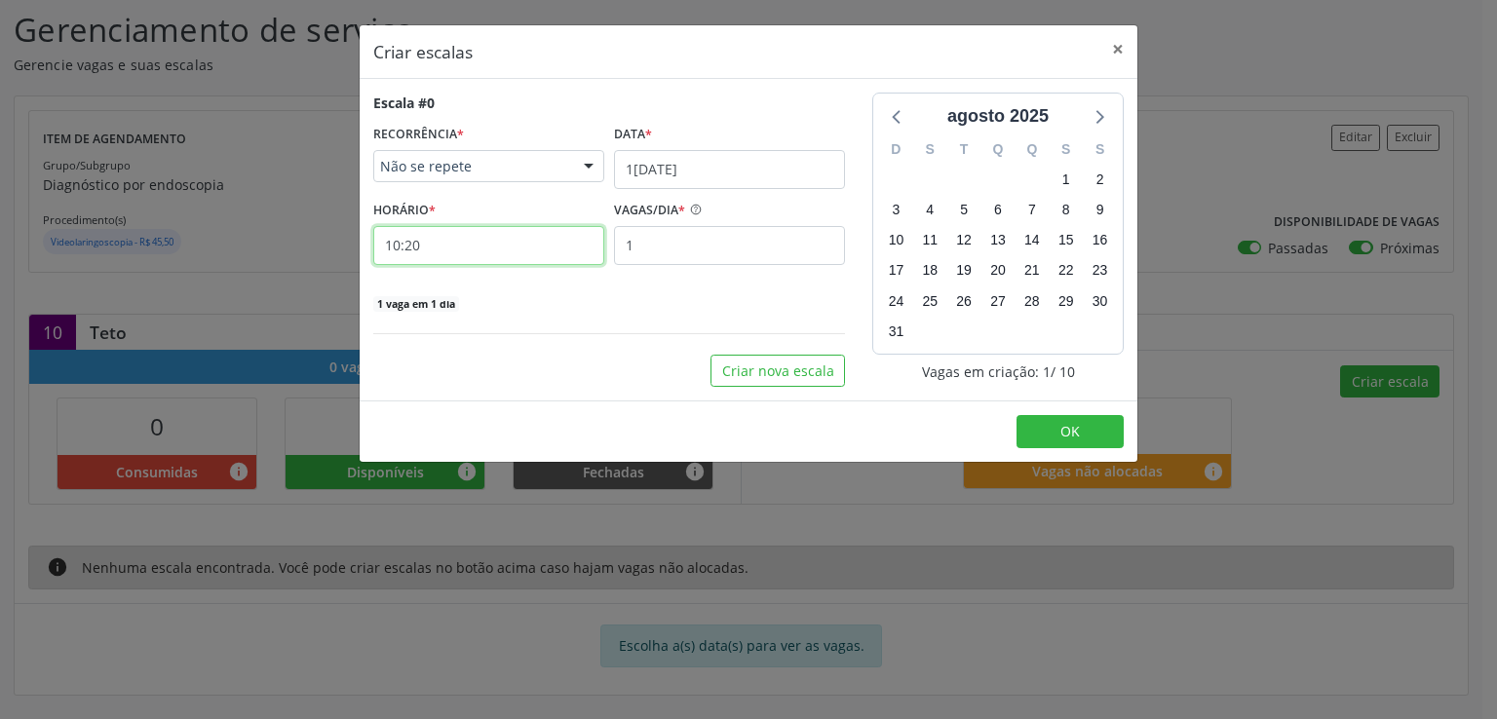
click at [423, 243] on input "10:20" at bounding box center [488, 245] width 231 height 39
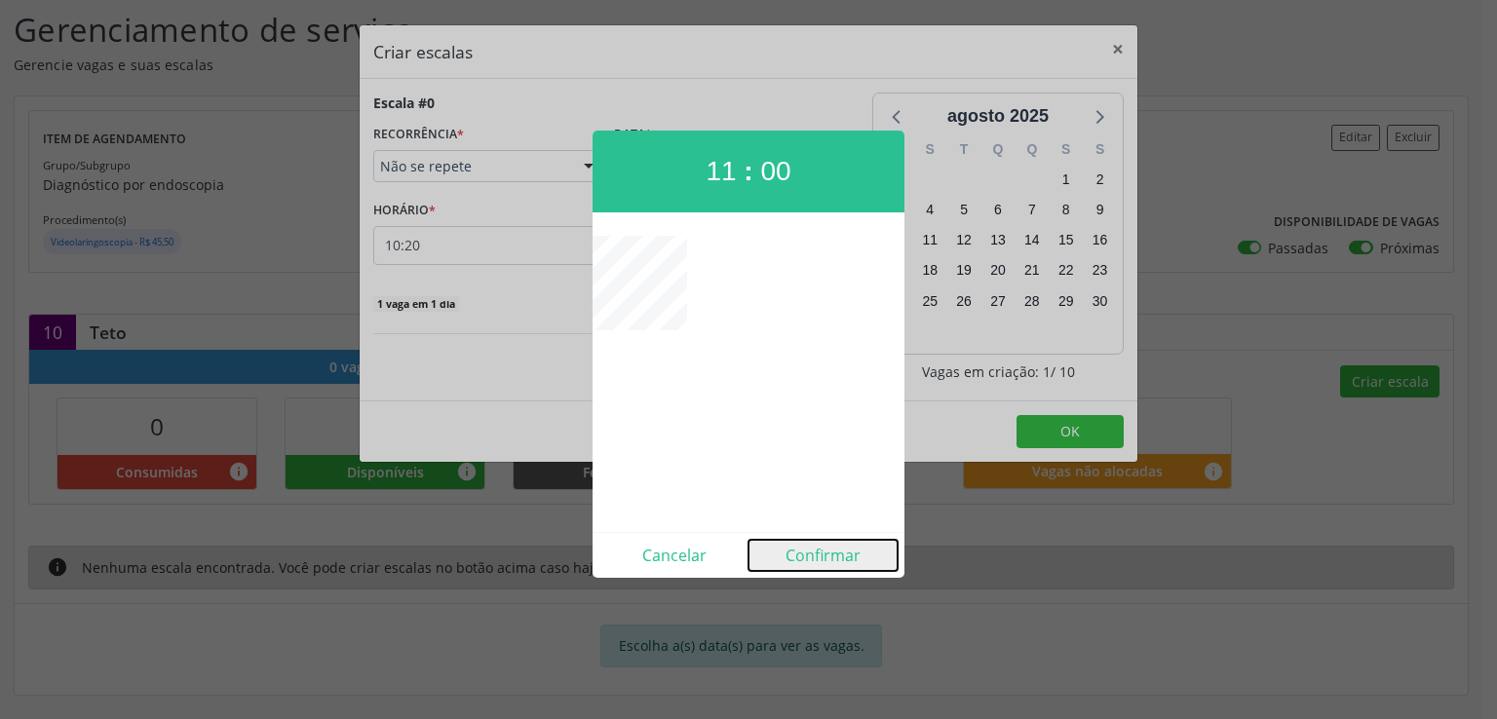
click at [846, 547] on button "Confirmar" at bounding box center [822, 555] width 149 height 31
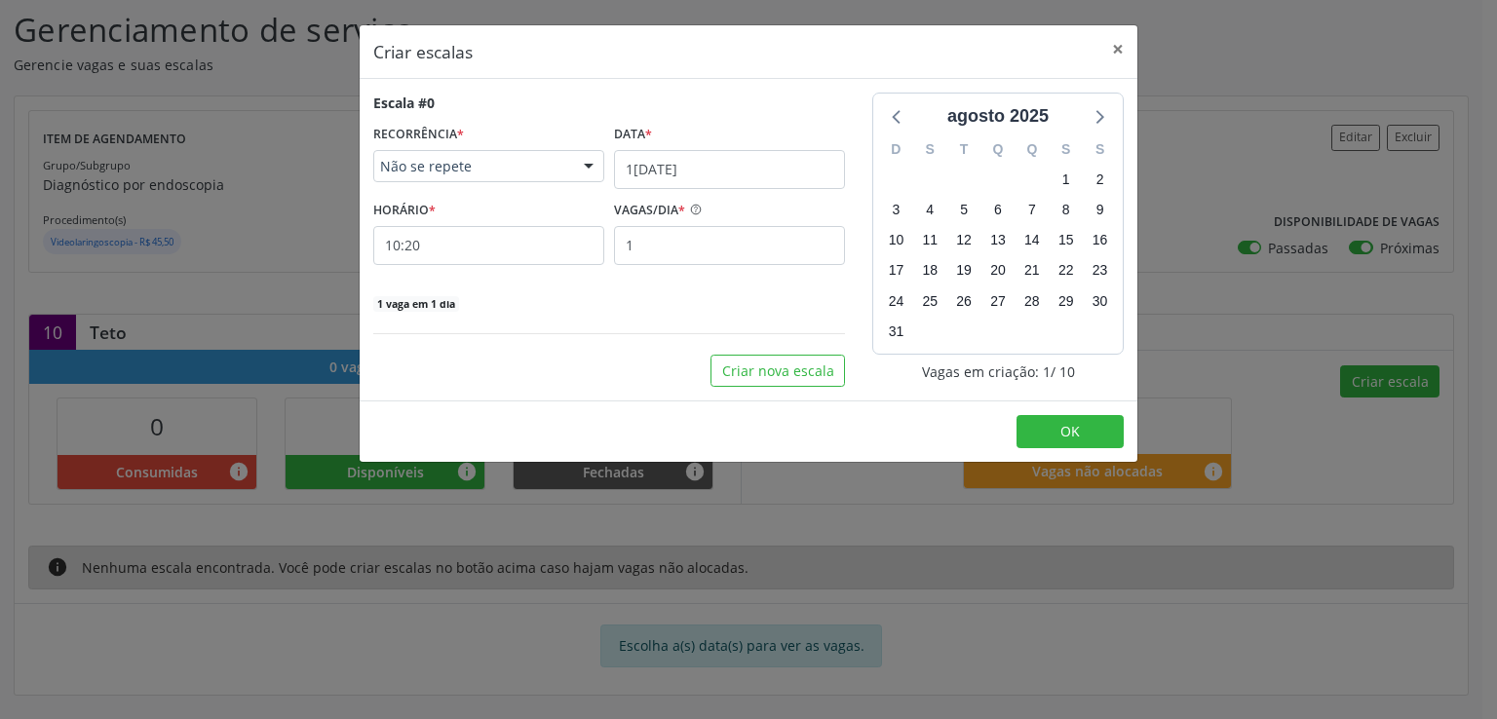
type input "11:00"
click at [654, 239] on input "1" at bounding box center [729, 245] width 231 height 39
type input "10"
click at [1034, 415] on button "OK" at bounding box center [1069, 431] width 107 height 33
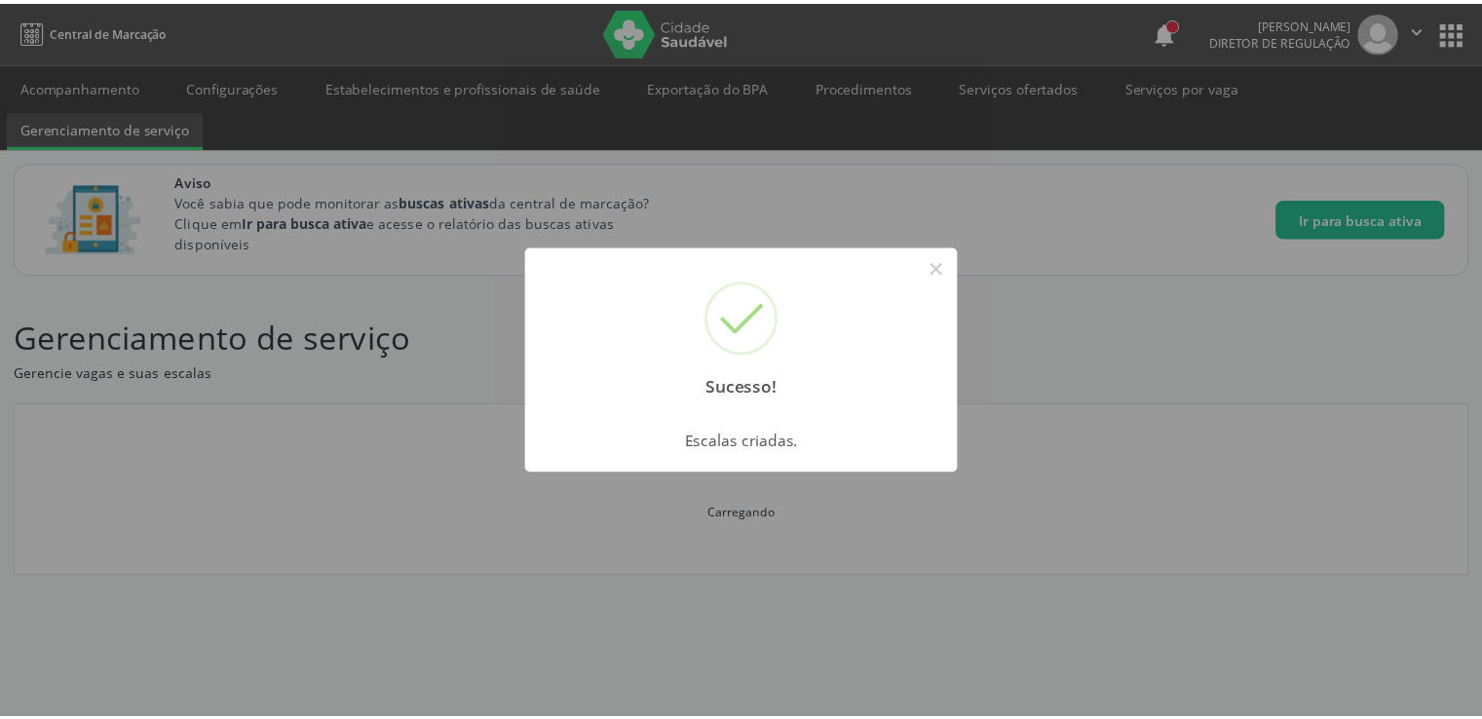
scroll to position [0, 0]
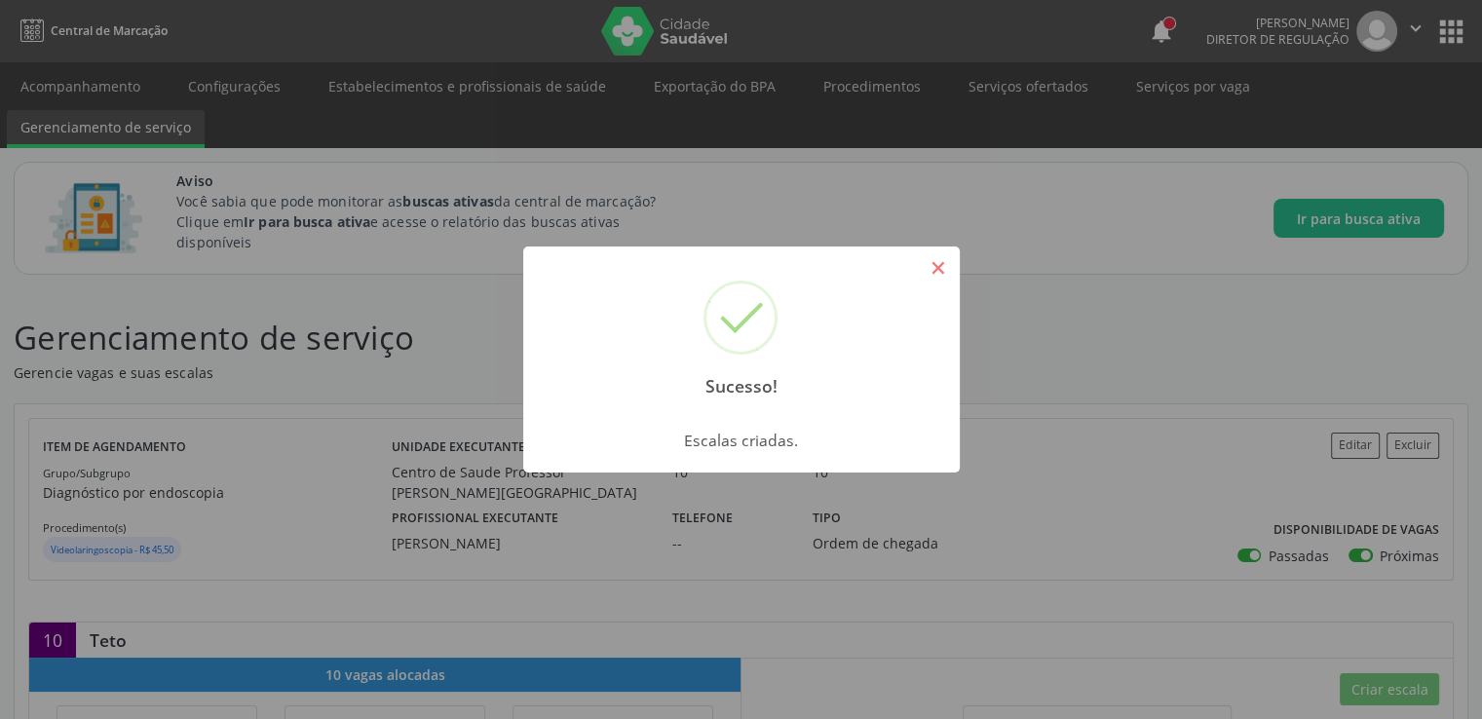
click at [939, 263] on button "×" at bounding box center [938, 267] width 33 height 33
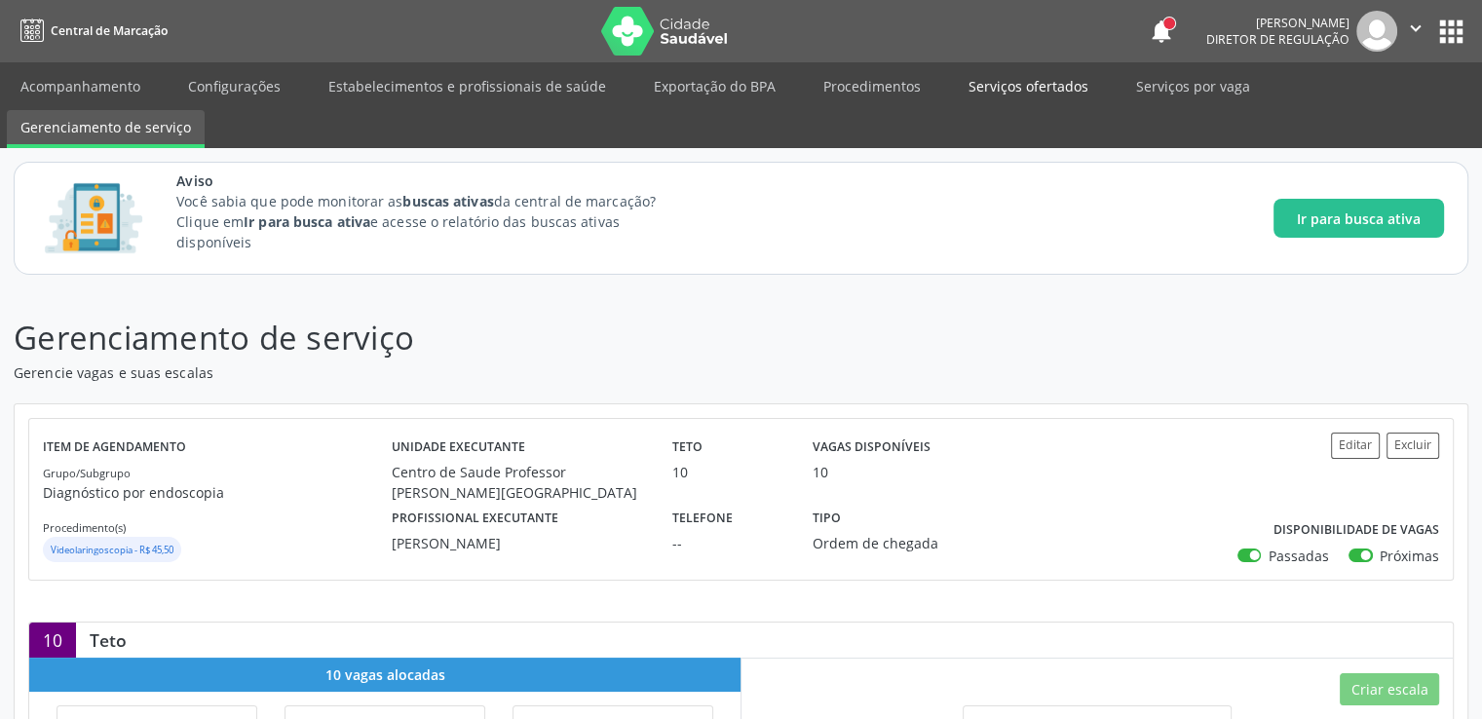
click at [1030, 79] on link "Serviços ofertados" at bounding box center [1028, 86] width 147 height 34
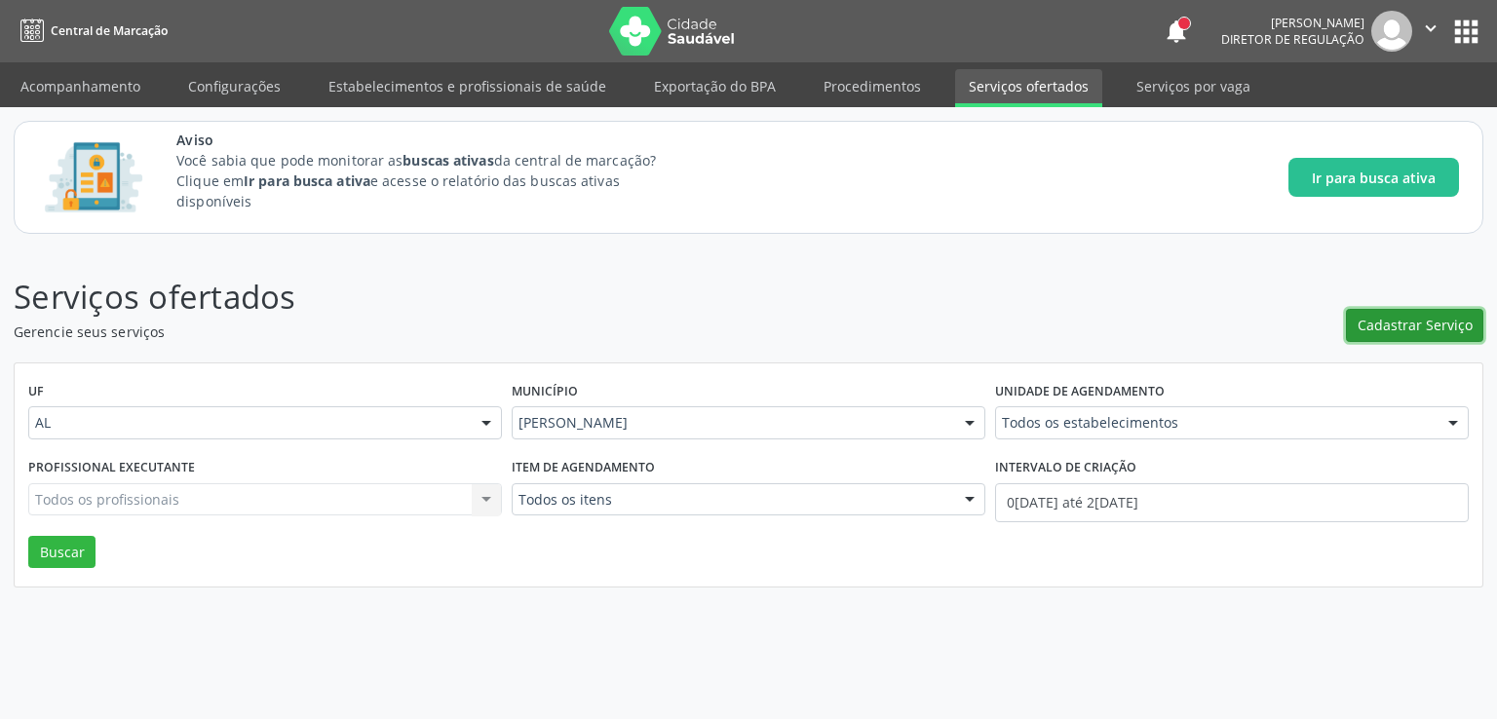
click at [1382, 323] on span "Cadastrar Serviço" at bounding box center [1414, 325] width 115 height 20
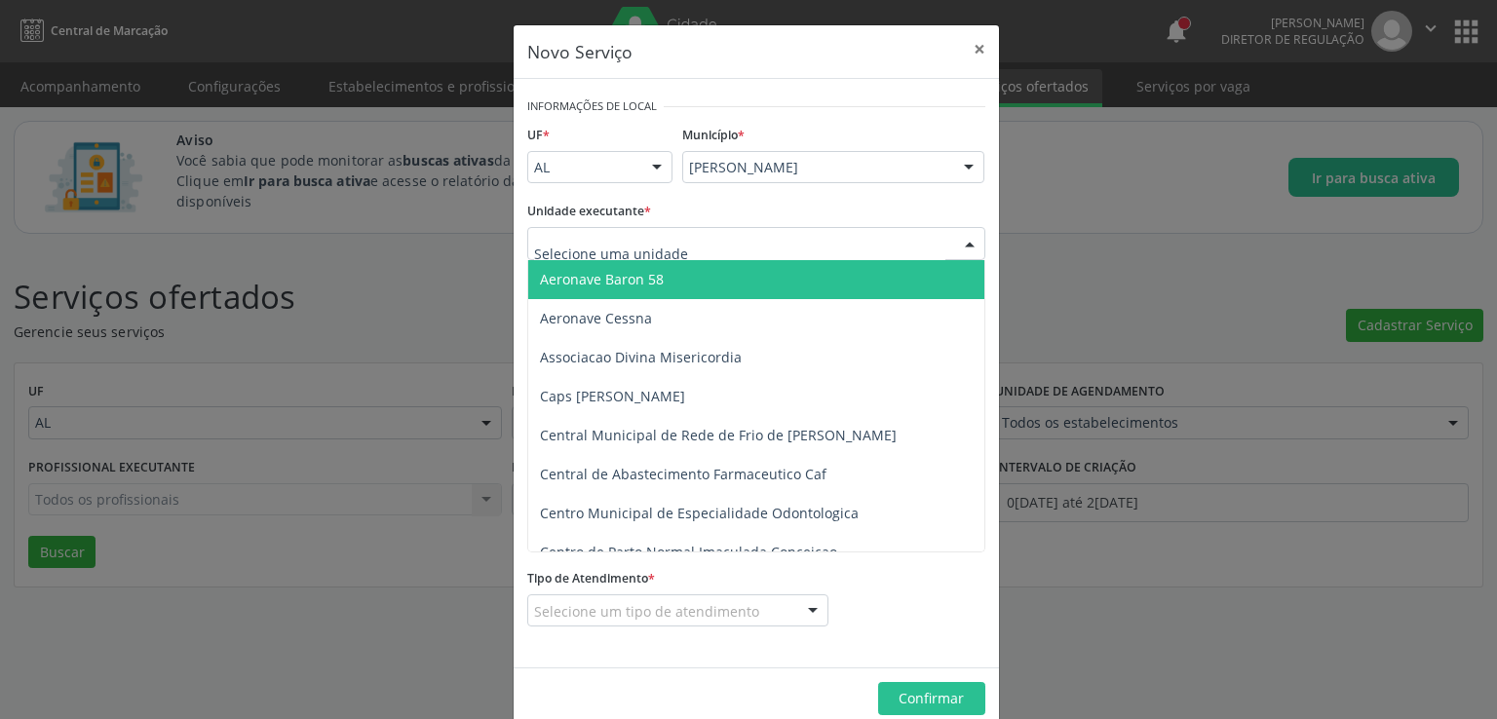
click at [685, 243] on div at bounding box center [756, 243] width 458 height 33
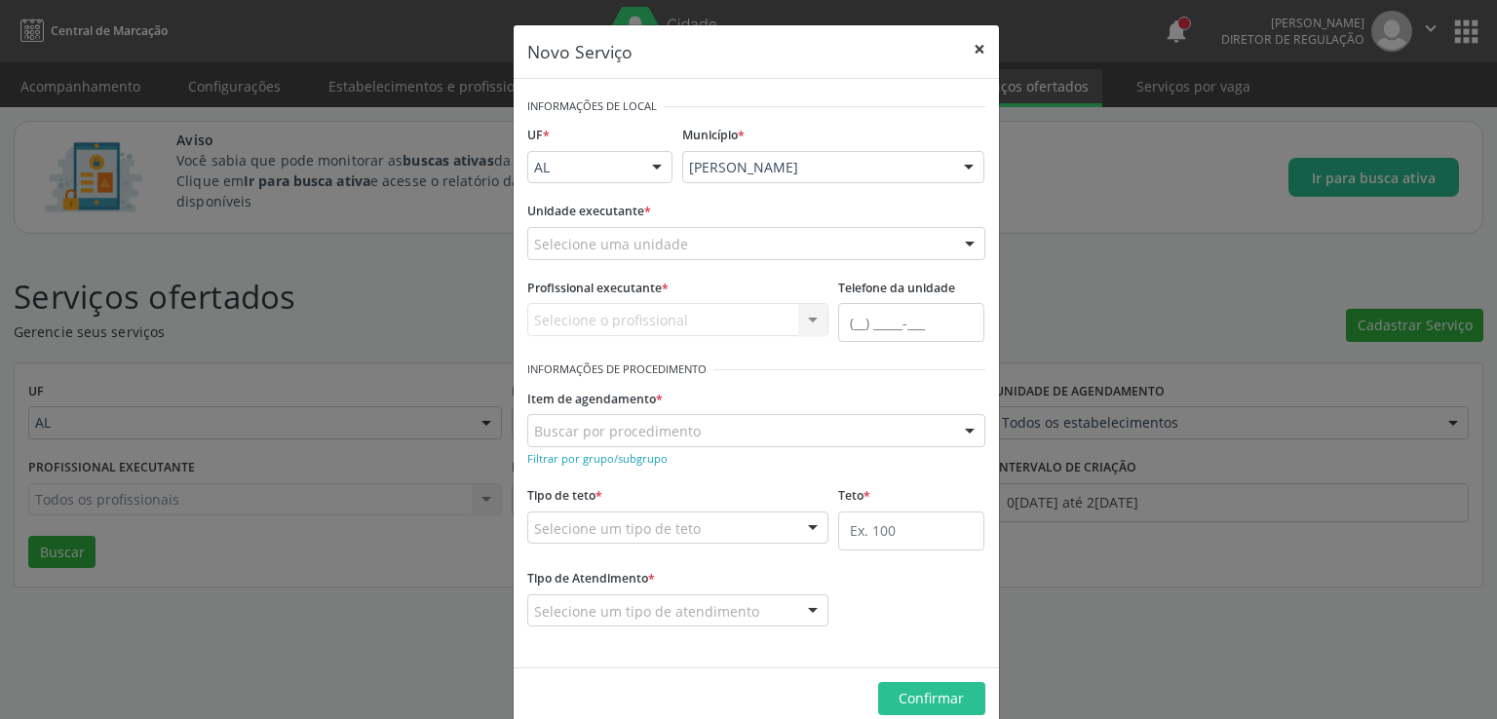
click at [967, 52] on button "×" at bounding box center [979, 49] width 39 height 48
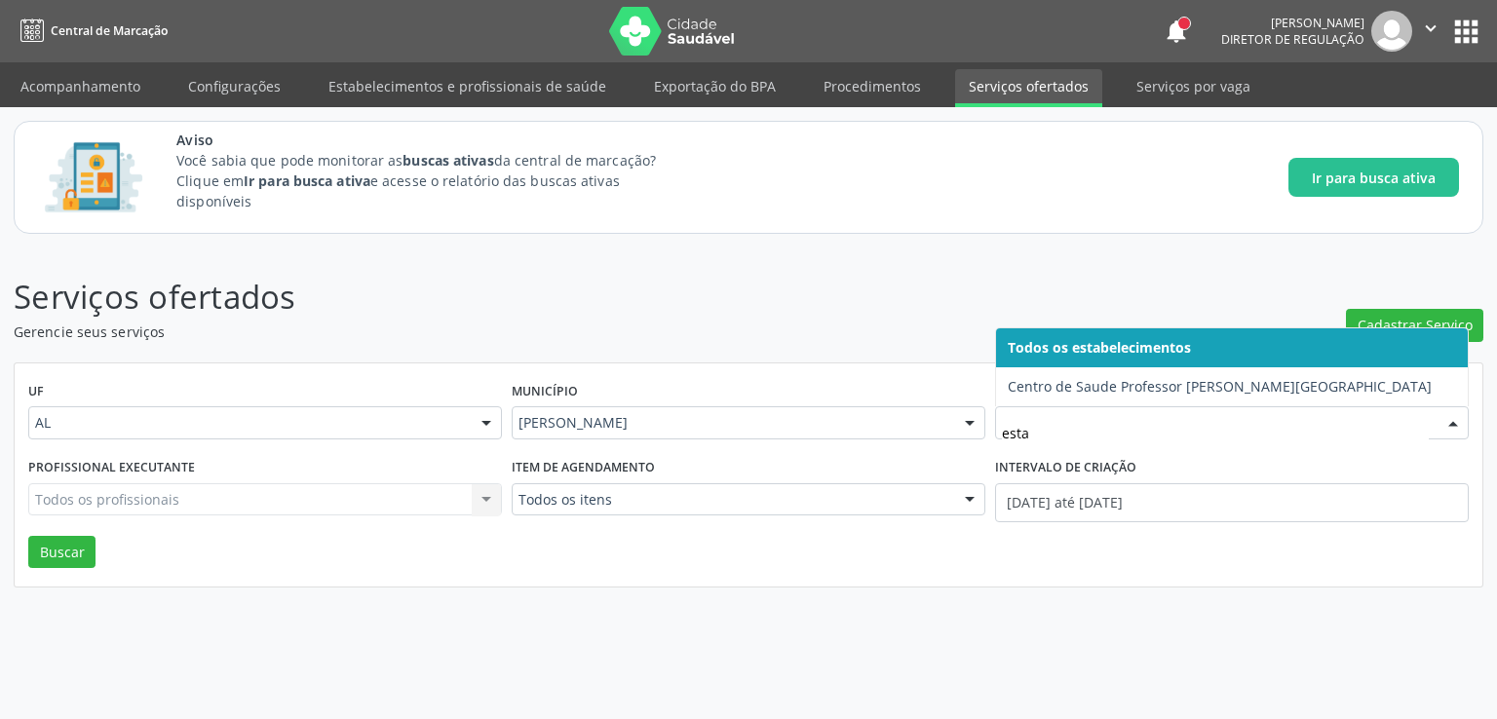
type input "estac"
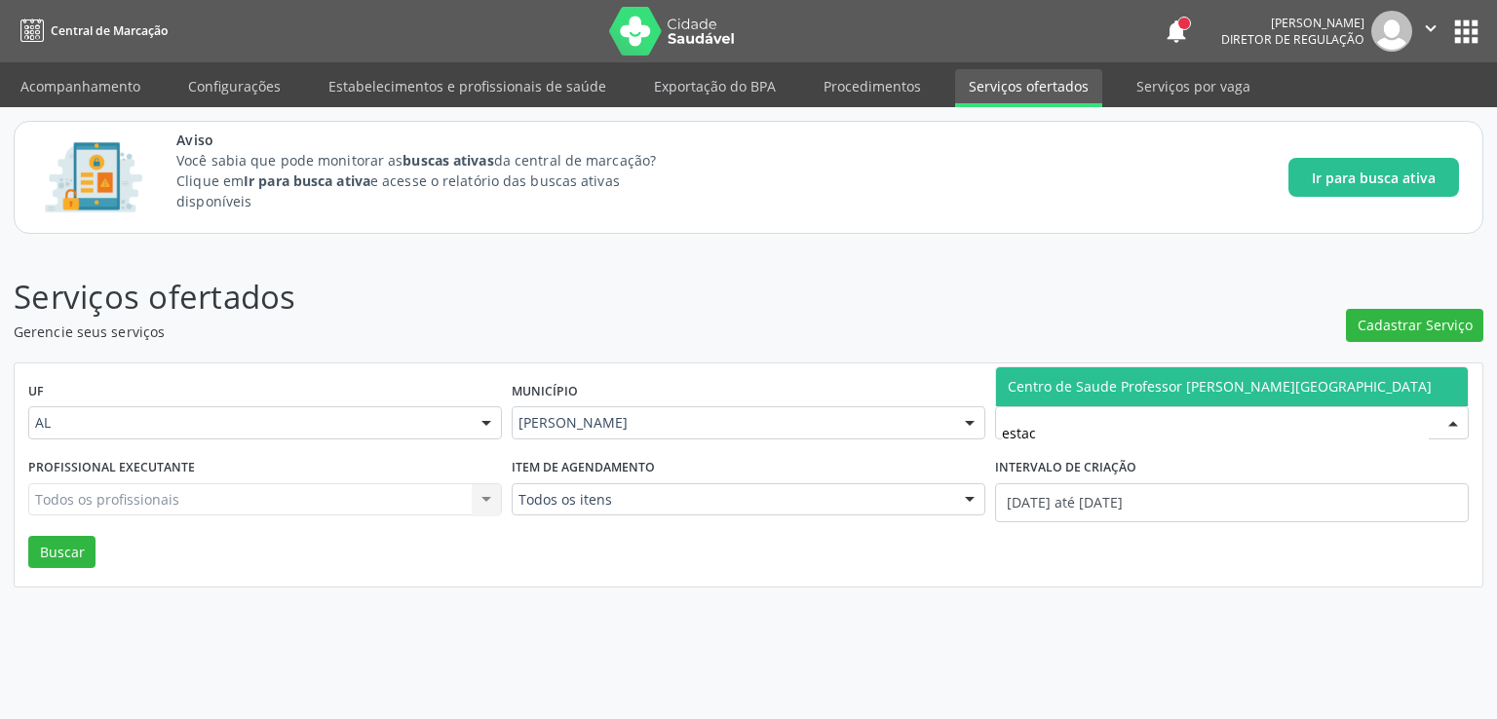
click at [1135, 383] on span "Centro de Saude Professor [PERSON_NAME][GEOGRAPHIC_DATA]" at bounding box center [1220, 386] width 424 height 19
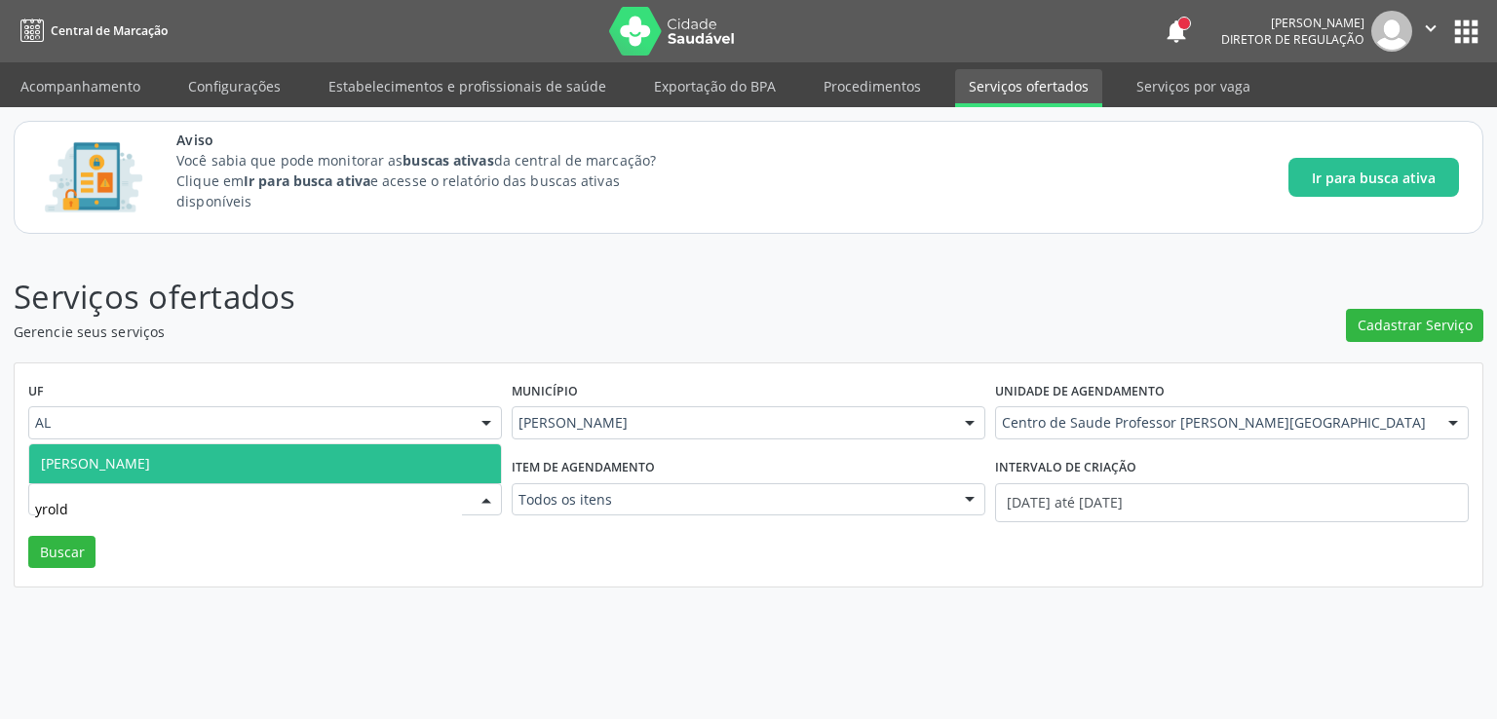
type input "yroldo"
click at [144, 461] on span "Jose Yroldo de Leite Lima" at bounding box center [95, 463] width 109 height 19
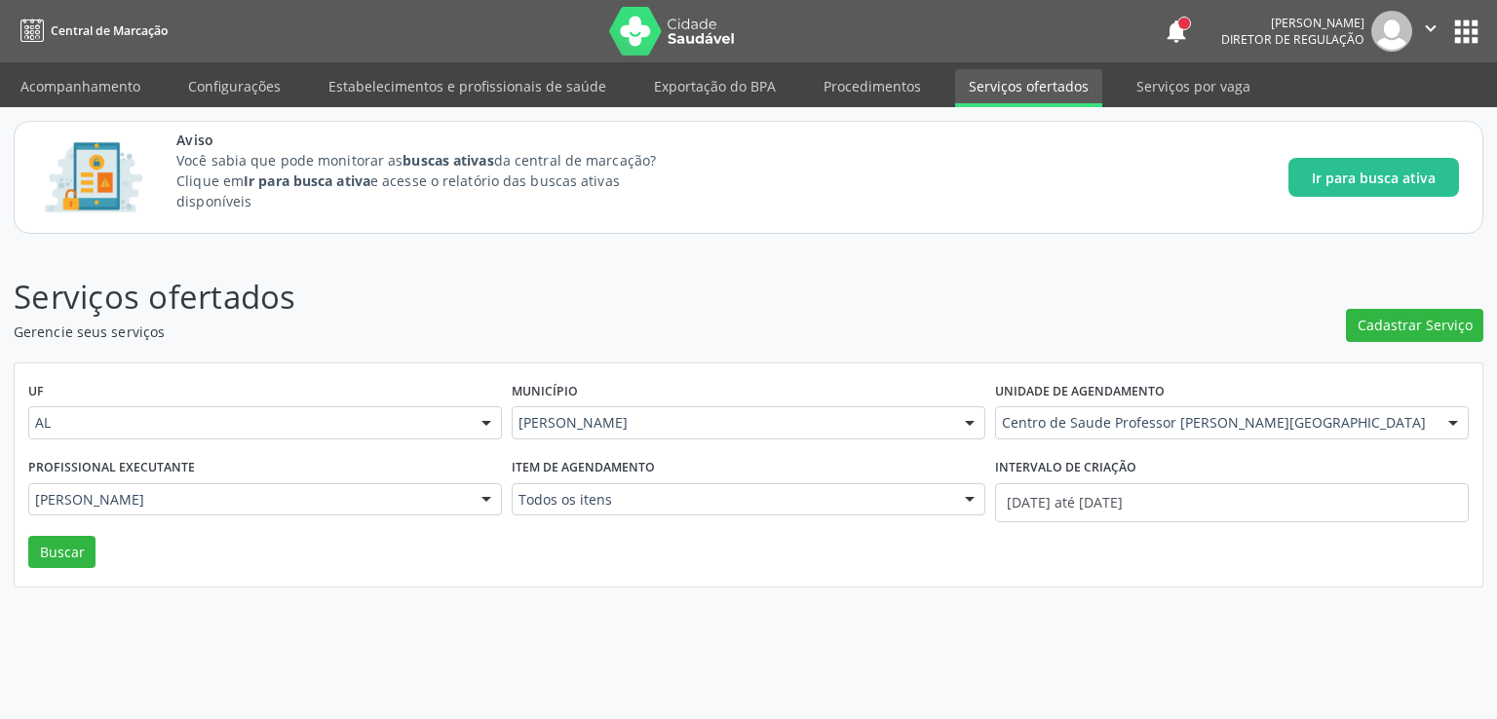
click at [144, 461] on span "Catherine Melissa Costa Moura" at bounding box center [265, 445] width 472 height 39
click at [1053, 500] on input "[DATE] até [DATE]" at bounding box center [1232, 502] width 474 height 39
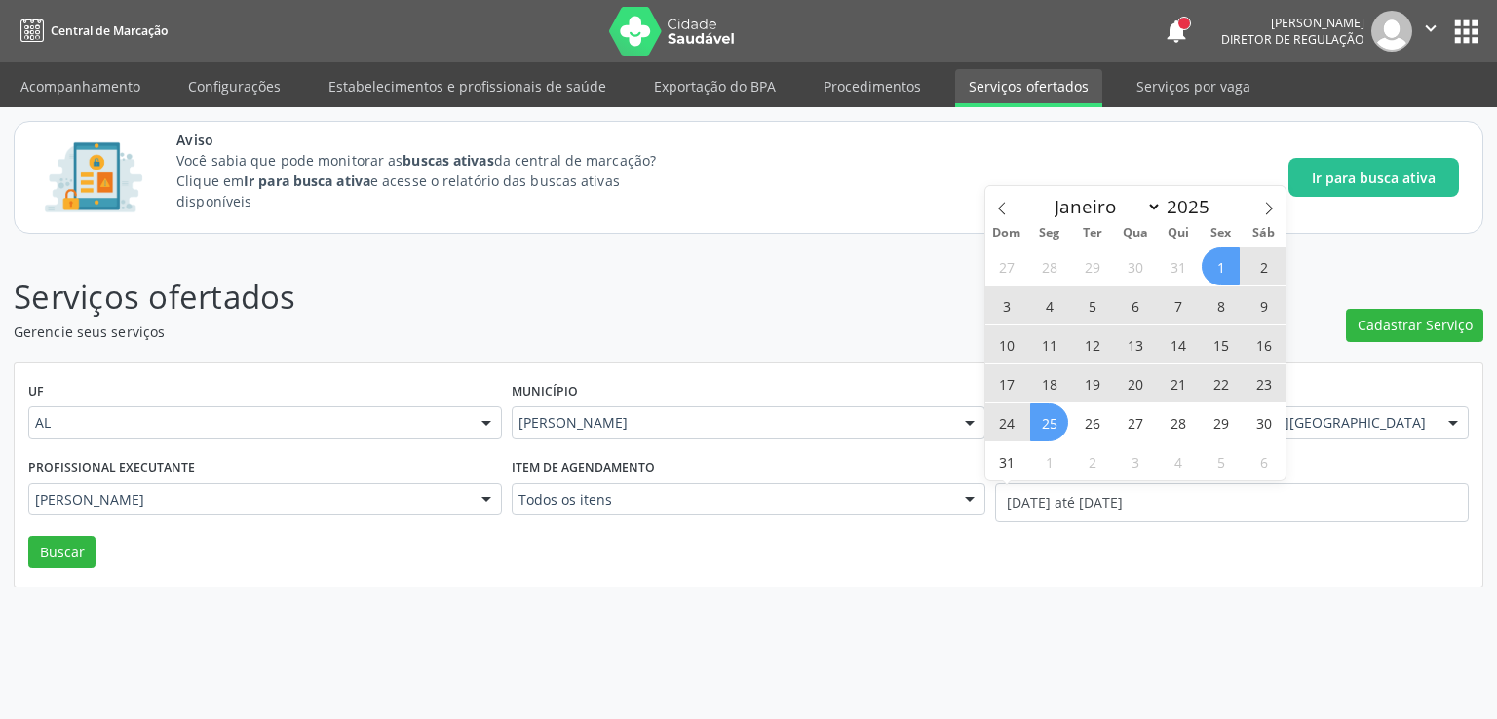
click at [1224, 258] on span "1" at bounding box center [1220, 267] width 38 height 38
type input "01/08/2025"
click at [1010, 465] on span "31" at bounding box center [1006, 461] width 38 height 38
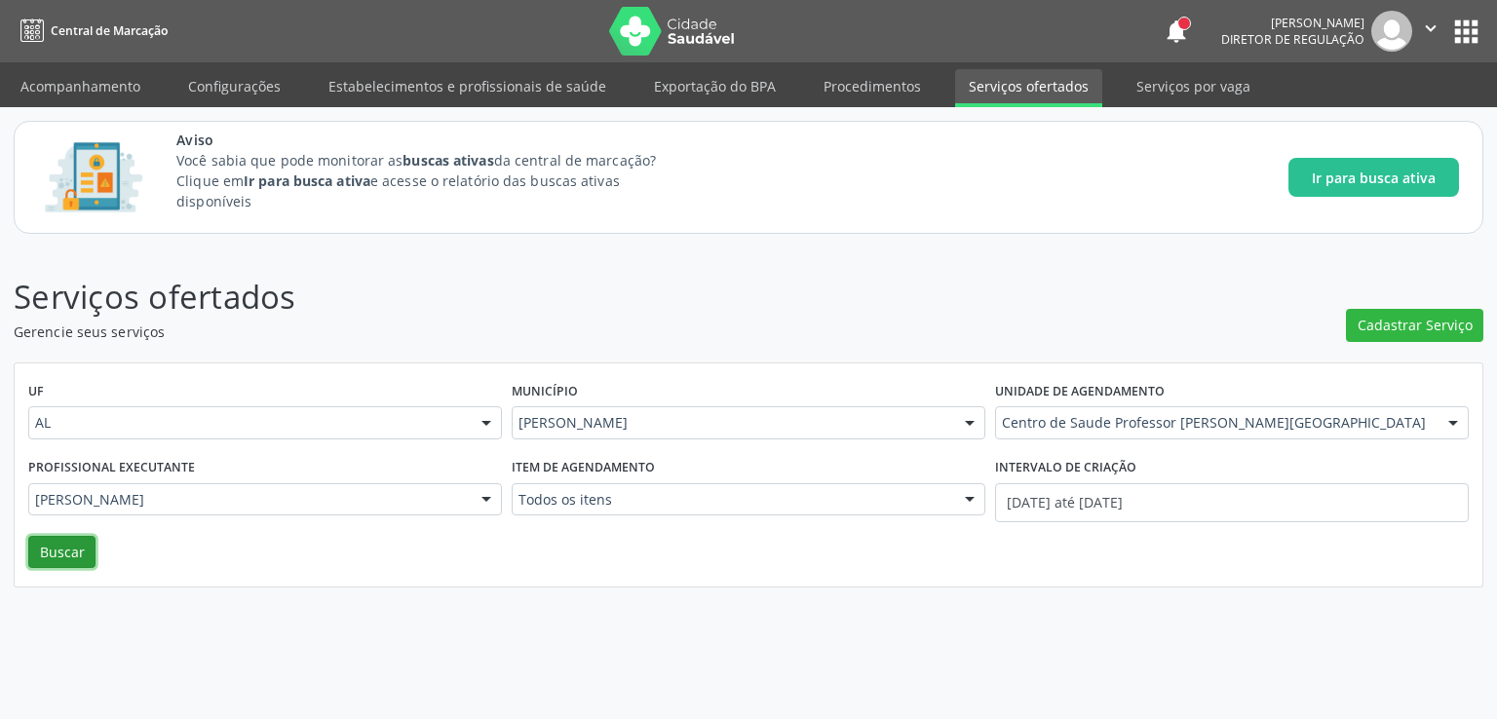
click at [57, 542] on button "Buscar" at bounding box center [61, 552] width 67 height 33
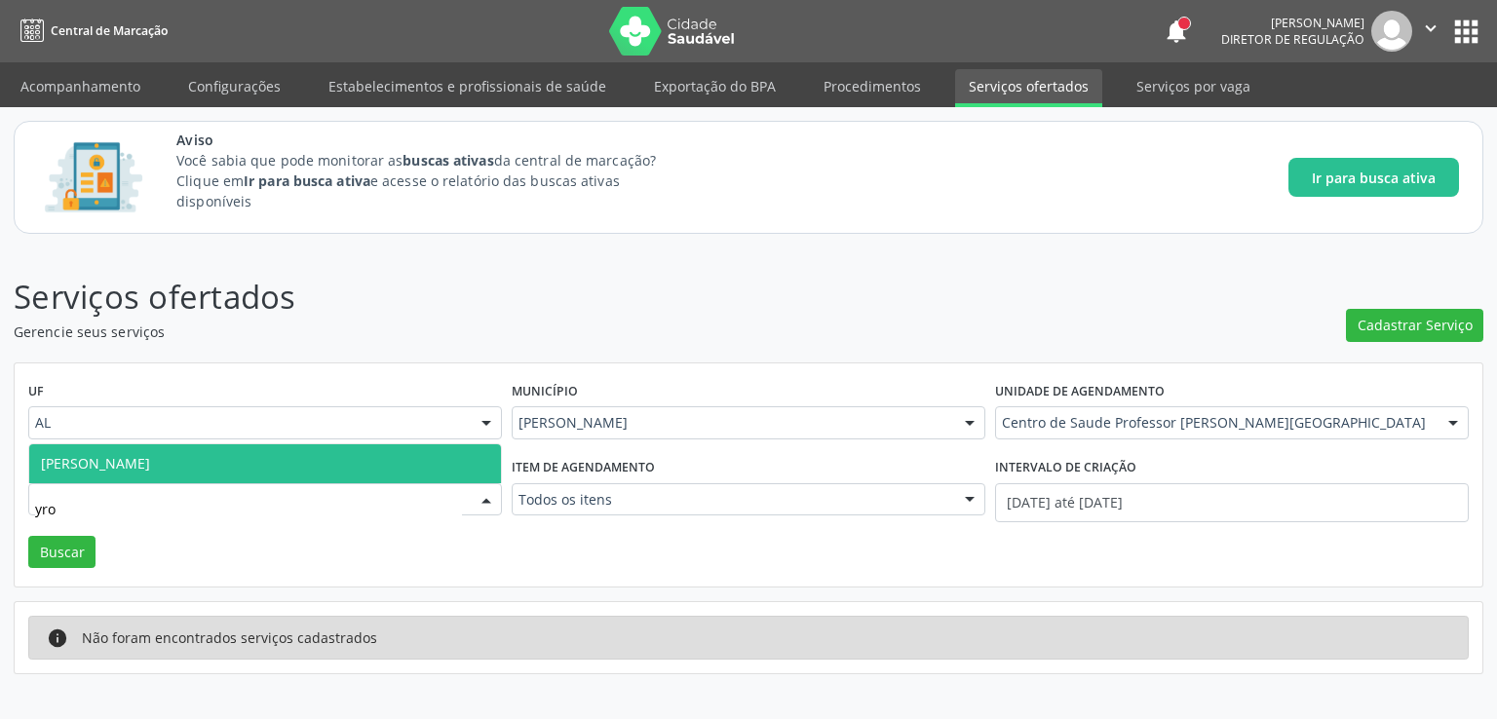
type input "yrol"
click at [150, 461] on span "Jose Yroldo de Leite Lima" at bounding box center [95, 463] width 109 height 19
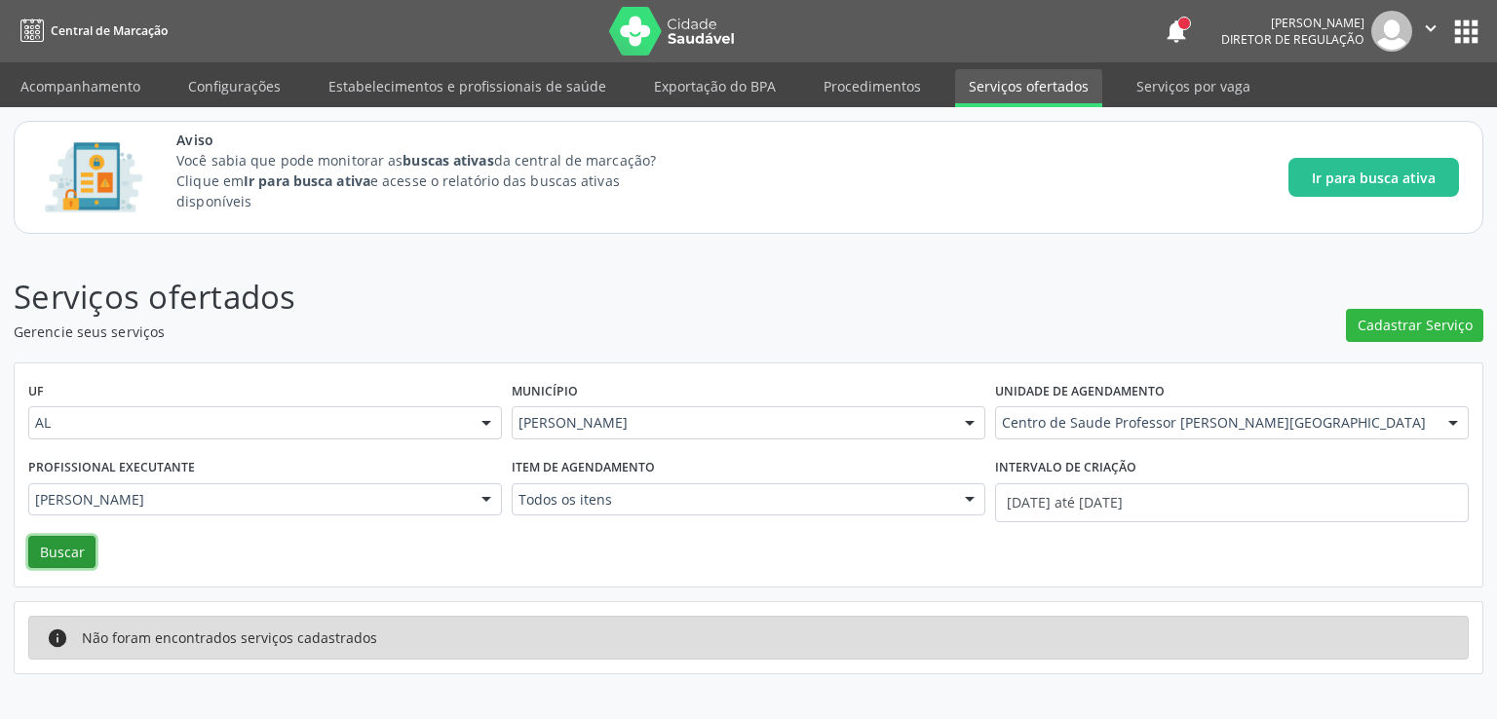
click at [43, 551] on button "Buscar" at bounding box center [61, 552] width 67 height 33
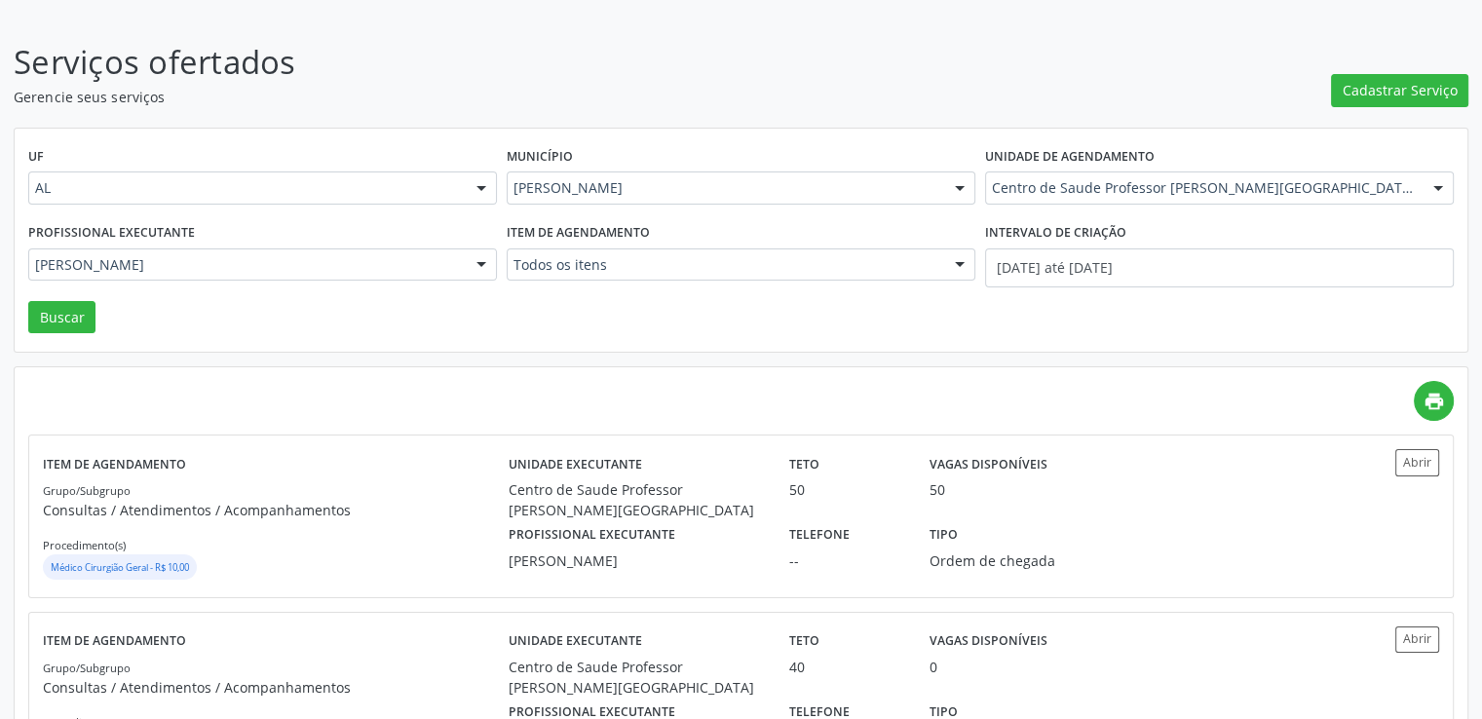
scroll to position [195, 0]
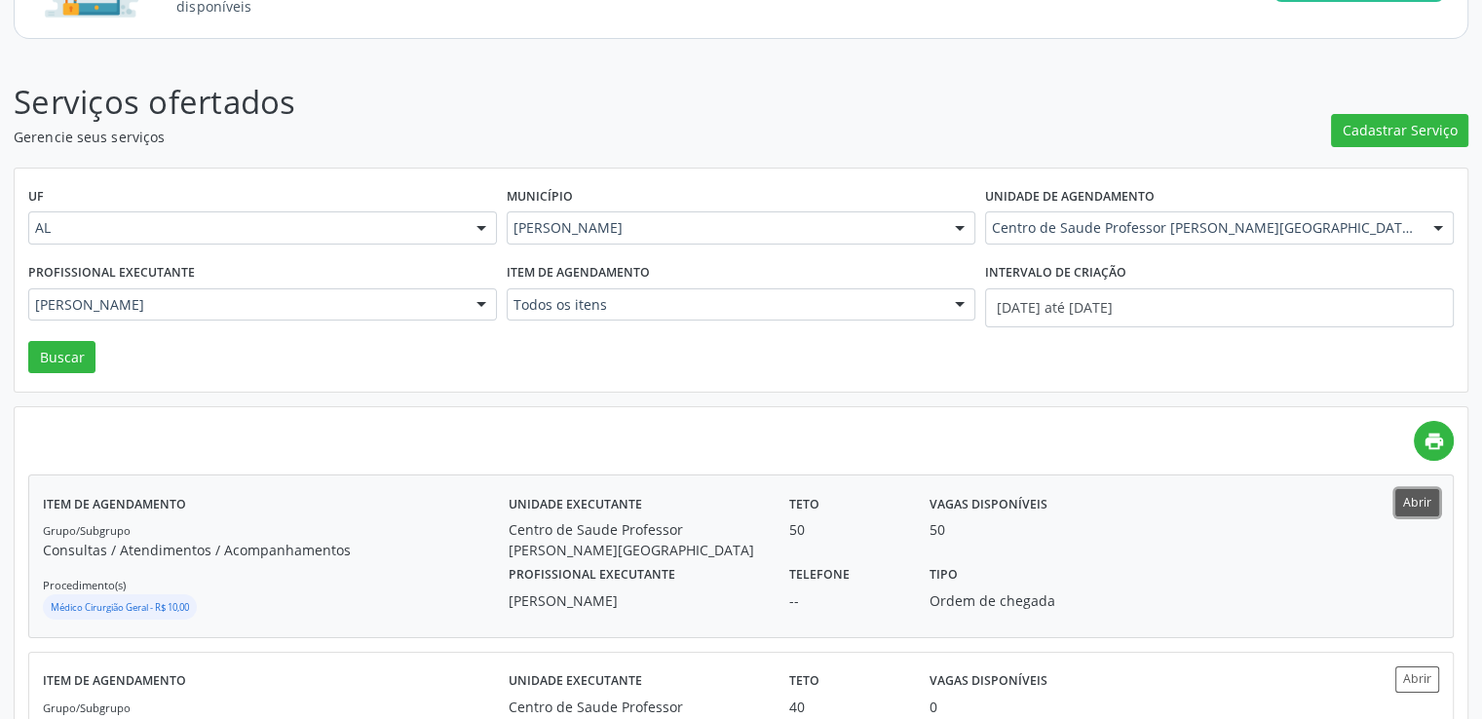
click at [1422, 501] on button "Abrir" at bounding box center [1417, 502] width 44 height 26
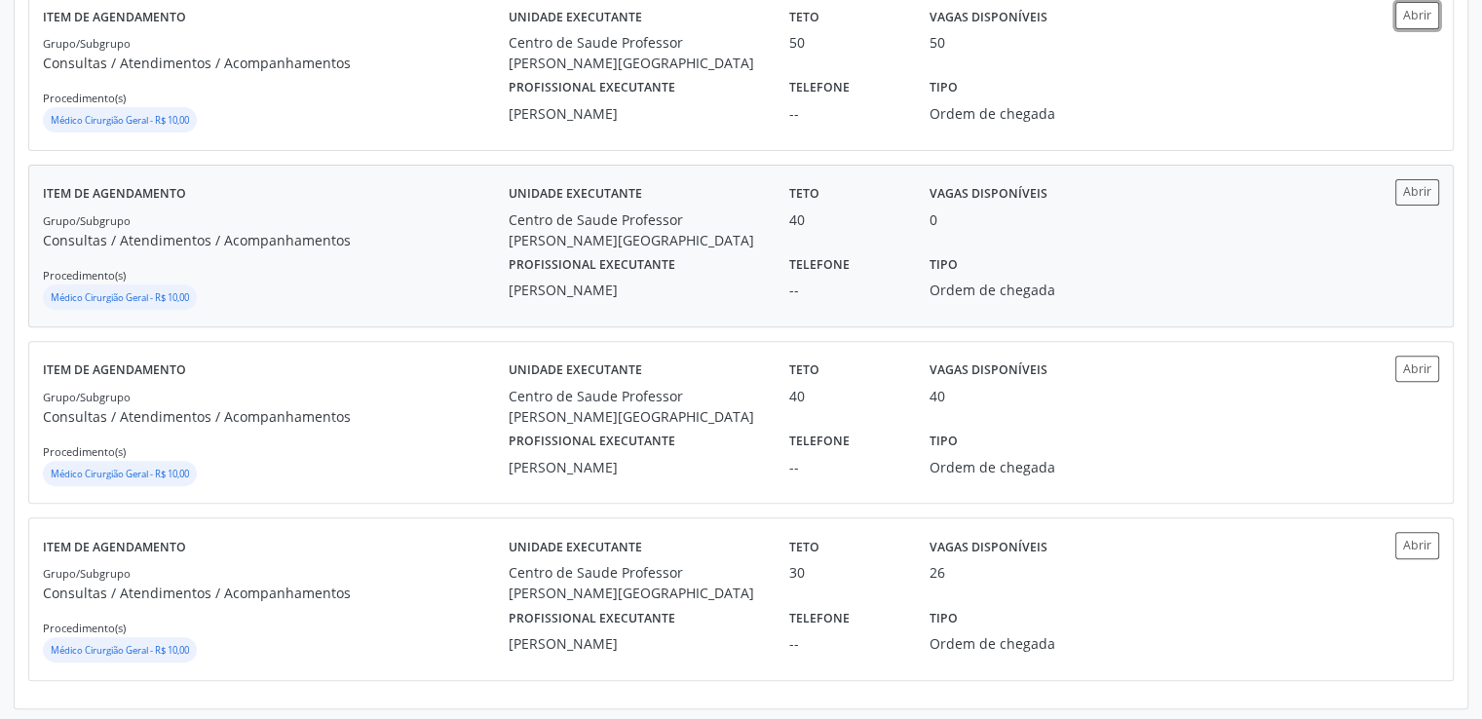
scroll to position [682, 0]
click at [1430, 193] on button "Abrir" at bounding box center [1417, 192] width 44 height 26
click at [1419, 356] on button "Abrir" at bounding box center [1417, 369] width 44 height 26
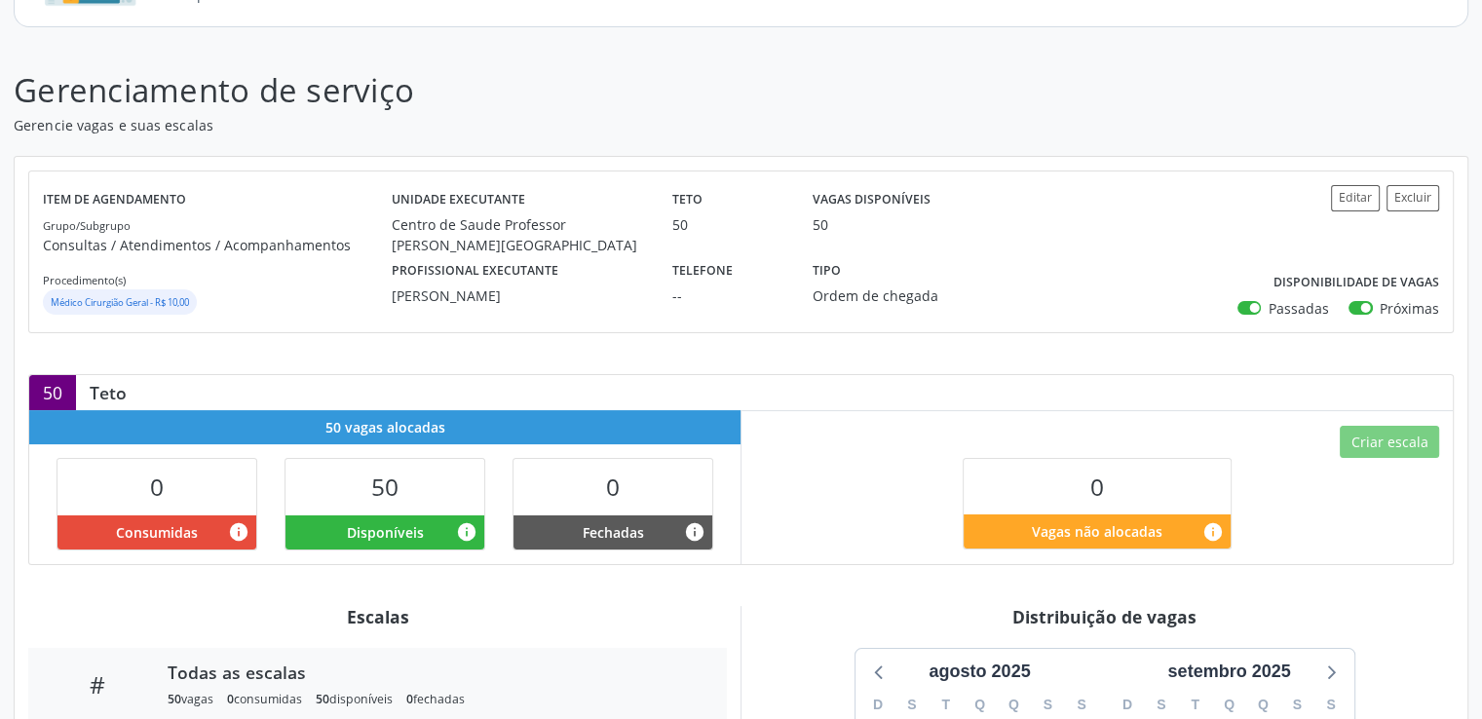
scroll to position [97, 0]
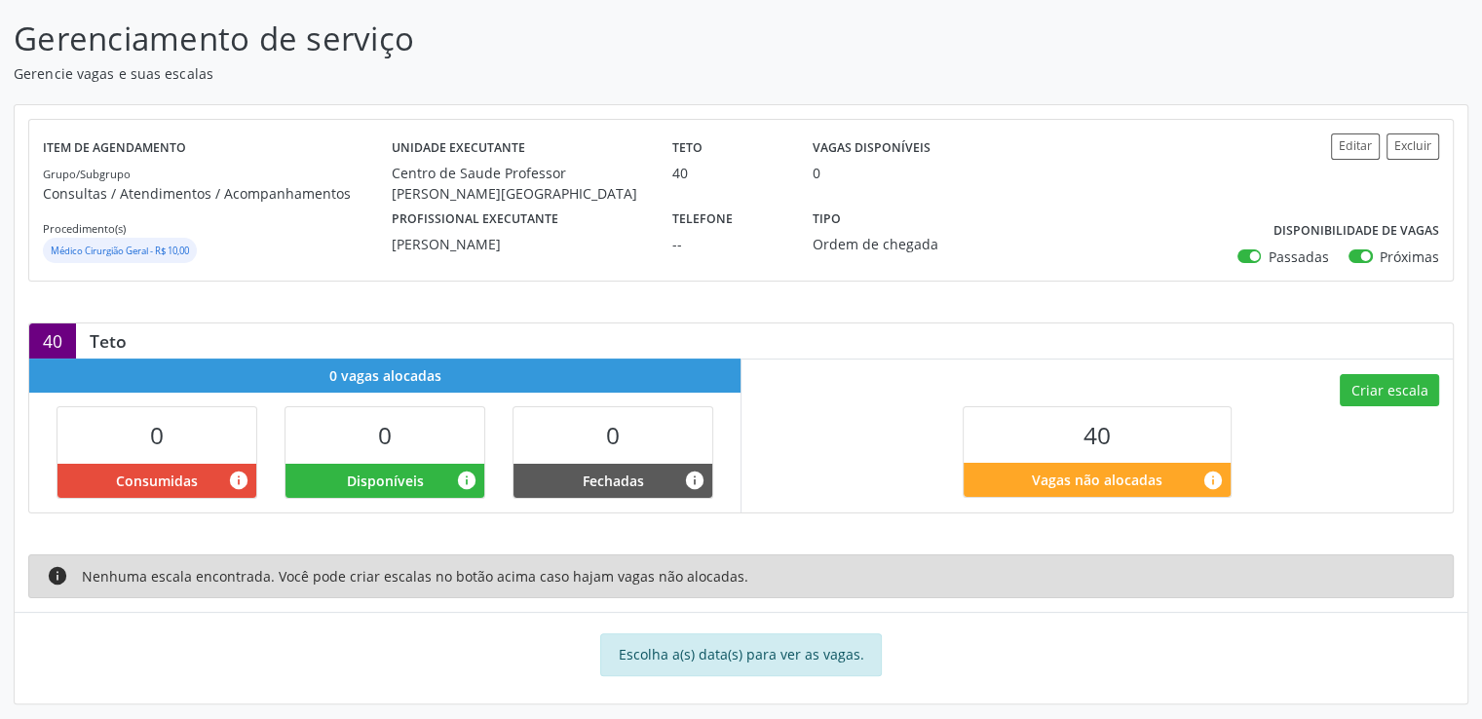
scroll to position [308, 0]
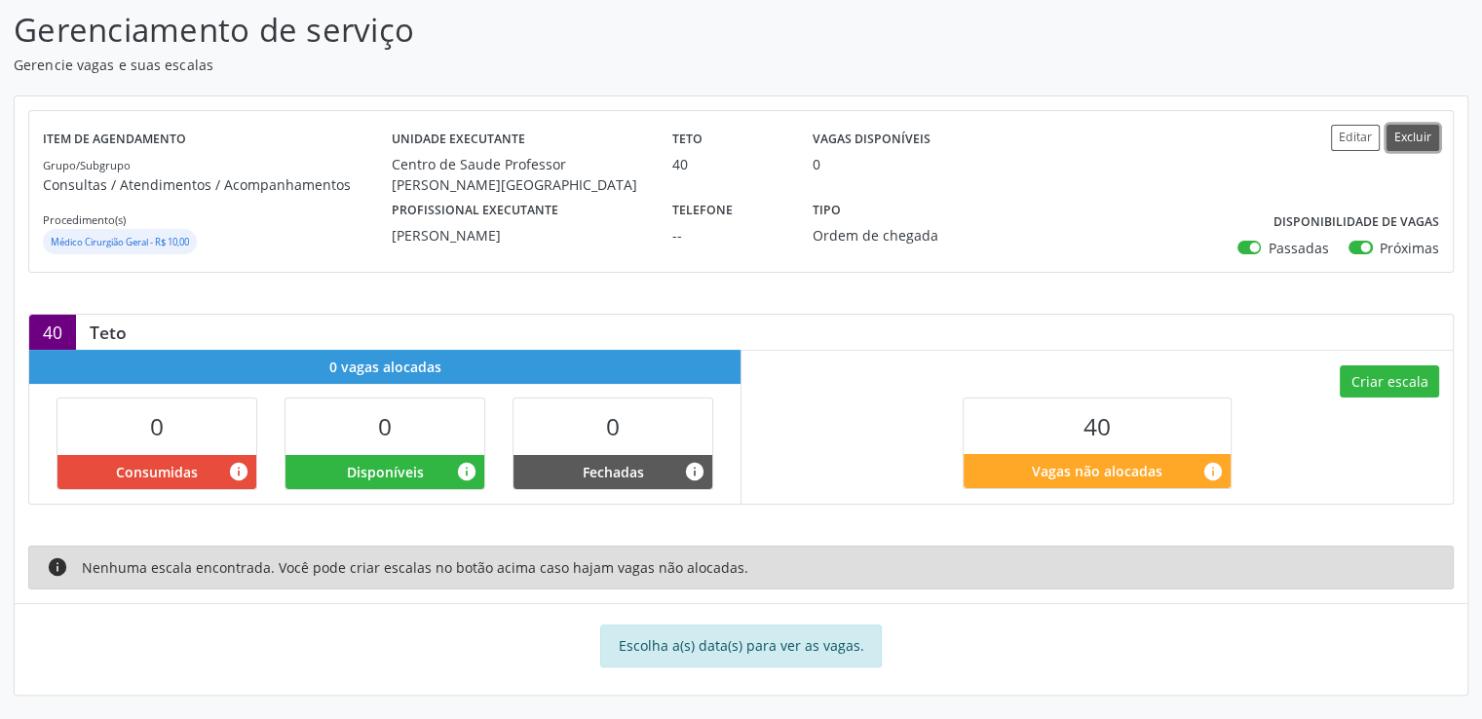
click at [1416, 134] on button "Excluir" at bounding box center [1413, 138] width 53 height 26
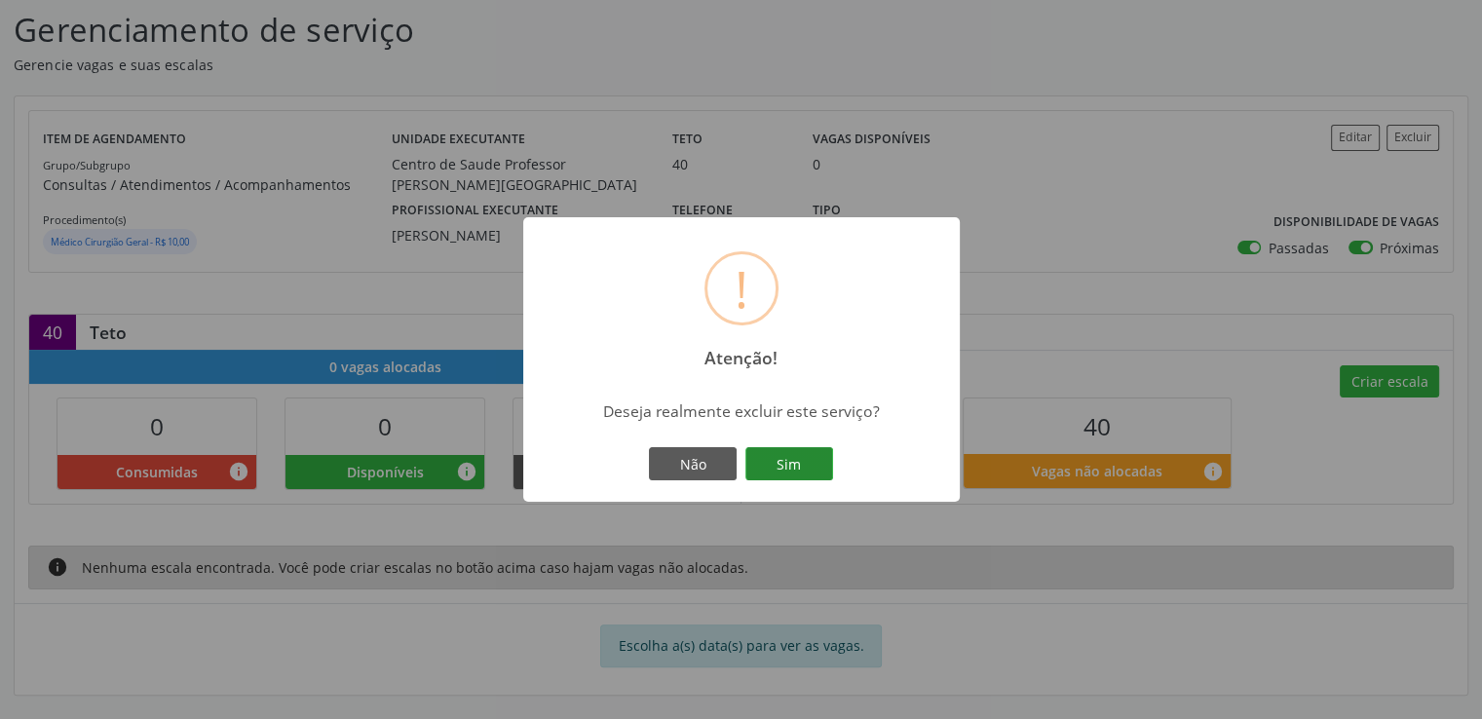
click at [805, 464] on button "Sim" at bounding box center [789, 463] width 88 height 33
click at [723, 453] on button "OK" at bounding box center [742, 463] width 88 height 33
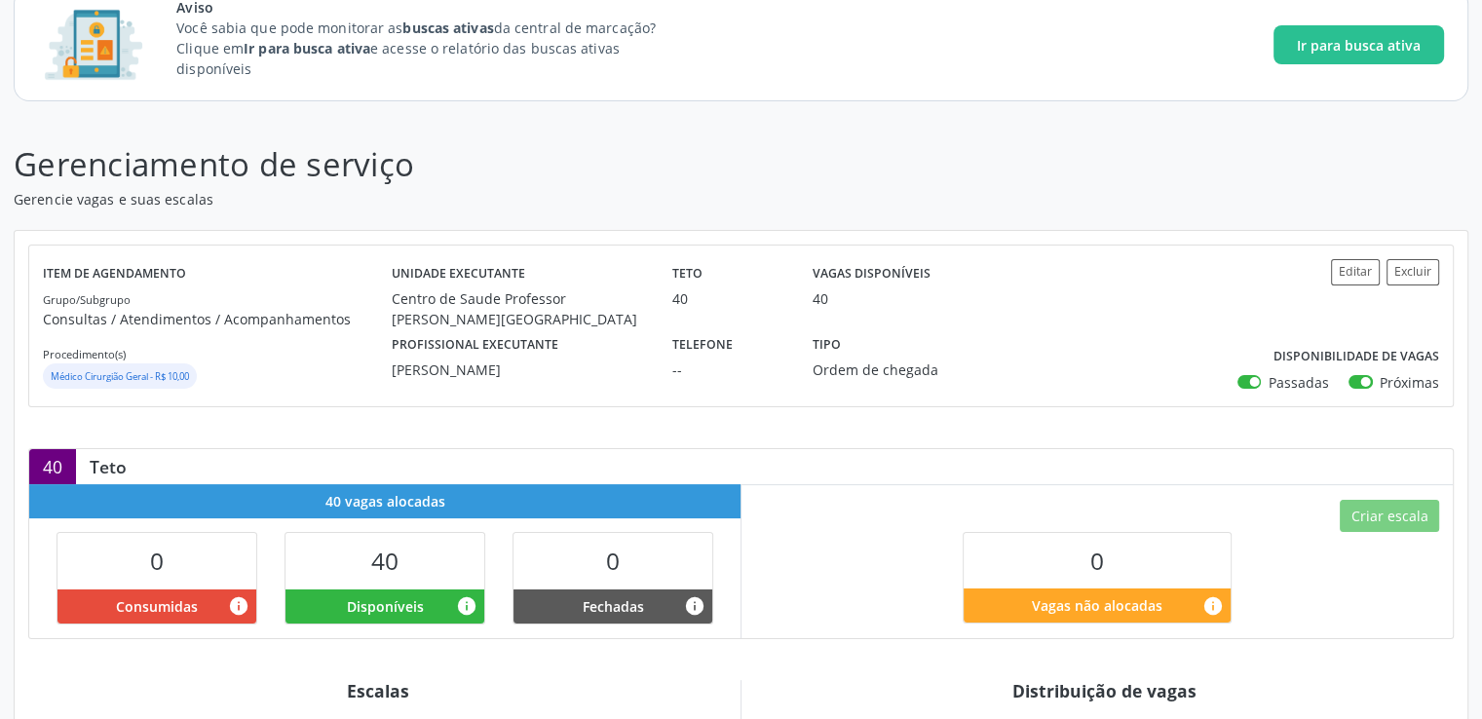
scroll to position [195, 0]
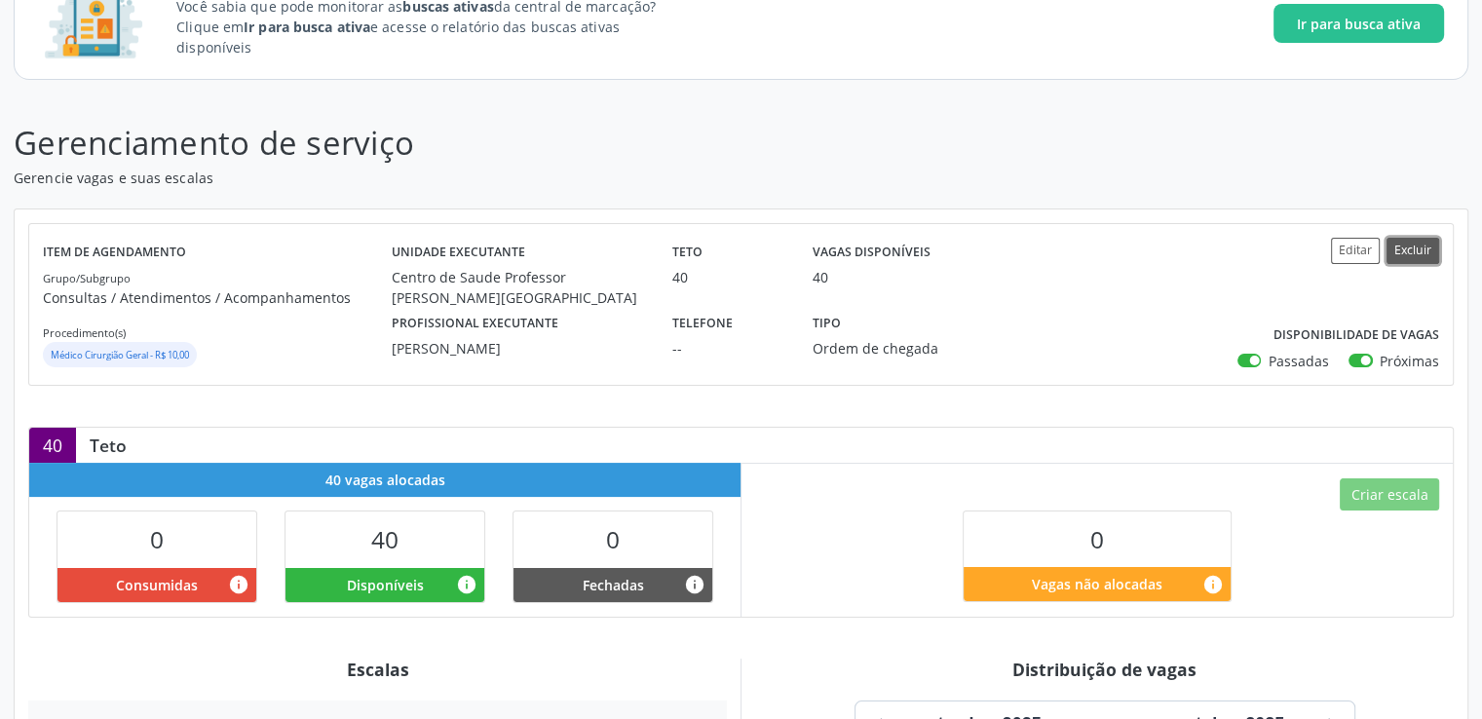
click at [1409, 248] on button "Excluir" at bounding box center [1413, 251] width 53 height 26
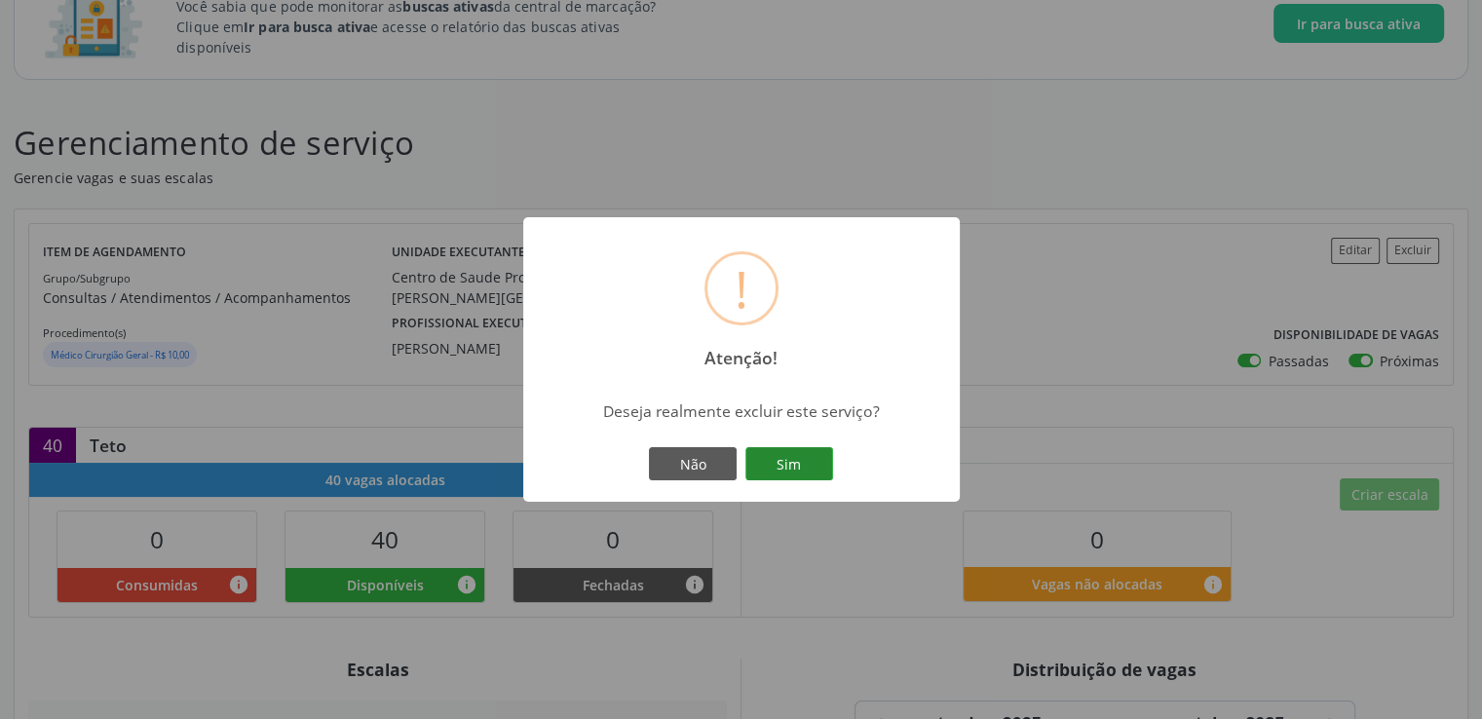
click at [779, 462] on button "Sim" at bounding box center [789, 463] width 88 height 33
